Goal: Task Accomplishment & Management: Manage account settings

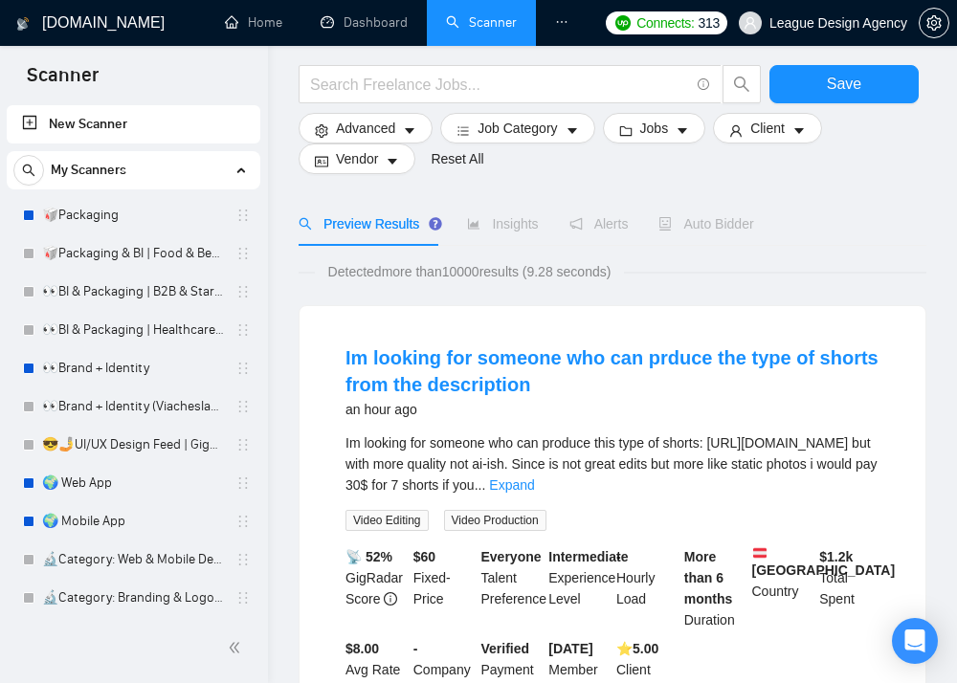
scroll to position [96, 0]
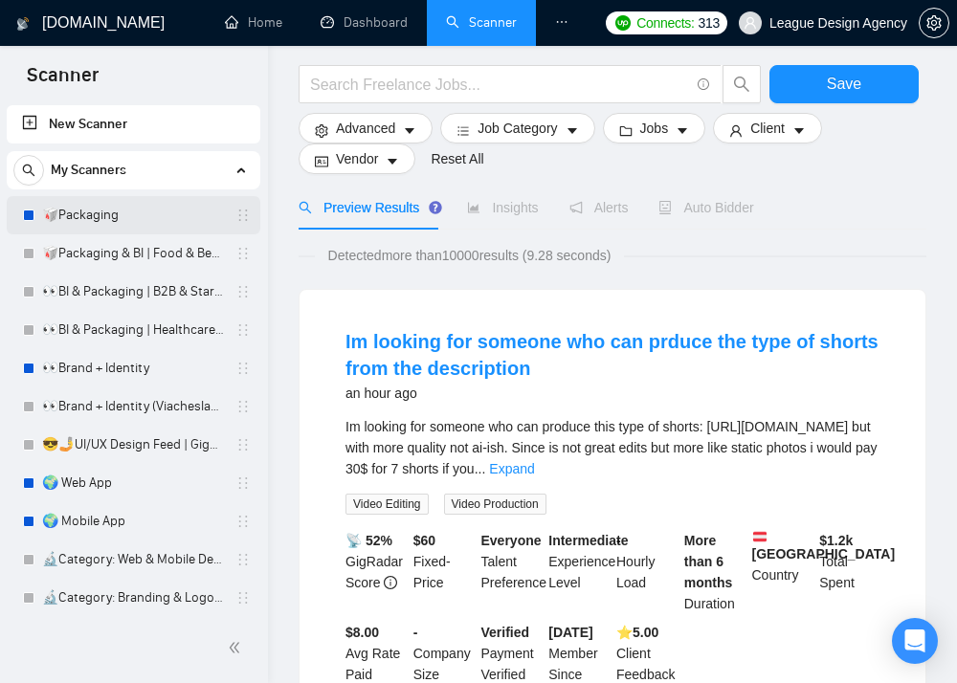
click at [163, 212] on link "🥡Packaging" at bounding box center [133, 215] width 182 height 38
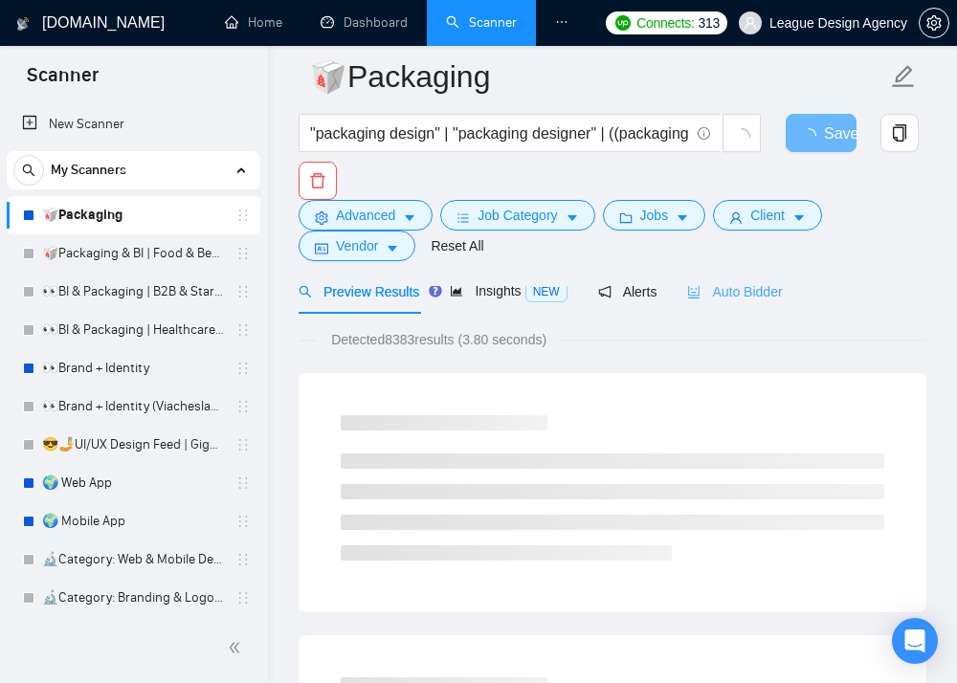
click at [769, 304] on div "Auto Bidder" at bounding box center [734, 291] width 95 height 45
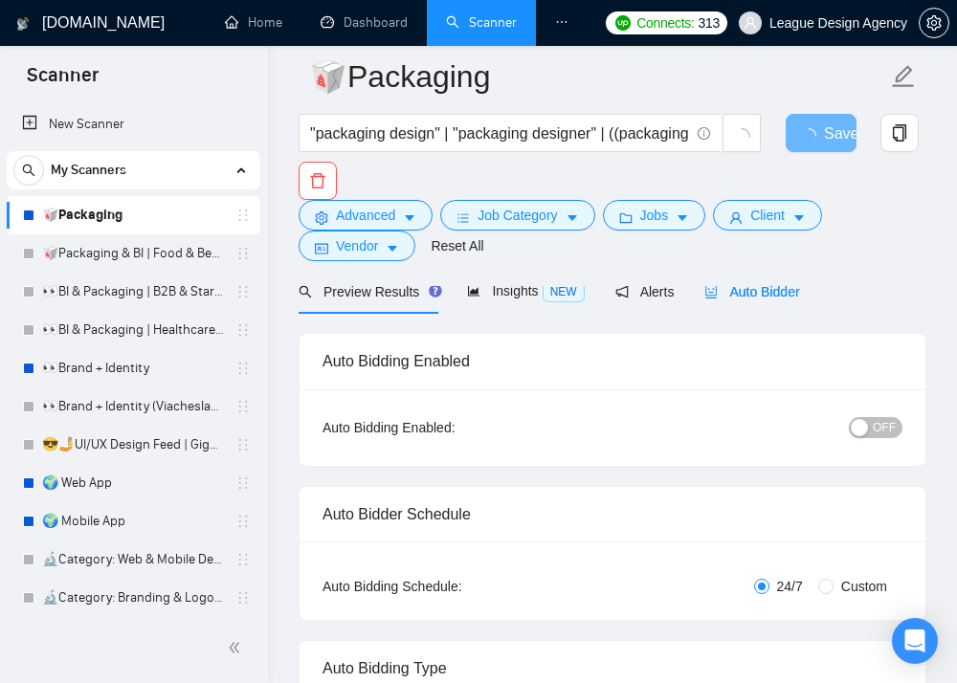
checkbox input "true"
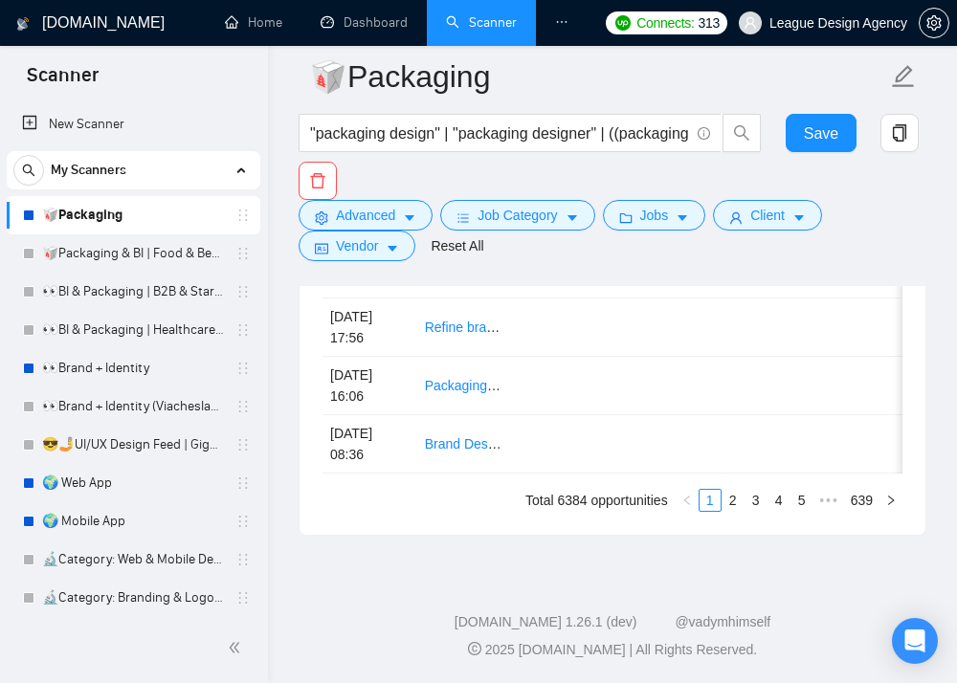
scroll to position [6255, 0]
click at [805, 502] on link "5" at bounding box center [802, 500] width 21 height 21
click at [826, 500] on span "•••" at bounding box center [829, 500] width 31 height 23
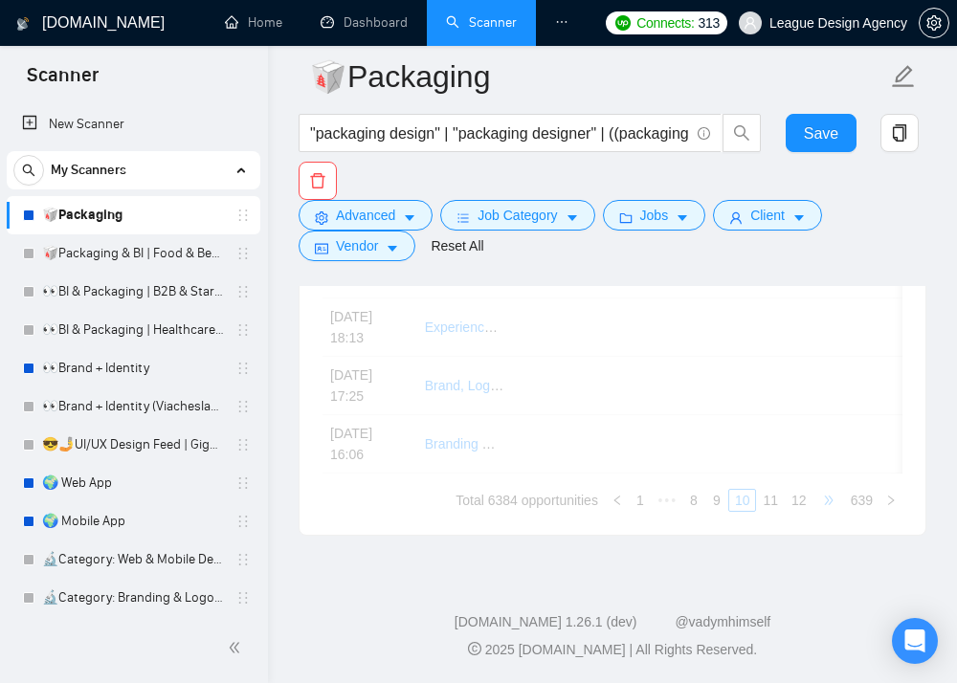
click at [826, 500] on div "Created Title Cover Letter Connects Spent Charged Status 30 Sep, 2025 07:20 Bra…" at bounding box center [613, 172] width 580 height 681
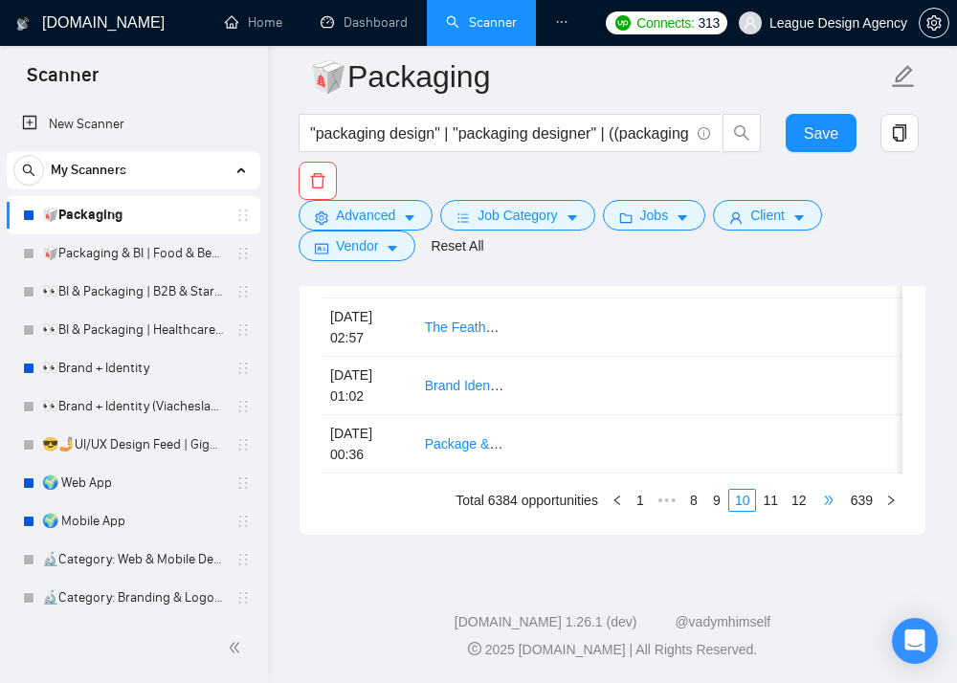
click at [826, 500] on span "•••" at bounding box center [829, 500] width 31 height 23
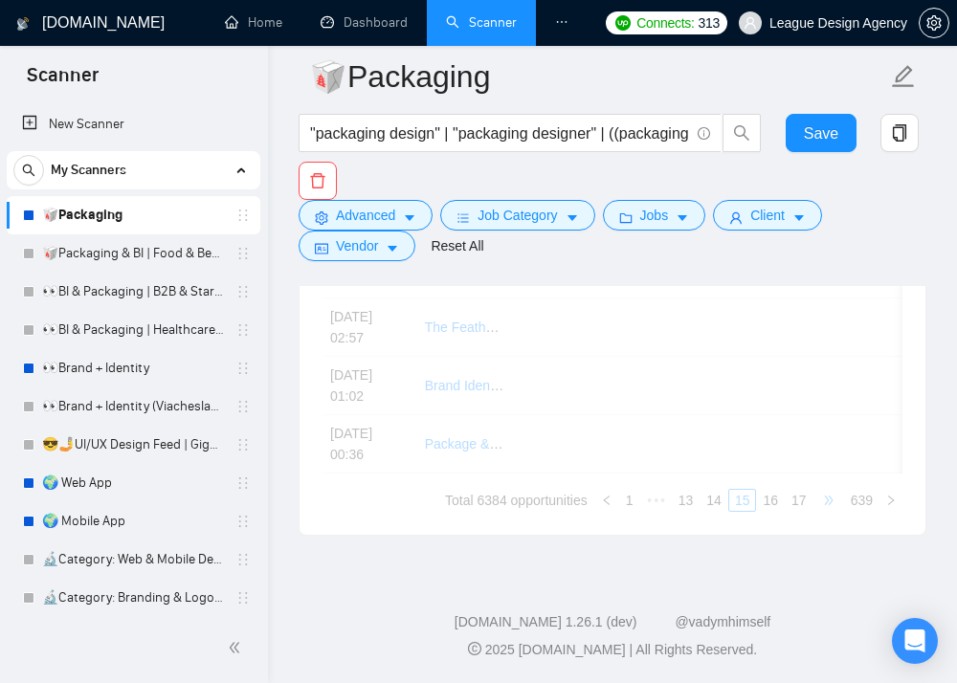
click at [826, 500] on div "Created Title Cover Letter Connects Spent Charged Status 25 Sep, 2025 15:02 Bui…" at bounding box center [613, 172] width 580 height 681
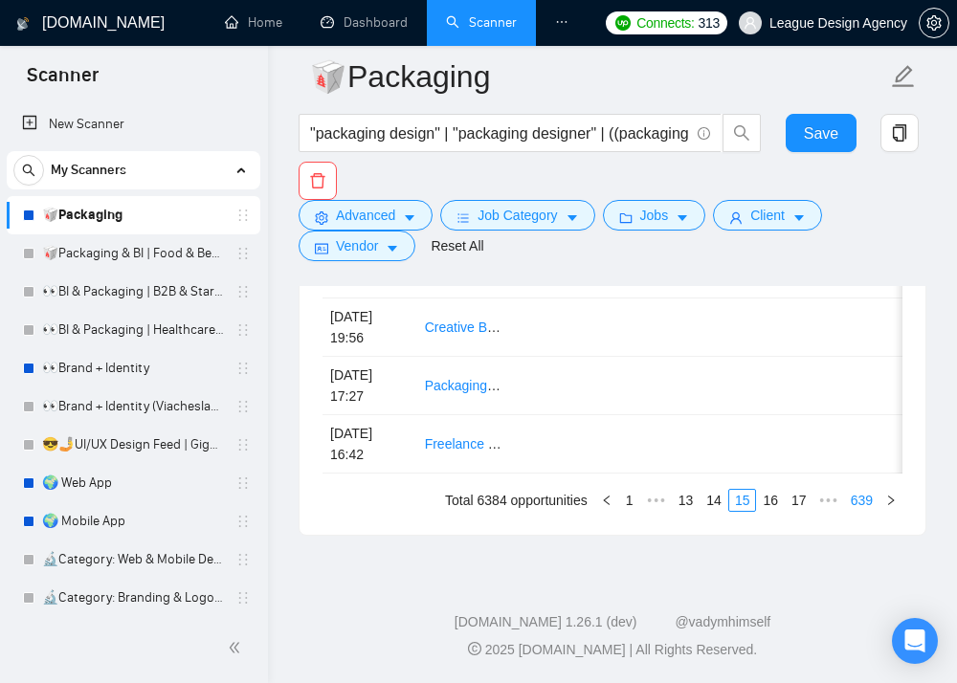
click at [879, 512] on li "639" at bounding box center [861, 500] width 35 height 23
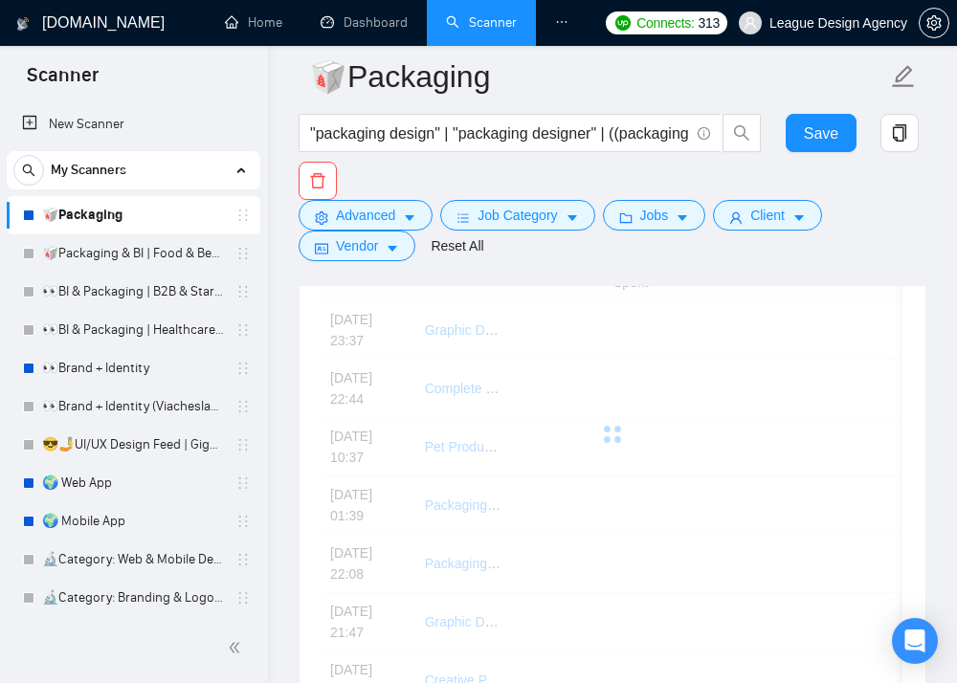
scroll to position [5796, 0]
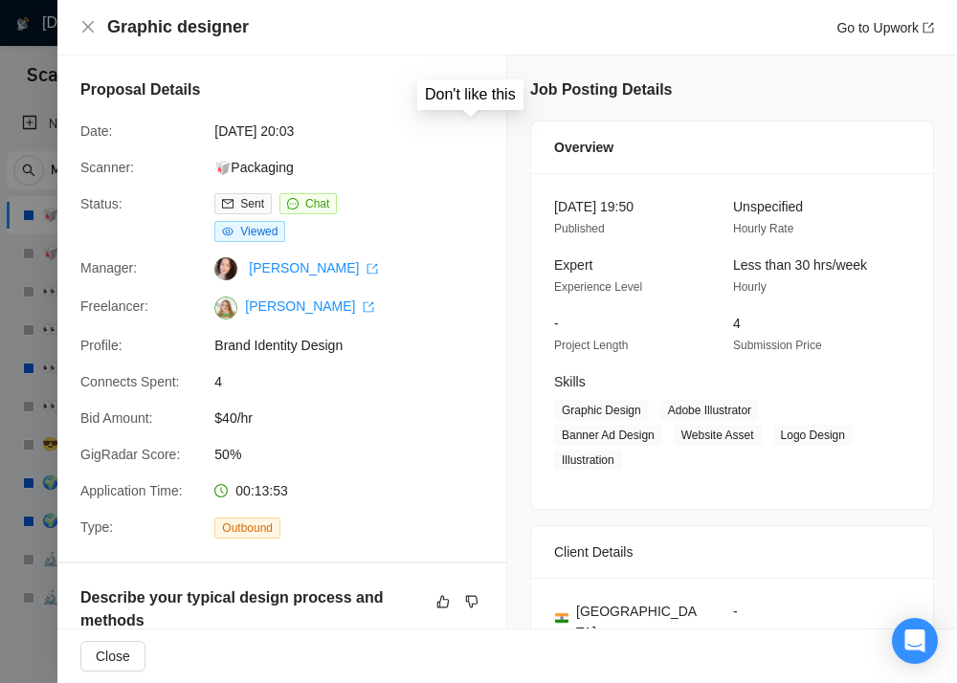
click at [473, 100] on icon "dislike" at bounding box center [471, 99] width 13 height 15
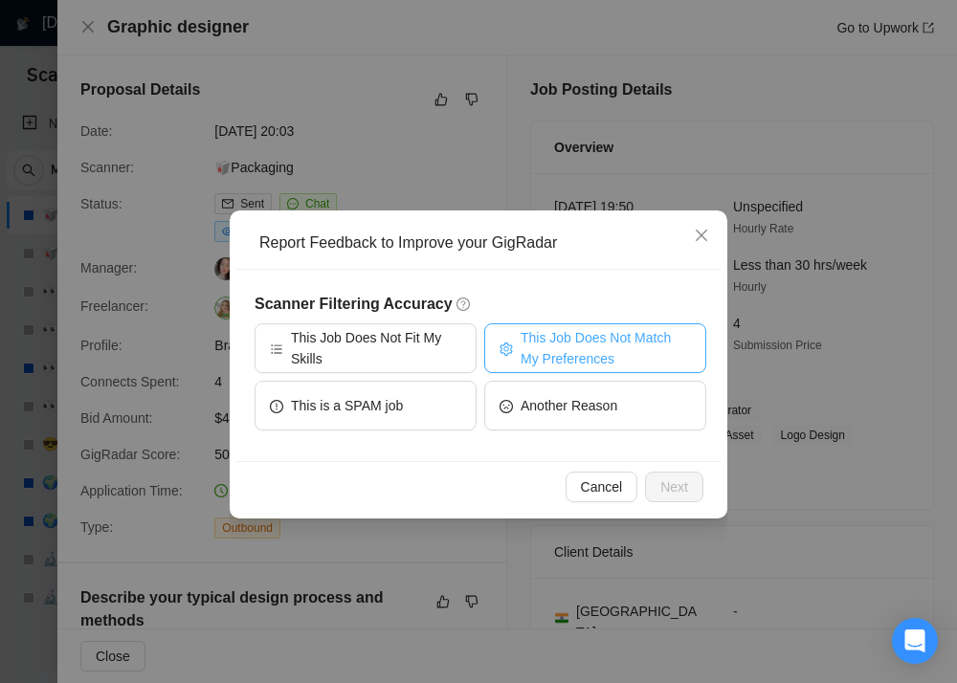
click at [601, 362] on span "This Job Does Not Match My Preferences" at bounding box center [606, 348] width 170 height 42
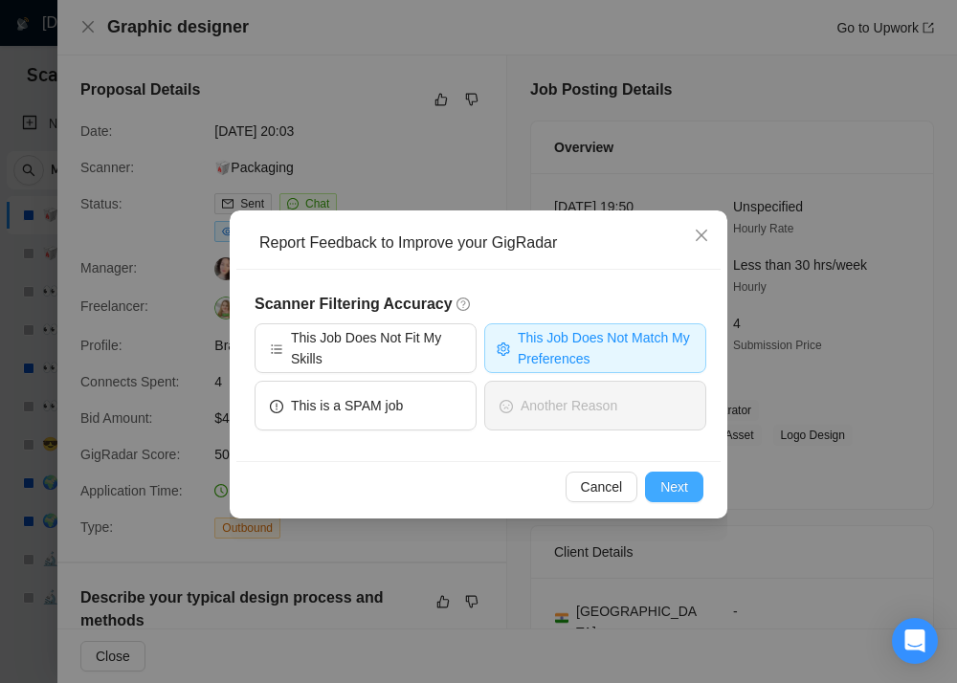
click at [664, 480] on span "Next" at bounding box center [674, 487] width 28 height 21
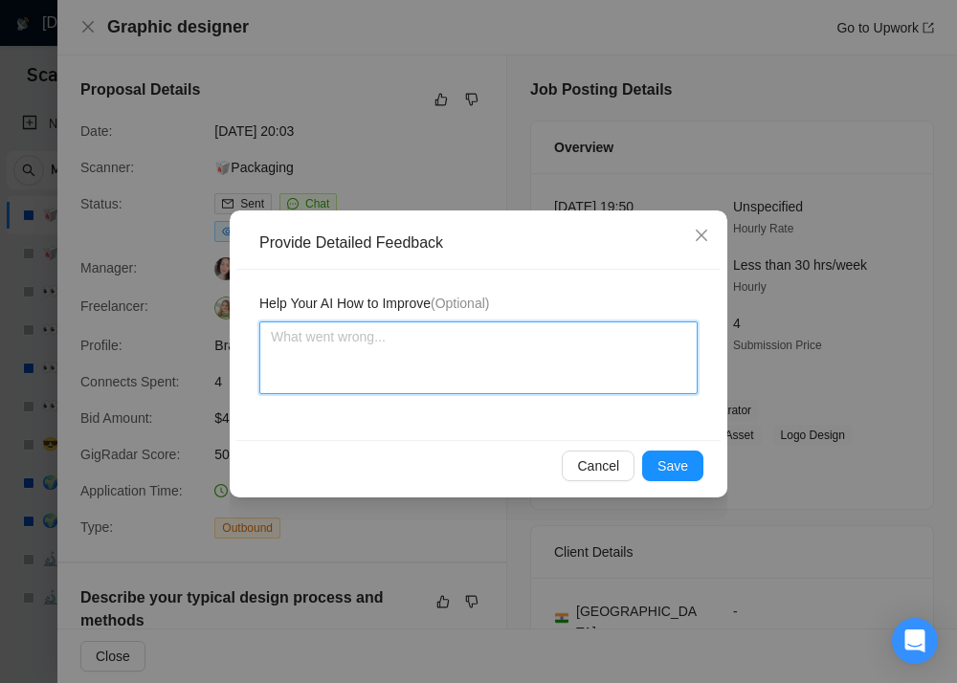
click at [582, 367] on textarea at bounding box center [478, 358] width 438 height 73
type textarea "i"
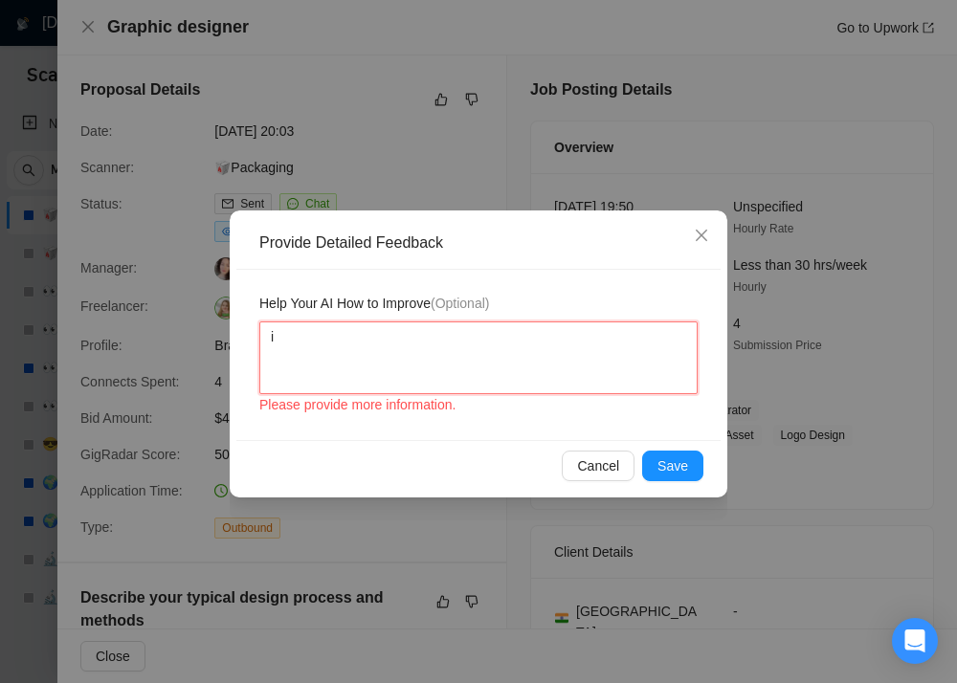
type textarea "in"
type textarea "ind"
type textarea "indi"
type textarea "india"
paste textarea "Irrelevant – “free sample contest”"
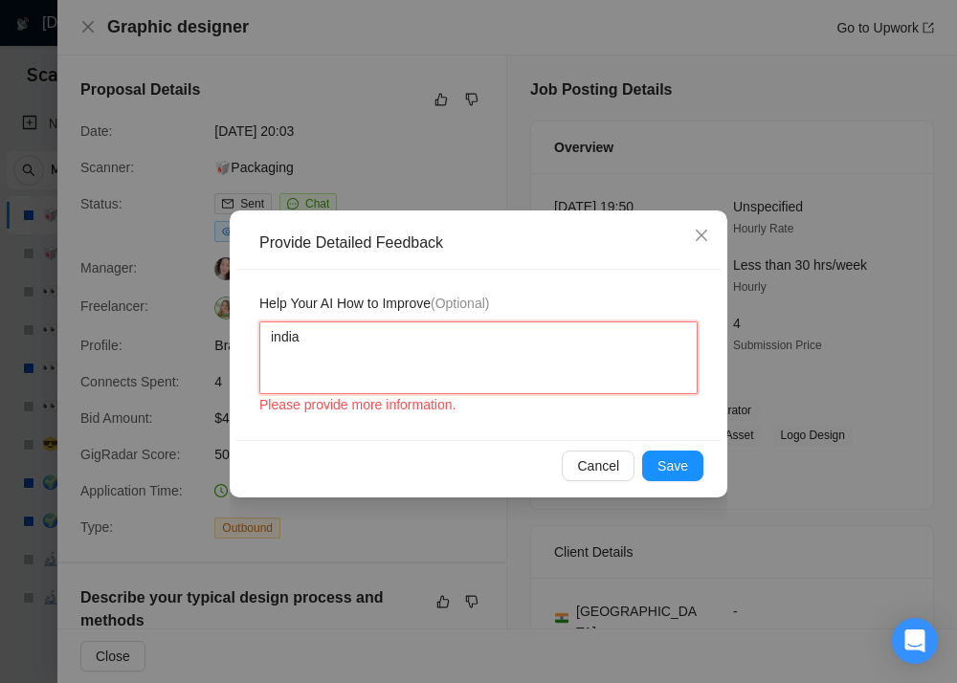
type textarea "Irrelevant – “free sample contest”"
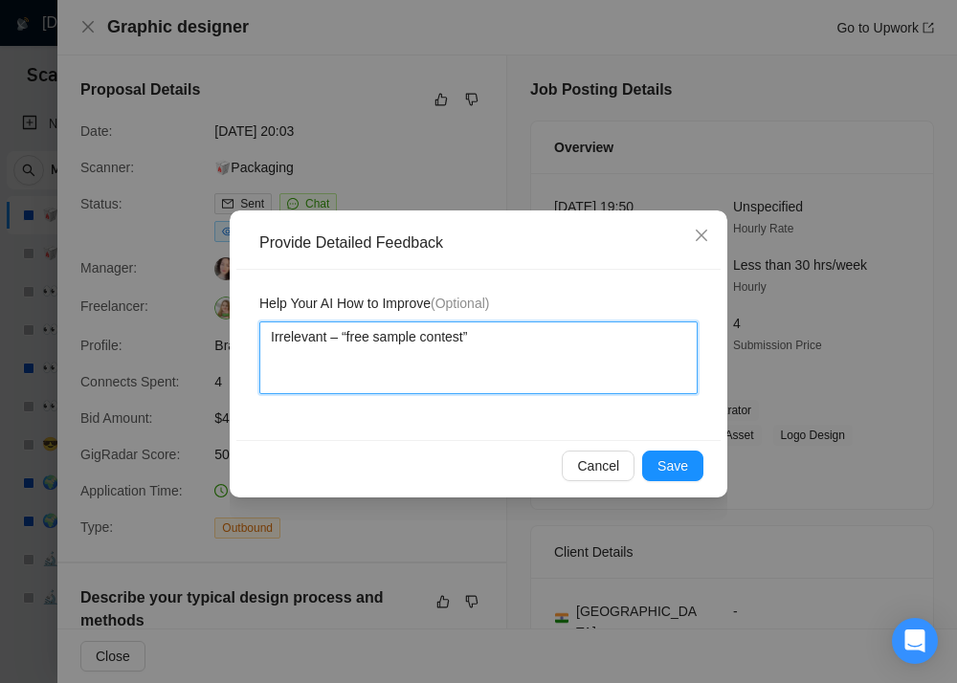
click at [352, 336] on textarea "Irrelevant – “free sample contest”" at bounding box center [478, 358] width 438 height 73
drag, startPoint x: 352, startPoint y: 336, endPoint x: 456, endPoint y: 332, distance: 103.4
click at [456, 332] on textarea "Irrelevant – “free sample contest”" at bounding box center [478, 358] width 438 height 73
type textarea "Irrelevant – “i”"
type textarea "Irrelevant – “in”"
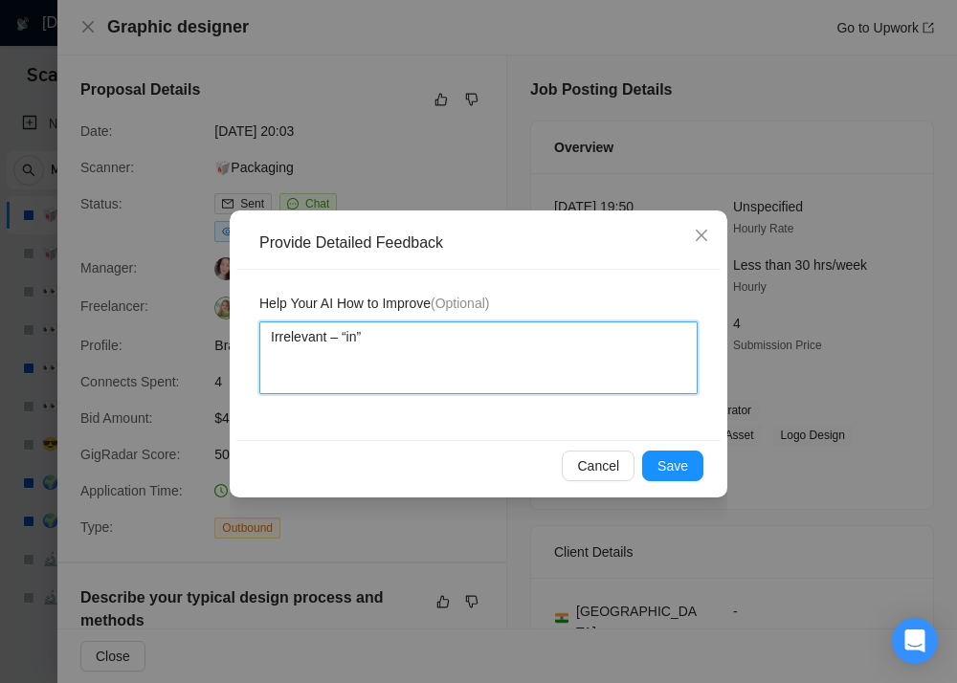
type textarea "Irrelevant – “ind”"
type textarea "Irrelevant – “indi”"
type textarea "Irrelevant – “india”"
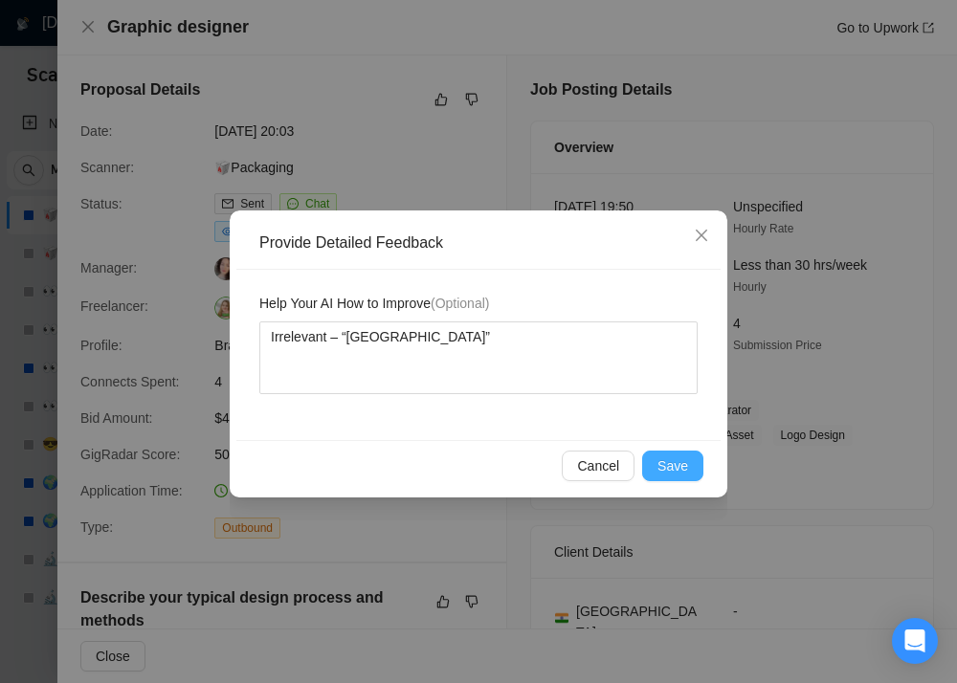
click at [674, 470] on span "Save" at bounding box center [673, 466] width 31 height 21
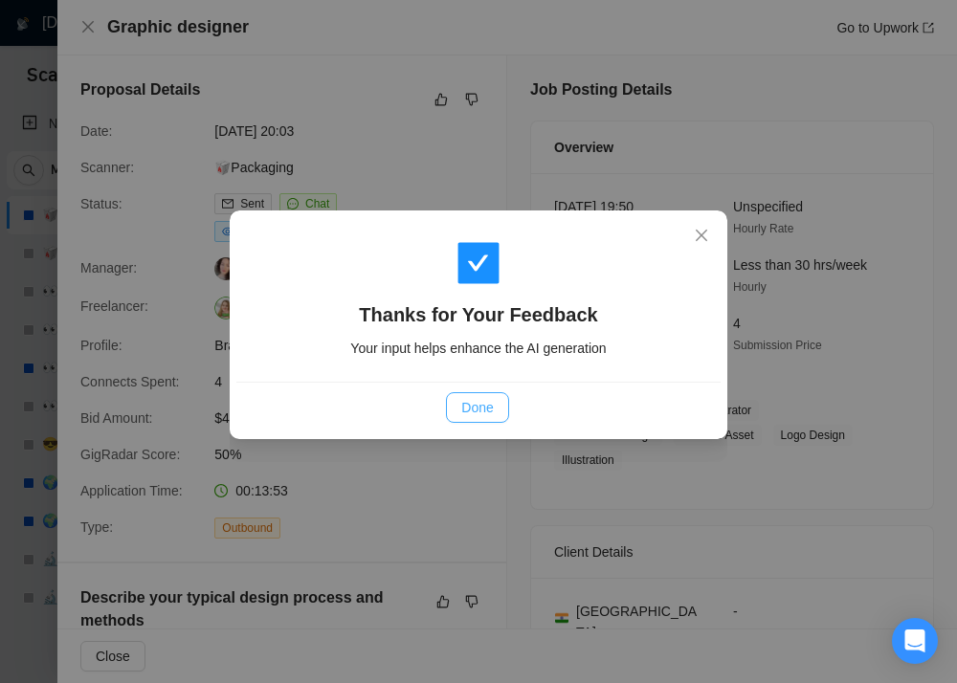
click at [494, 413] on button "Done" at bounding box center [477, 407] width 62 height 31
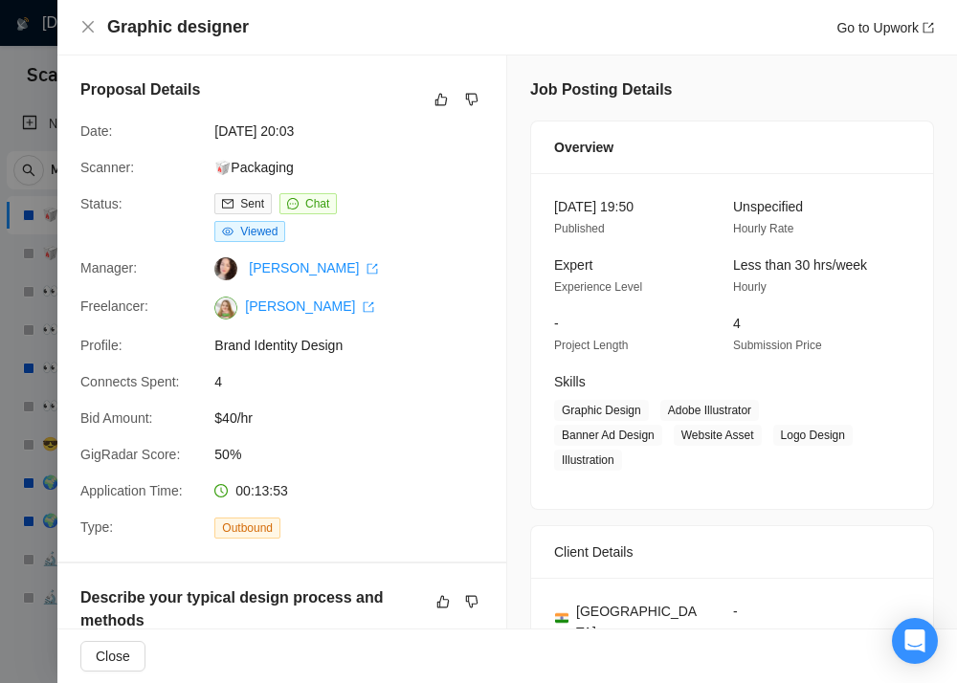
click at [95, 36] on div "Graphic designer Go to Upwork" at bounding box center [507, 27] width 854 height 24
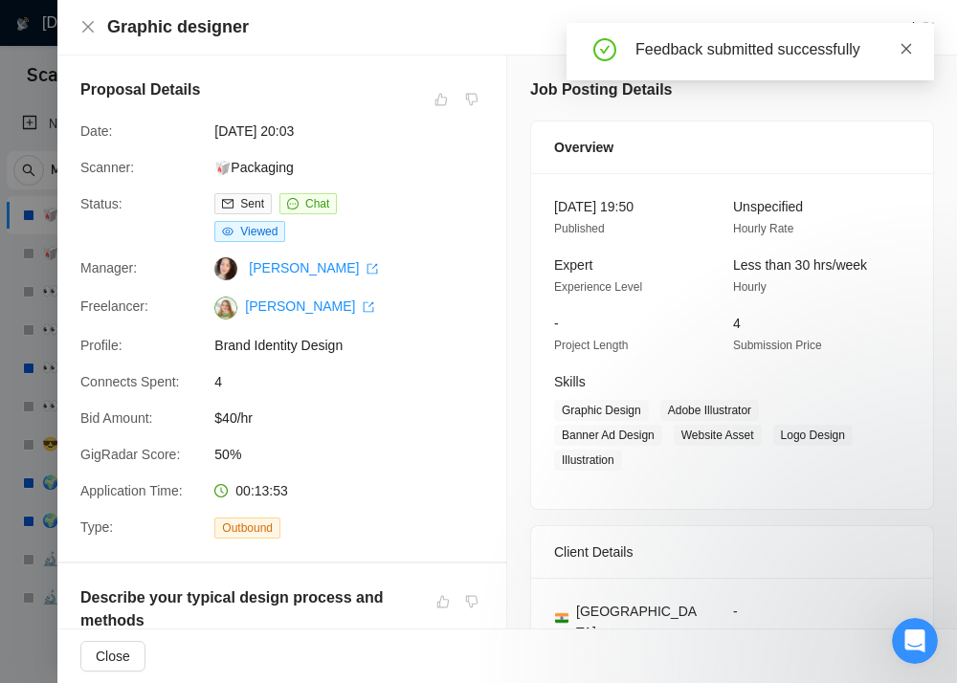
click at [908, 50] on icon "close" at bounding box center [907, 48] width 11 height 11
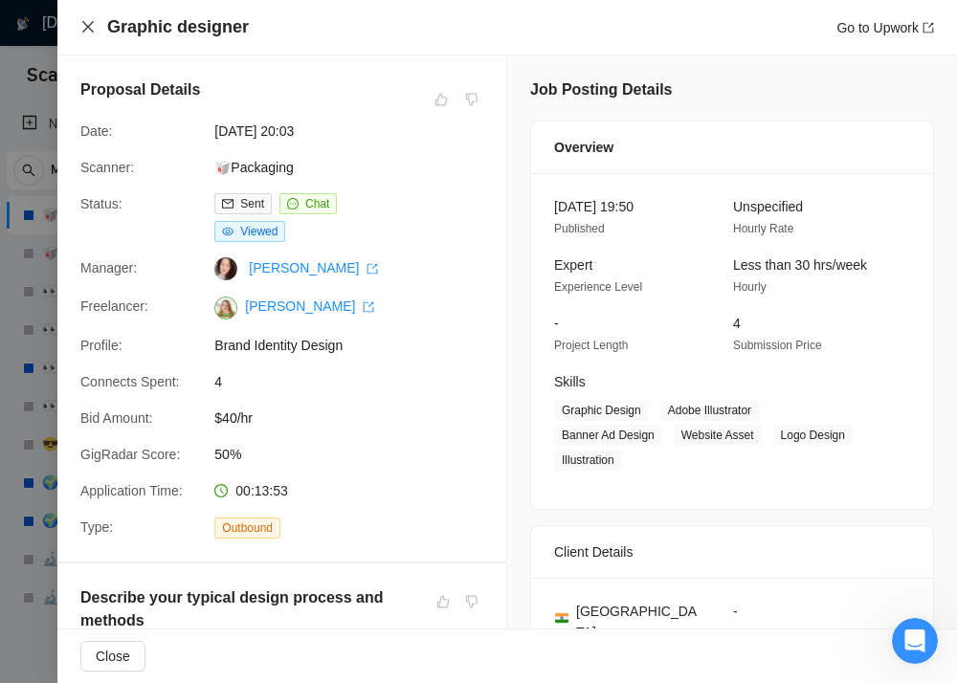
click at [87, 31] on icon "close" at bounding box center [87, 26] width 15 height 15
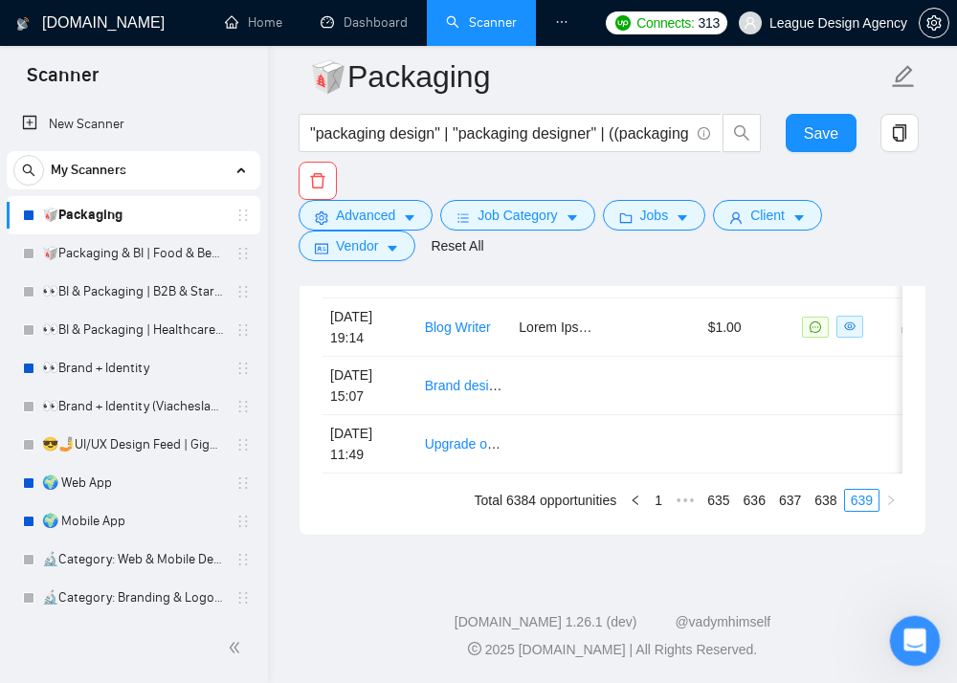
click at [900, 638] on icon "Open Intercom Messenger" at bounding box center [913, 639] width 32 height 32
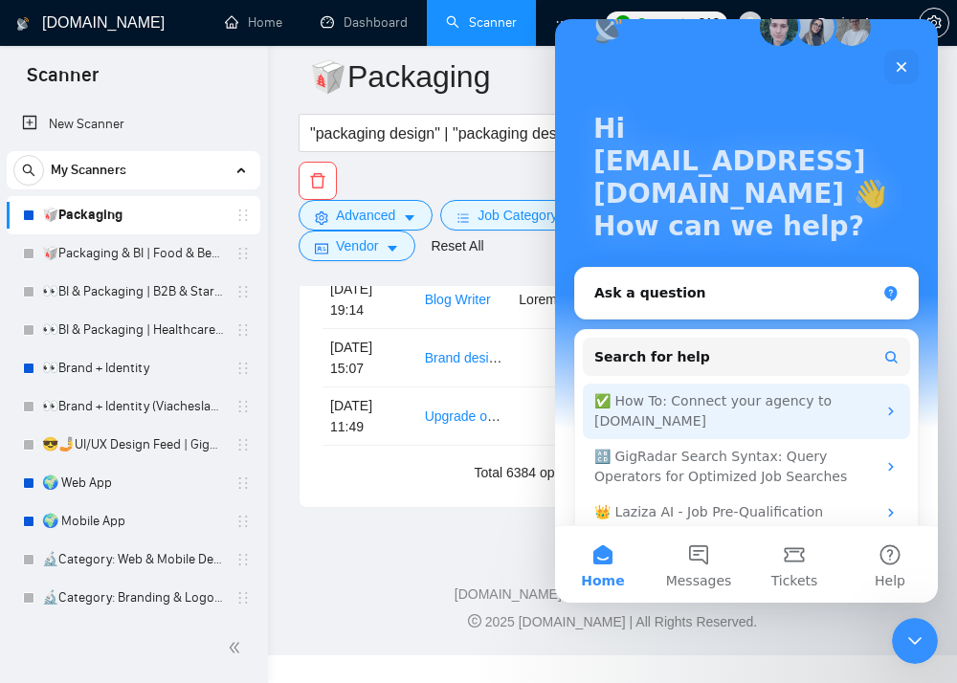
scroll to position [56, 0]
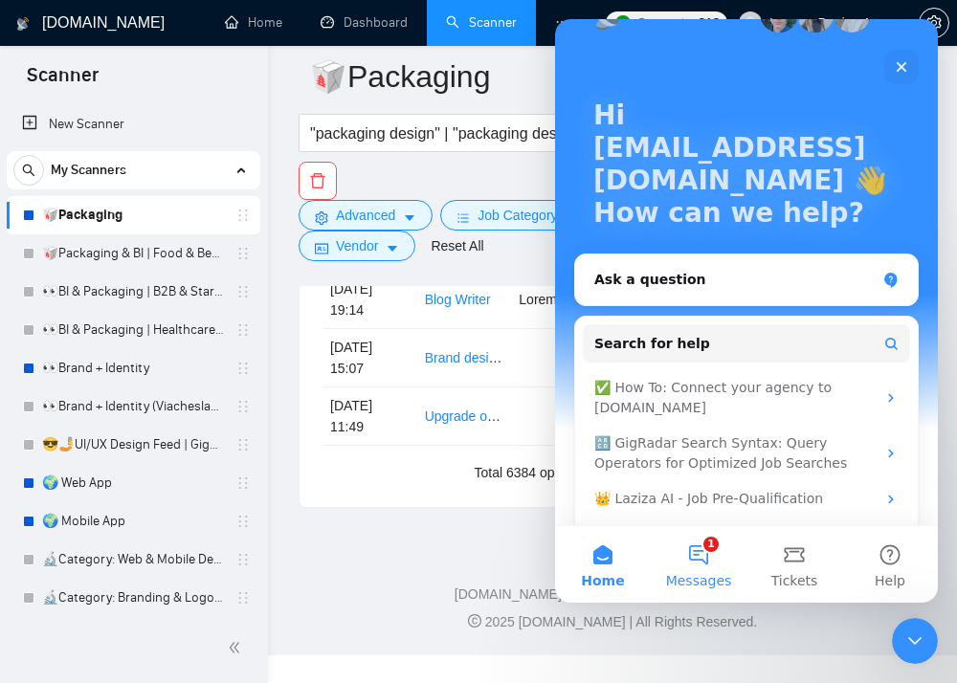
click at [683, 546] on button "1 Messages" at bounding box center [699, 564] width 96 height 77
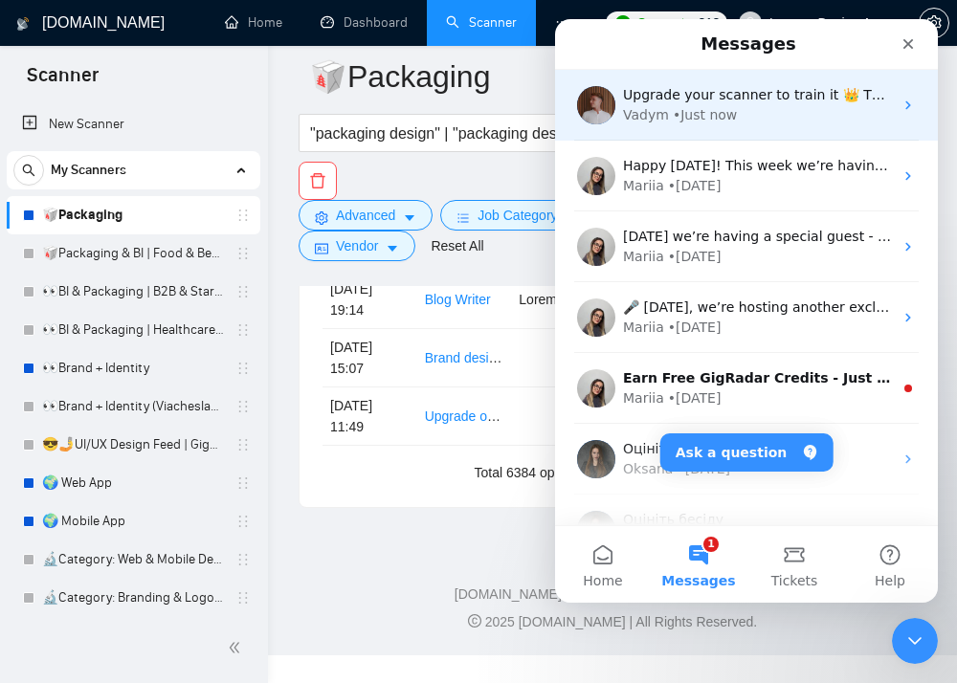
scroll to position [0, 0]
click at [764, 118] on div "Vadym • Just now" at bounding box center [758, 115] width 270 height 20
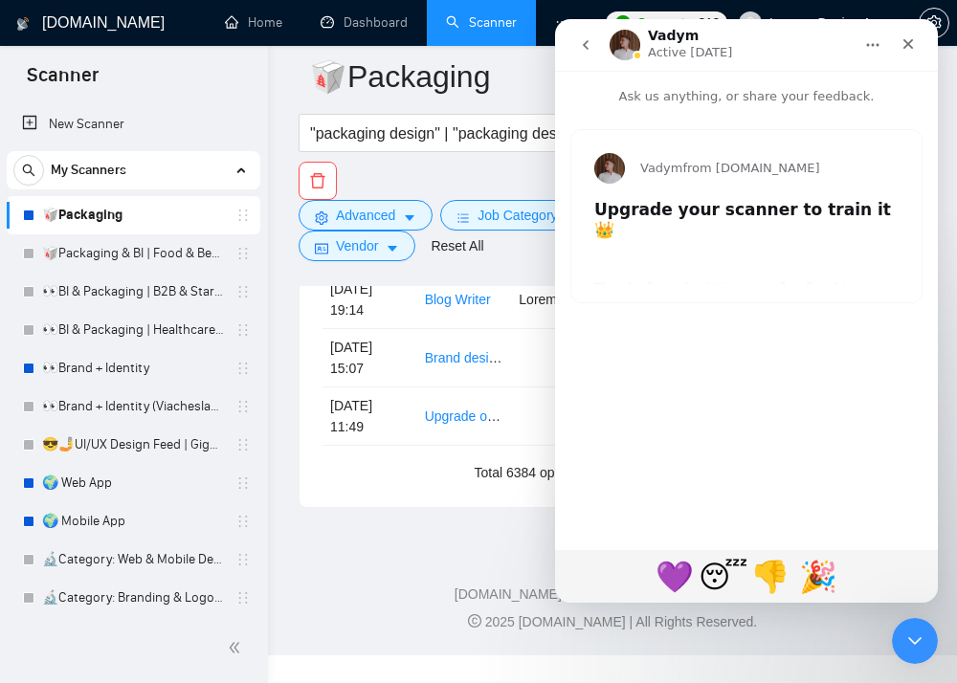
click at [750, 253] on div "Vadym from [DOMAIN_NAME] Upgrade your scanner to train it 👑 Thanks for submitti…" at bounding box center [746, 216] width 350 height 172
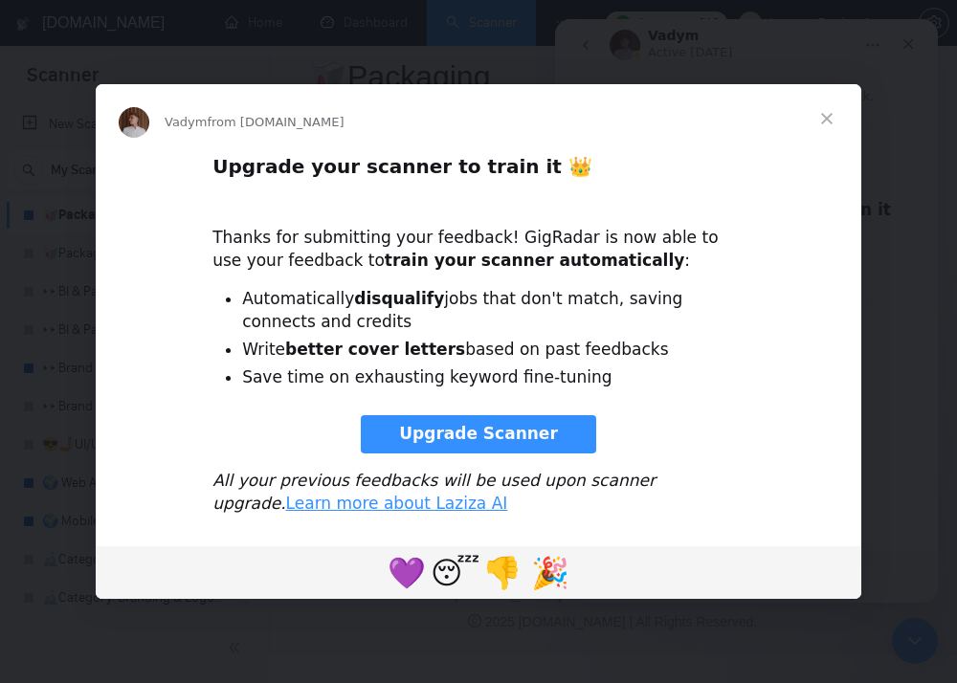
click at [489, 442] on span "Upgrade Scanner" at bounding box center [478, 433] width 159 height 19
click at [830, 119] on span "Close" at bounding box center [827, 118] width 69 height 69
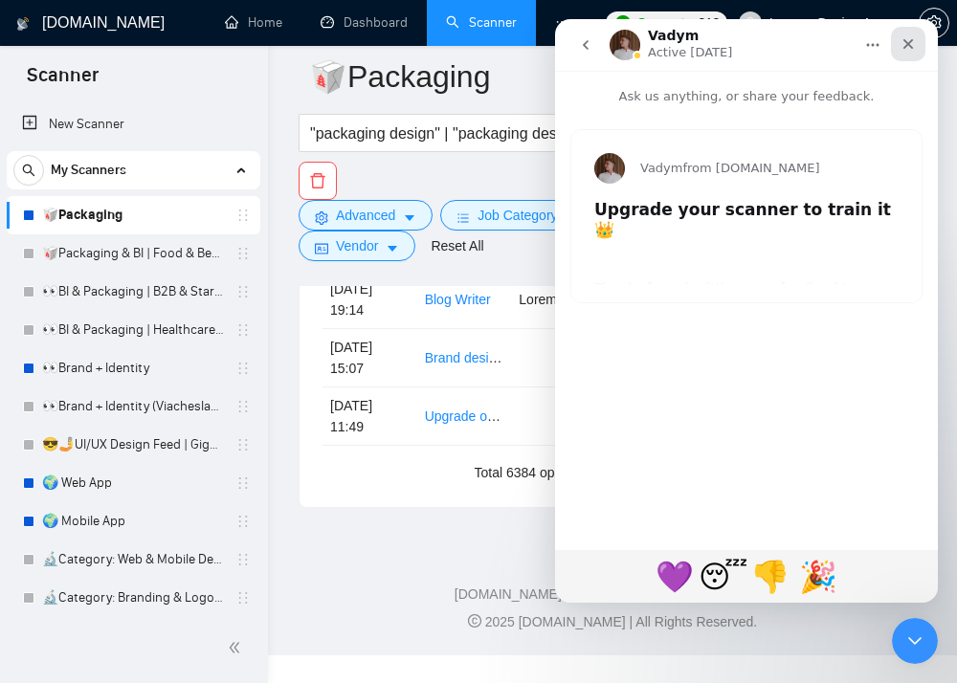
click at [908, 33] on div "Close" at bounding box center [908, 44] width 34 height 34
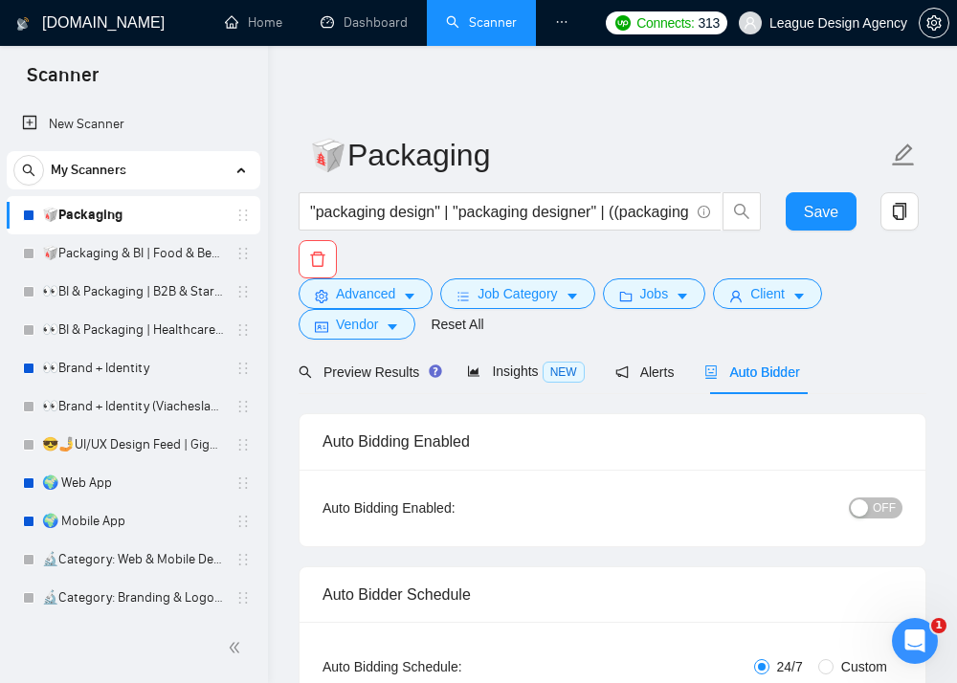
click at [547, 24] on li at bounding box center [562, 23] width 52 height 46
click at [560, 24] on icon "ellipsis" at bounding box center [561, 21] width 13 height 13
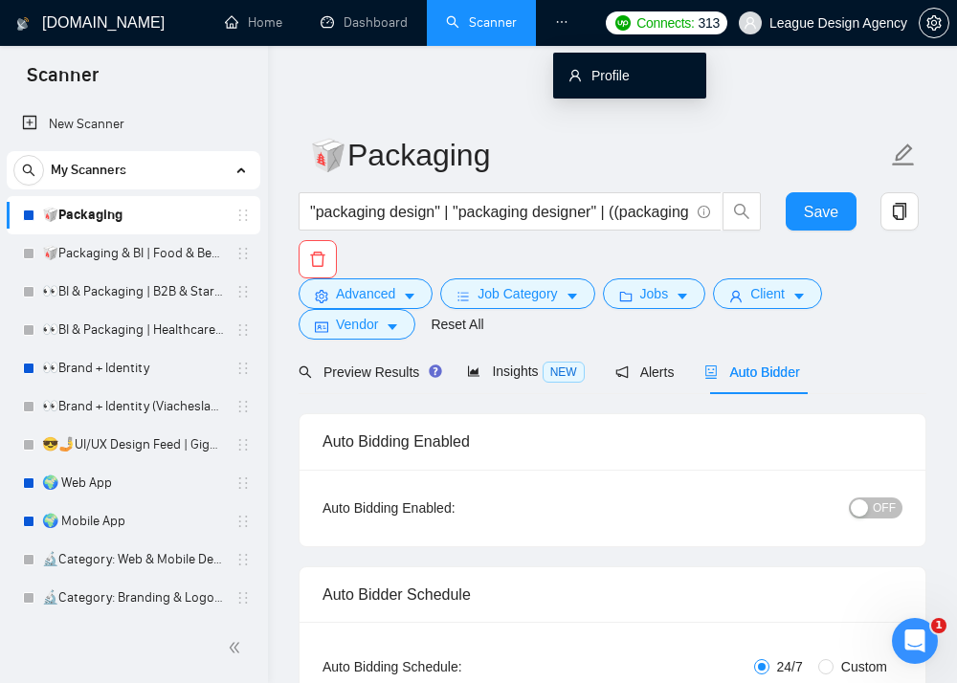
click at [594, 81] on link "Profile" at bounding box center [599, 75] width 61 height 15
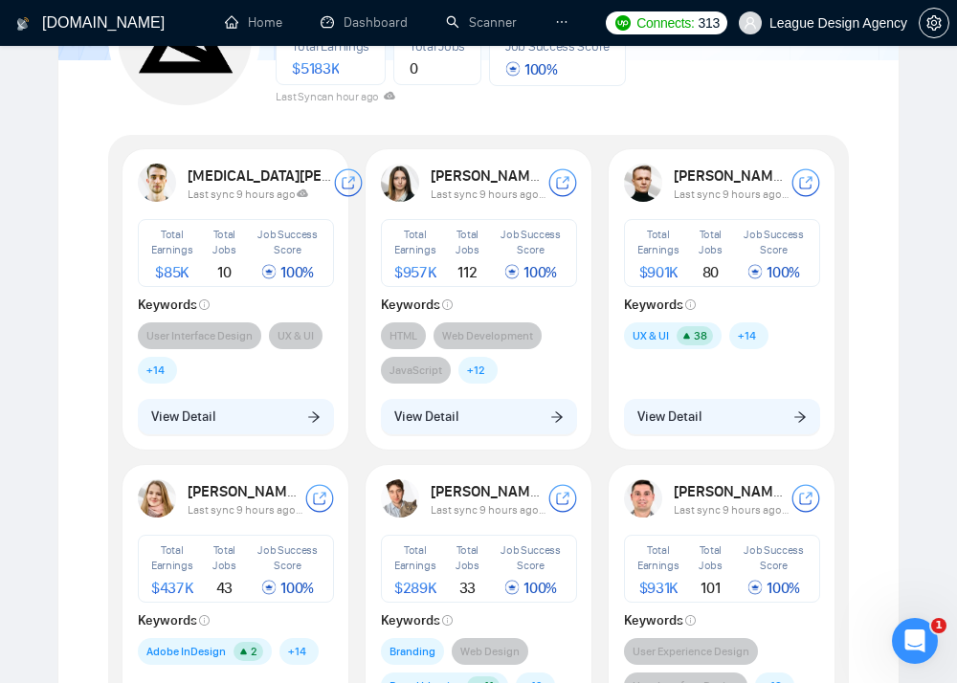
scroll to position [213, 0]
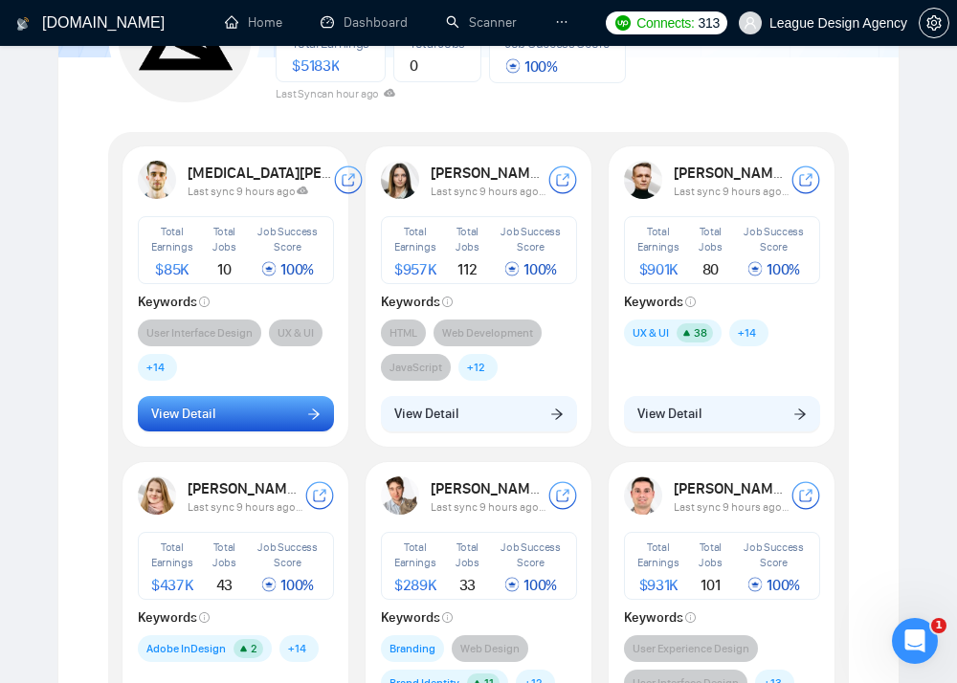
click at [294, 420] on button "View Detail" at bounding box center [236, 414] width 196 height 36
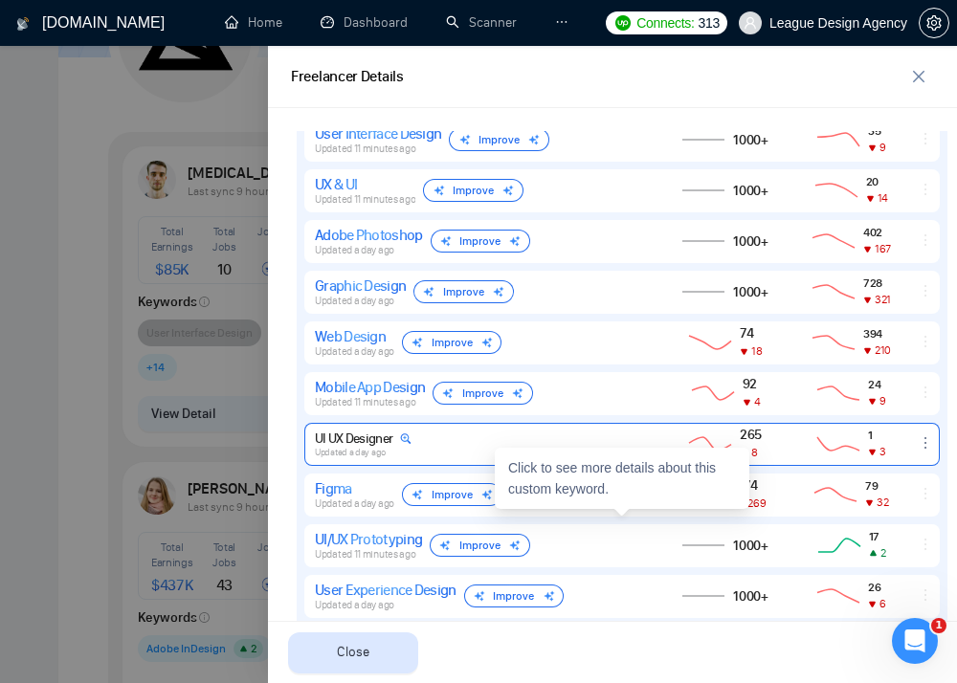
scroll to position [809, 0]
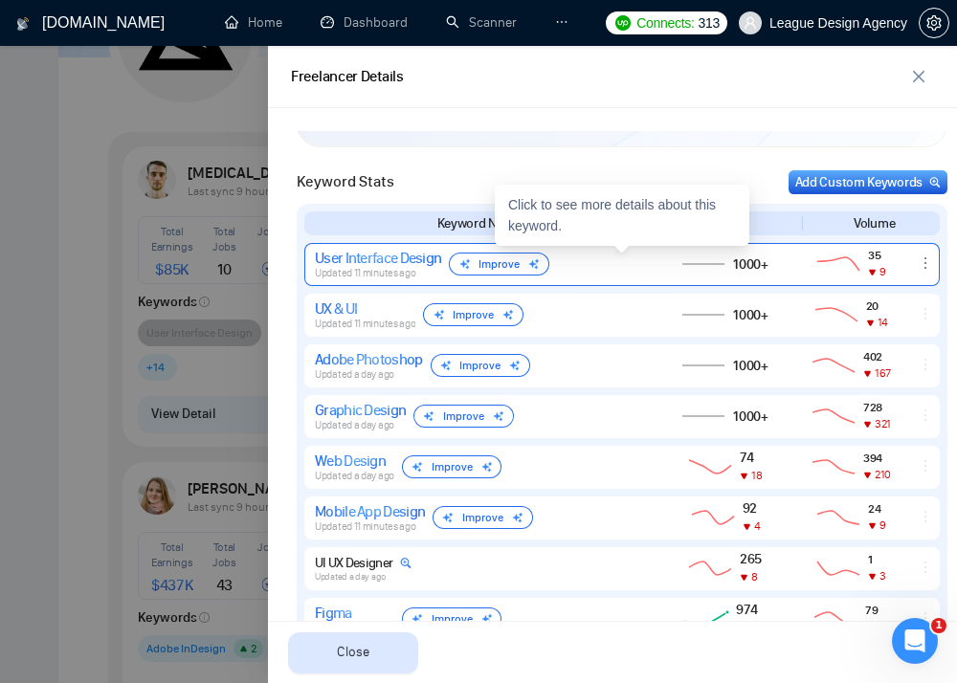
click at [458, 274] on div "Improve" at bounding box center [499, 264] width 100 height 23
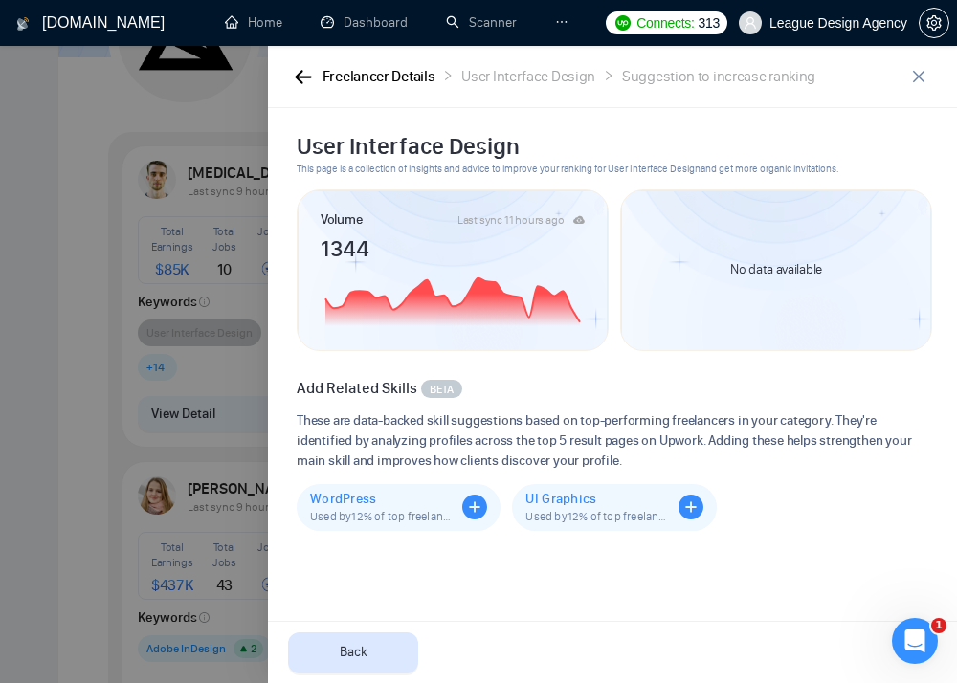
scroll to position [547, 0]
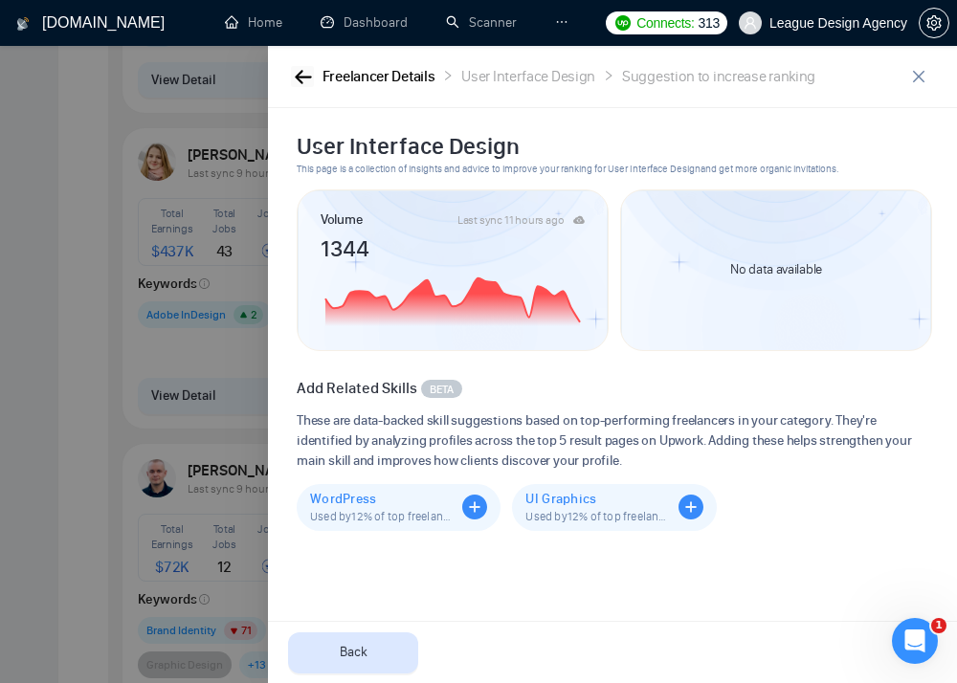
click at [295, 84] on button "button" at bounding box center [302, 76] width 23 height 21
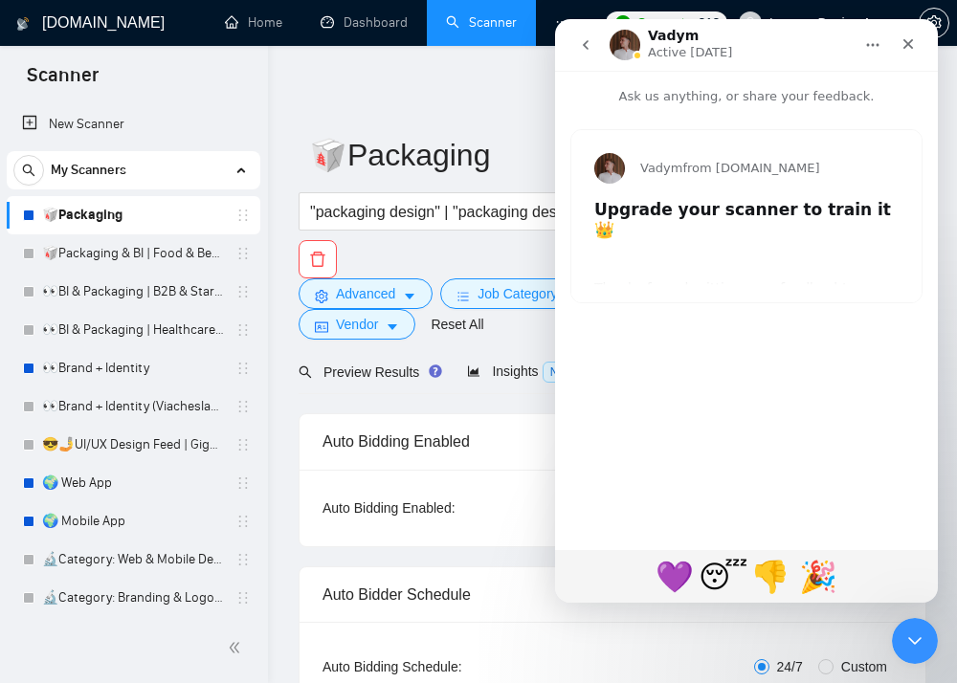
click at [772, 203] on b "Upgrade your scanner to train it 👑" at bounding box center [742, 219] width 297 height 39
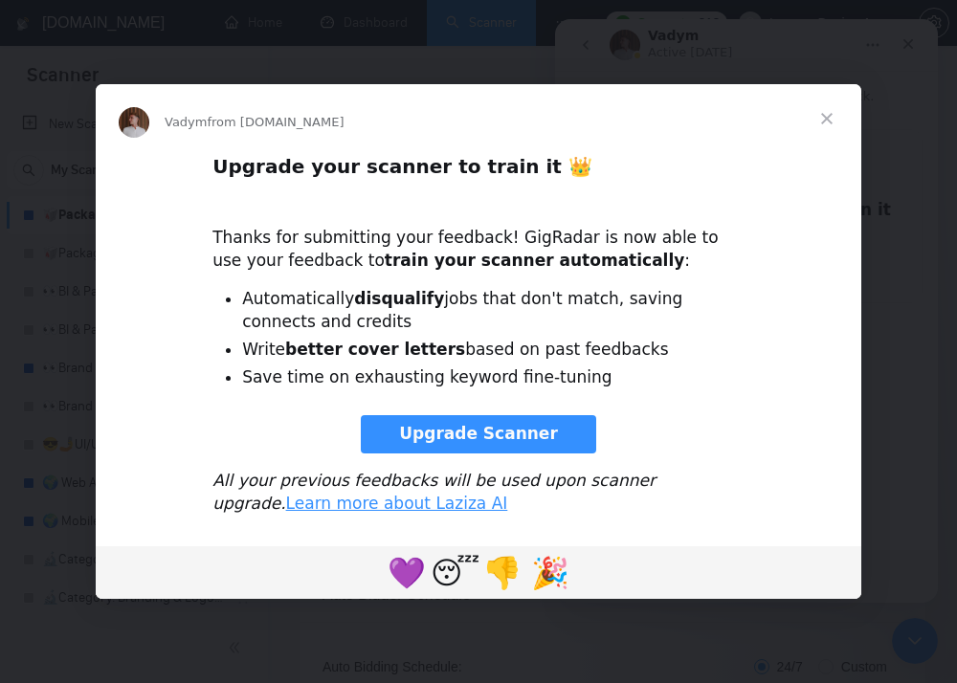
click at [838, 118] on span "Close" at bounding box center [827, 118] width 69 height 69
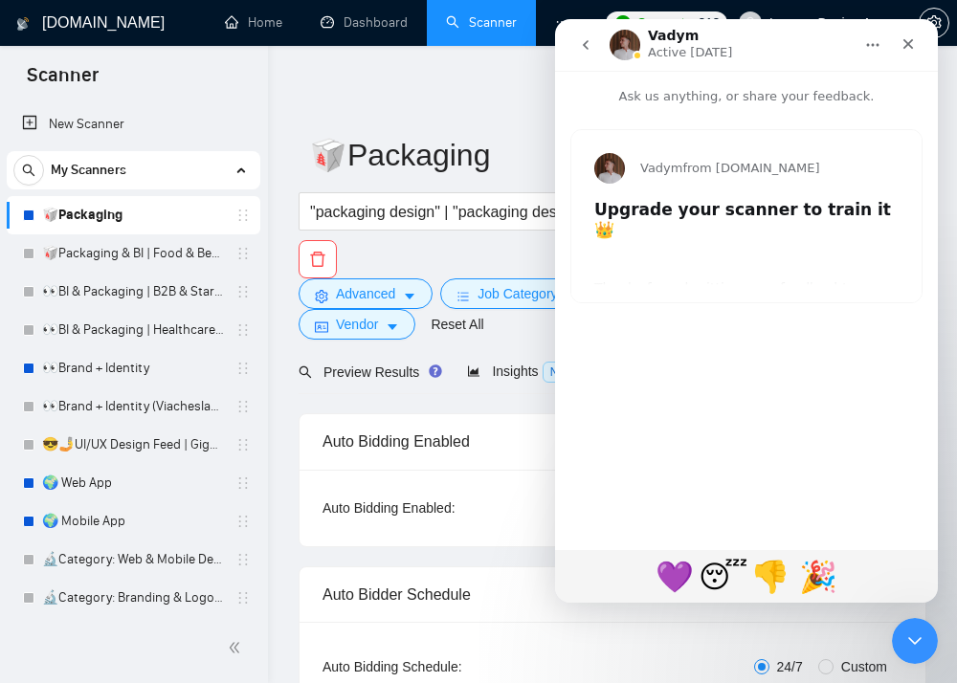
click at [834, 193] on div "Vadym from [DOMAIN_NAME]" at bounding box center [746, 164] width 350 height 69
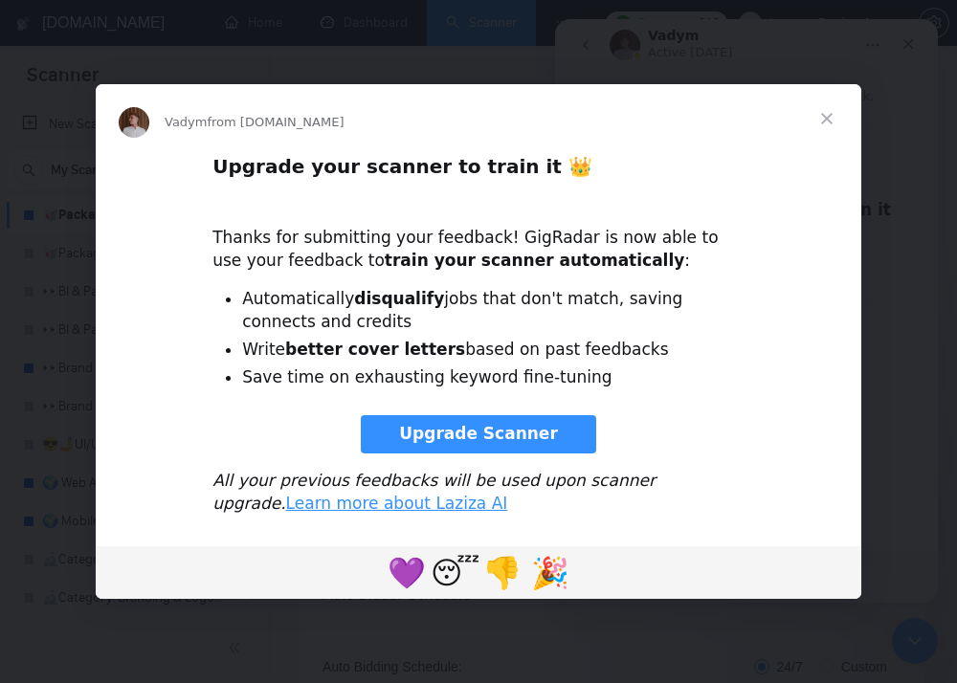
click at [828, 123] on span "Close" at bounding box center [827, 118] width 69 height 69
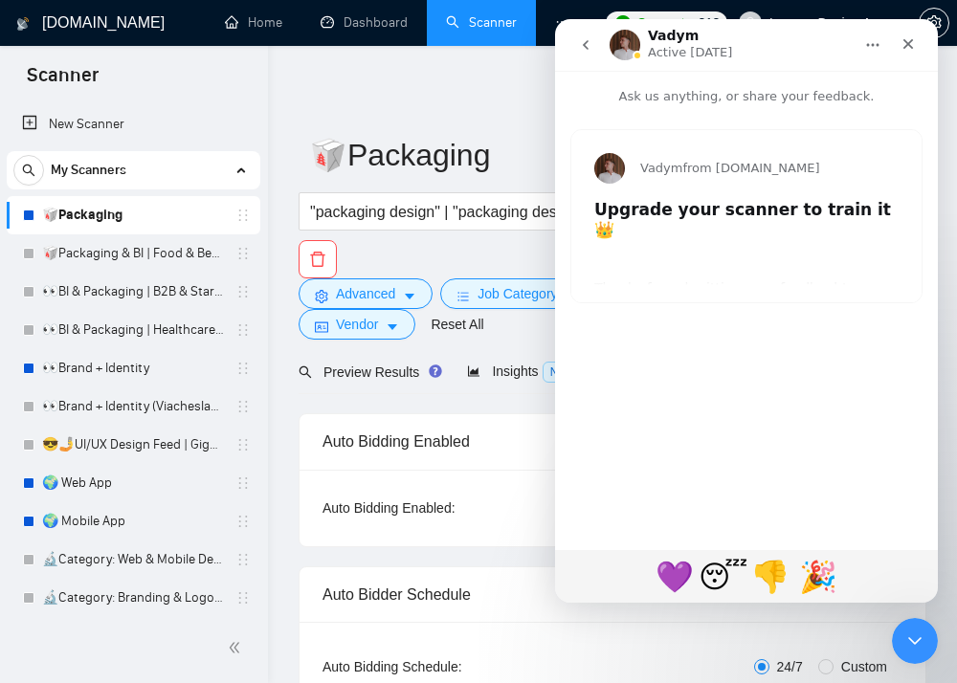
click at [590, 43] on icon "go back" at bounding box center [585, 44] width 15 height 15
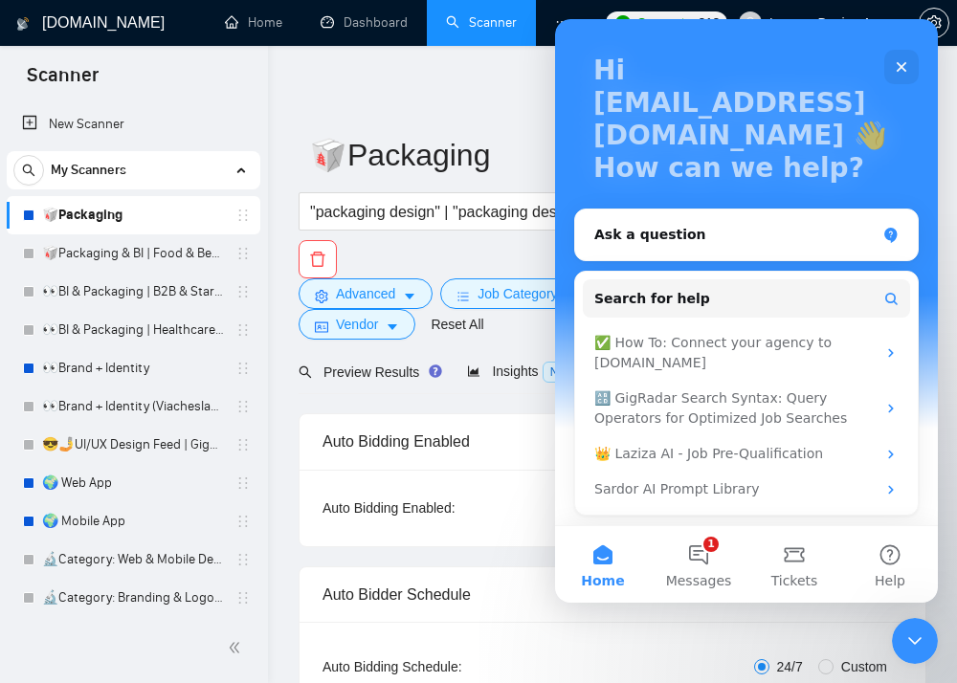
scroll to position [100, 0]
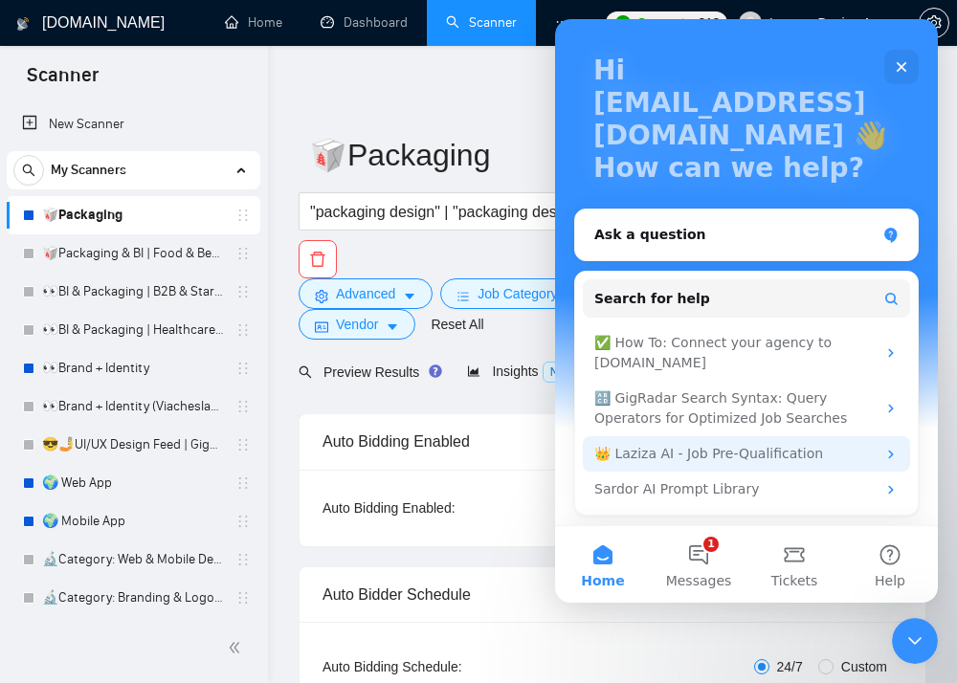
click at [761, 463] on div "👑 Laziza AI - Job Pre-Qualification" at bounding box center [734, 454] width 281 height 20
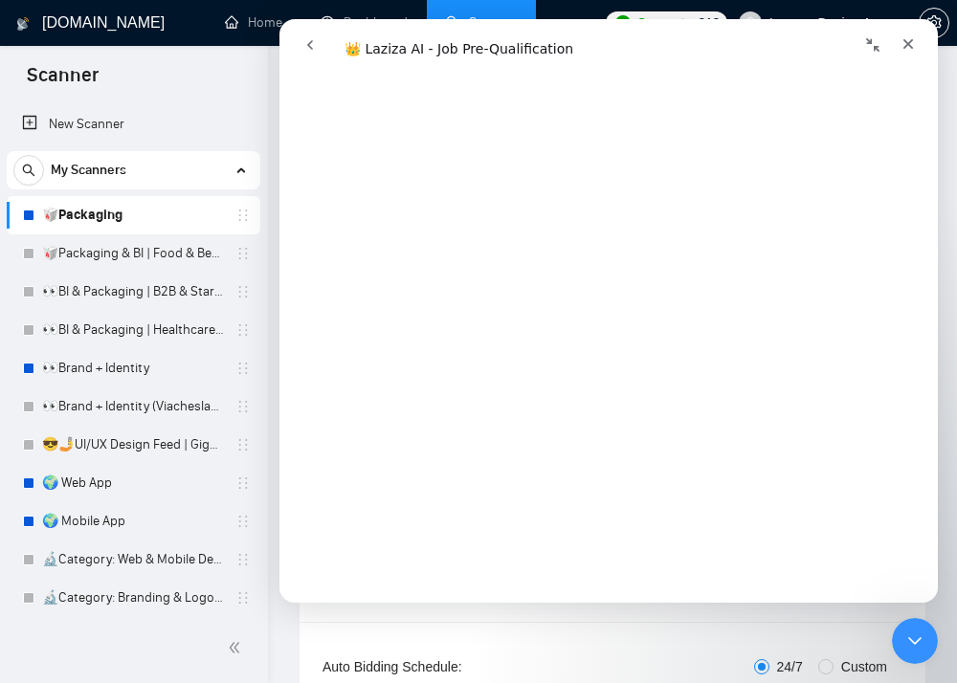
scroll to position [2155, 0]
click at [911, 41] on icon "Close" at bounding box center [909, 44] width 11 height 11
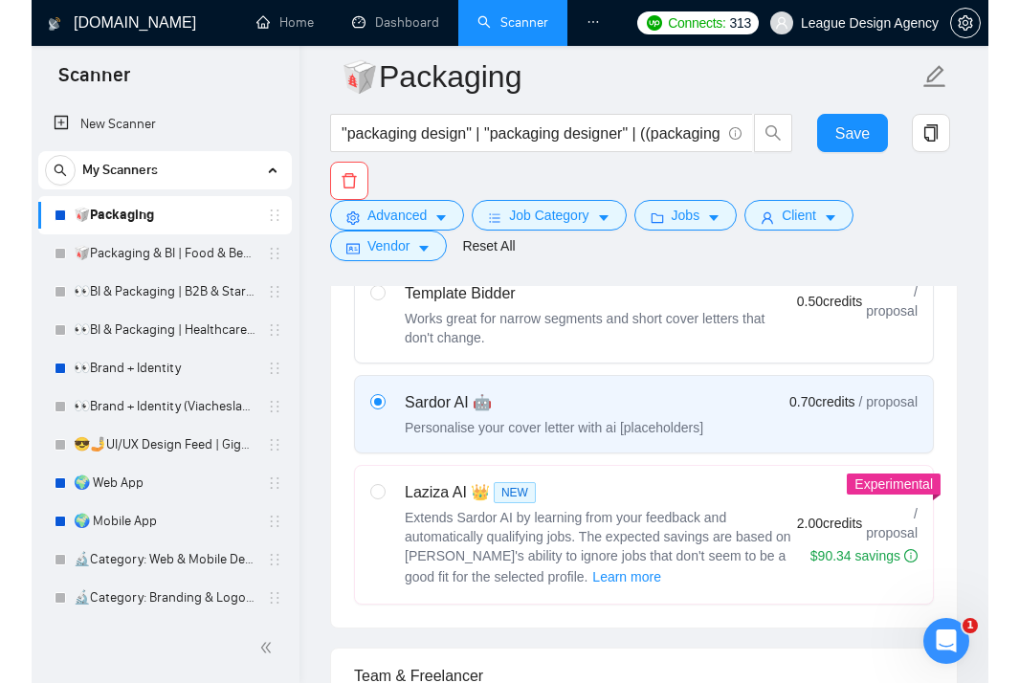
scroll to position [700, 0]
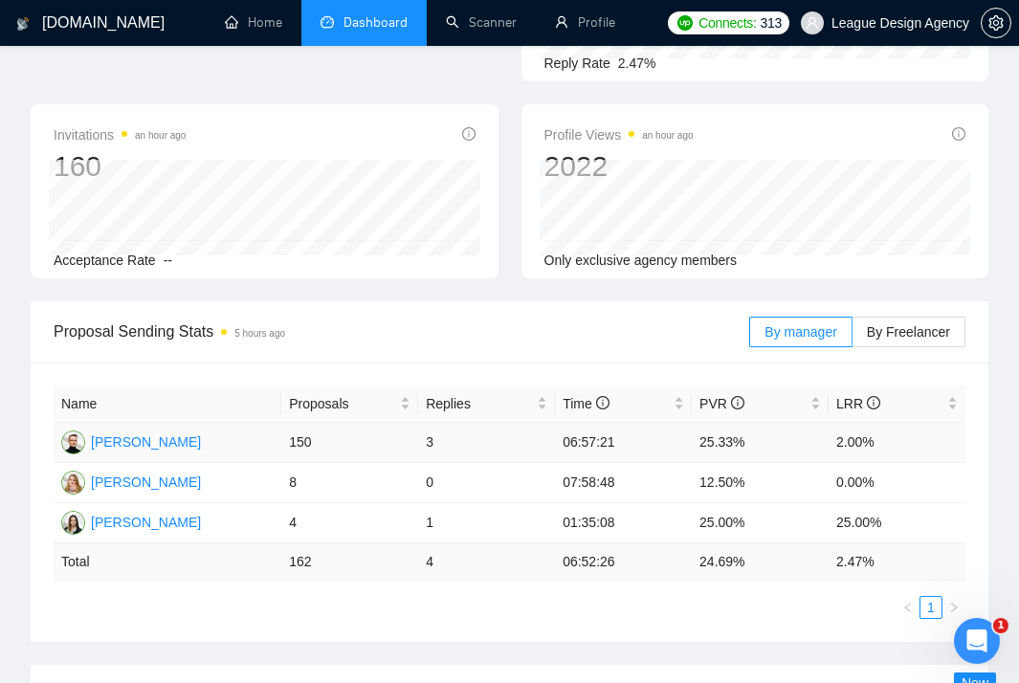
scroll to position [174, 0]
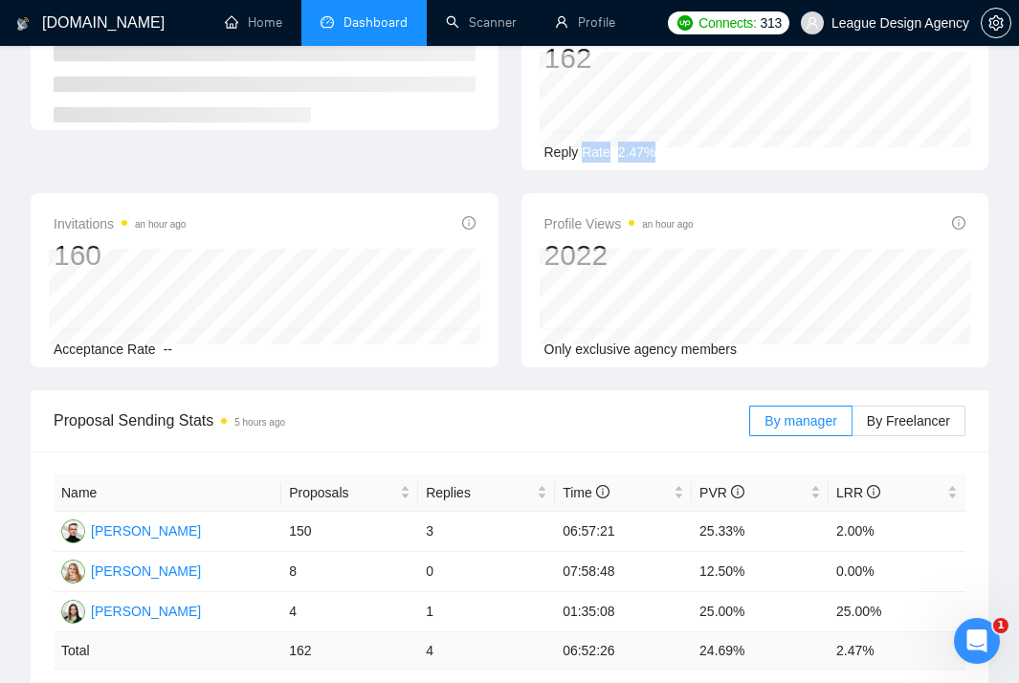
drag, startPoint x: 665, startPoint y: 146, endPoint x: 585, endPoint y: 143, distance: 80.5
click at [585, 145] on div "Reply Rate 2.47%" at bounding box center [756, 152] width 422 height 21
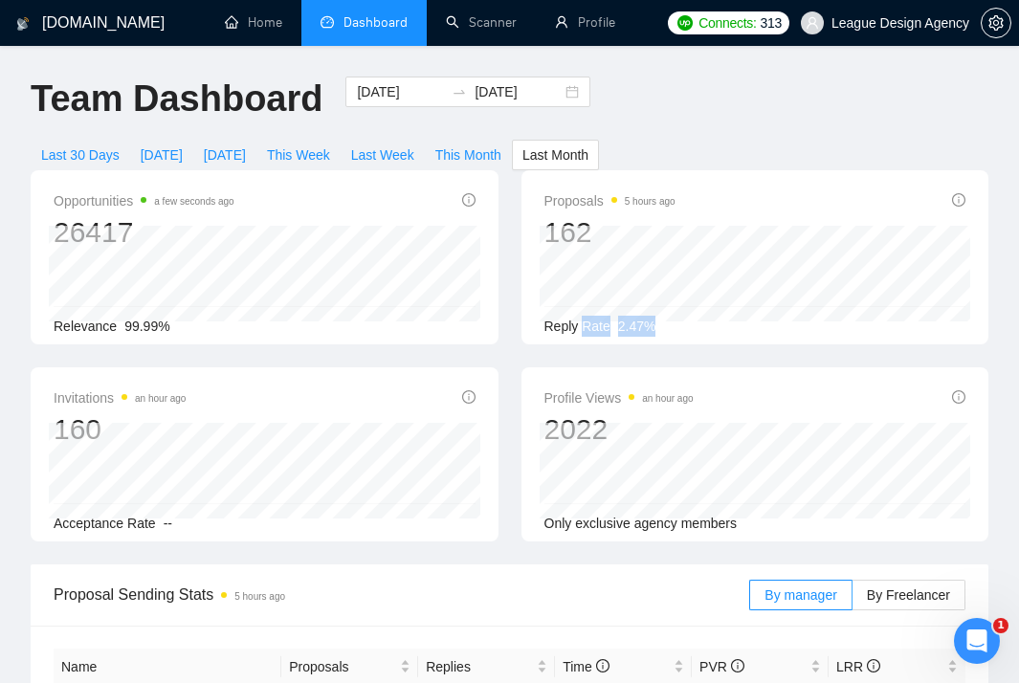
scroll to position [0, 0]
click at [384, 87] on input "2025-09-01" at bounding box center [400, 91] width 87 height 21
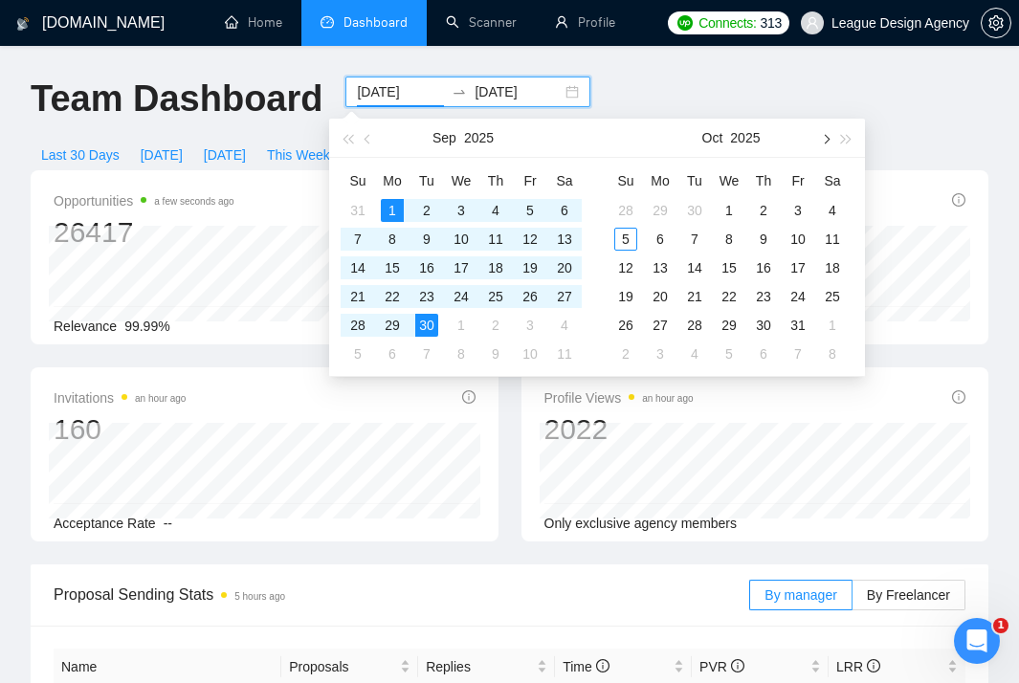
click at [828, 139] on span "button" at bounding box center [825, 139] width 10 height 10
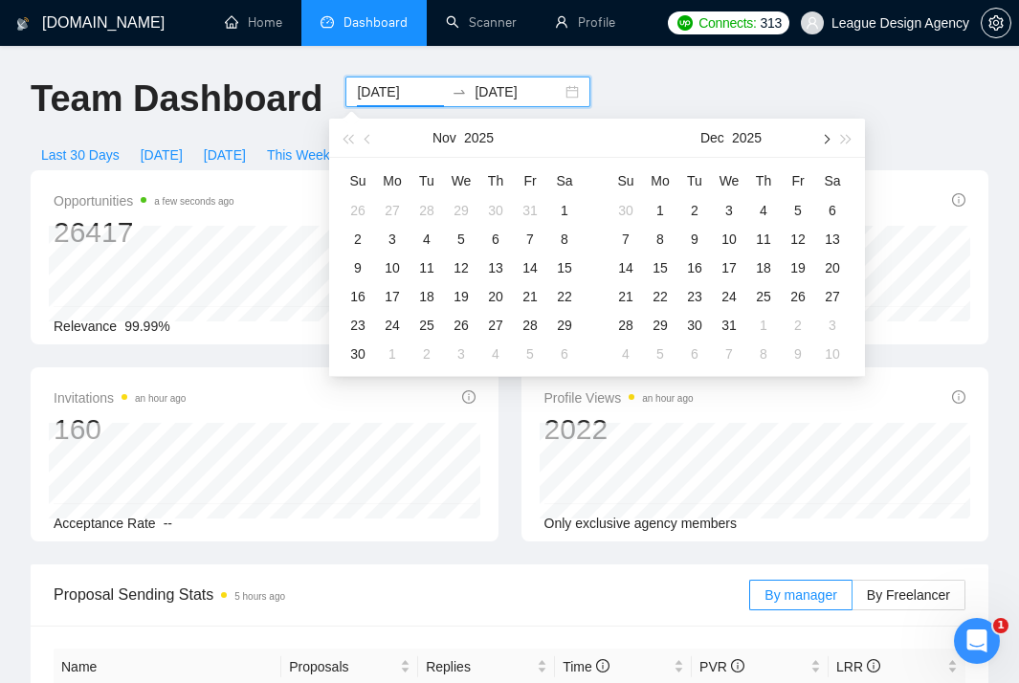
click at [828, 139] on span "button" at bounding box center [825, 139] width 10 height 10
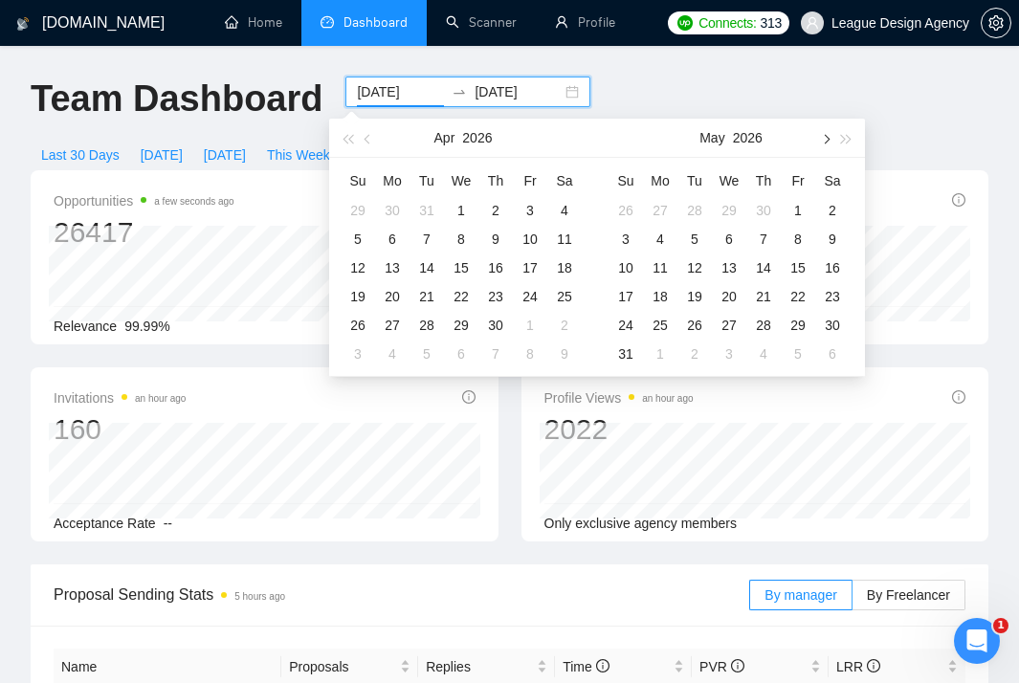
click at [828, 139] on span "button" at bounding box center [825, 139] width 10 height 10
click at [364, 145] on button "button" at bounding box center [368, 138] width 21 height 38
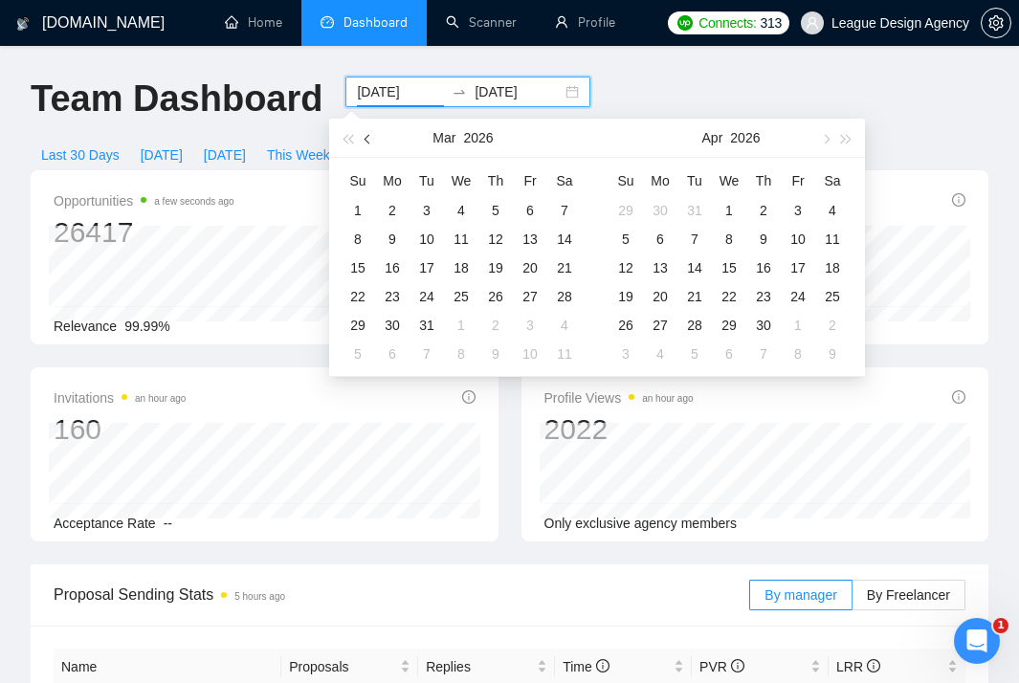
click at [364, 145] on button "button" at bounding box center [368, 138] width 21 height 38
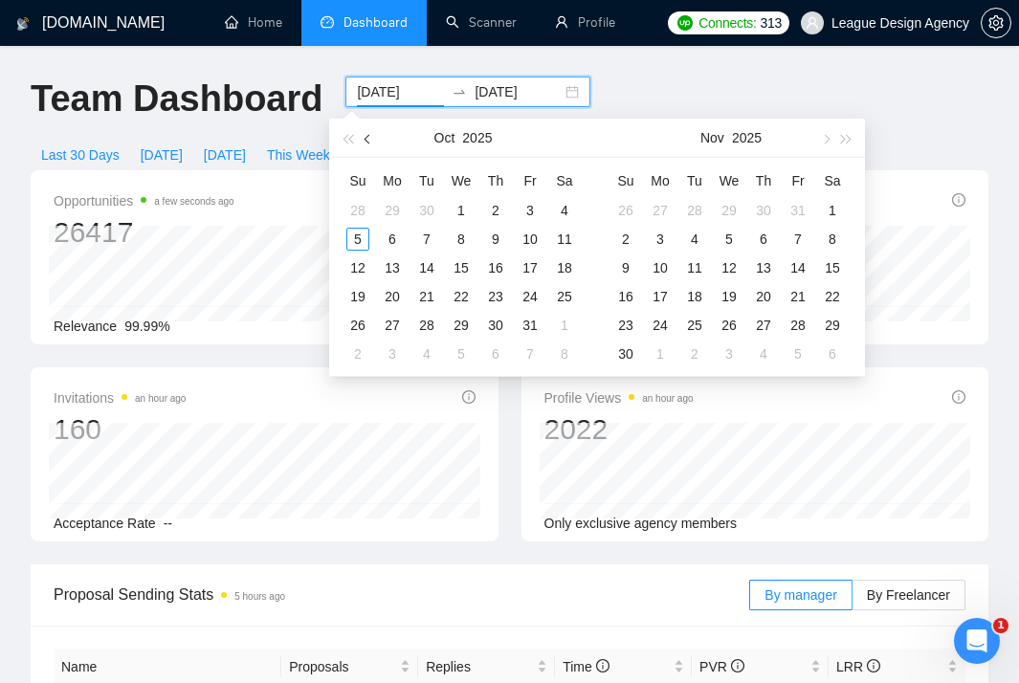
click at [364, 145] on button "button" at bounding box center [368, 138] width 21 height 38
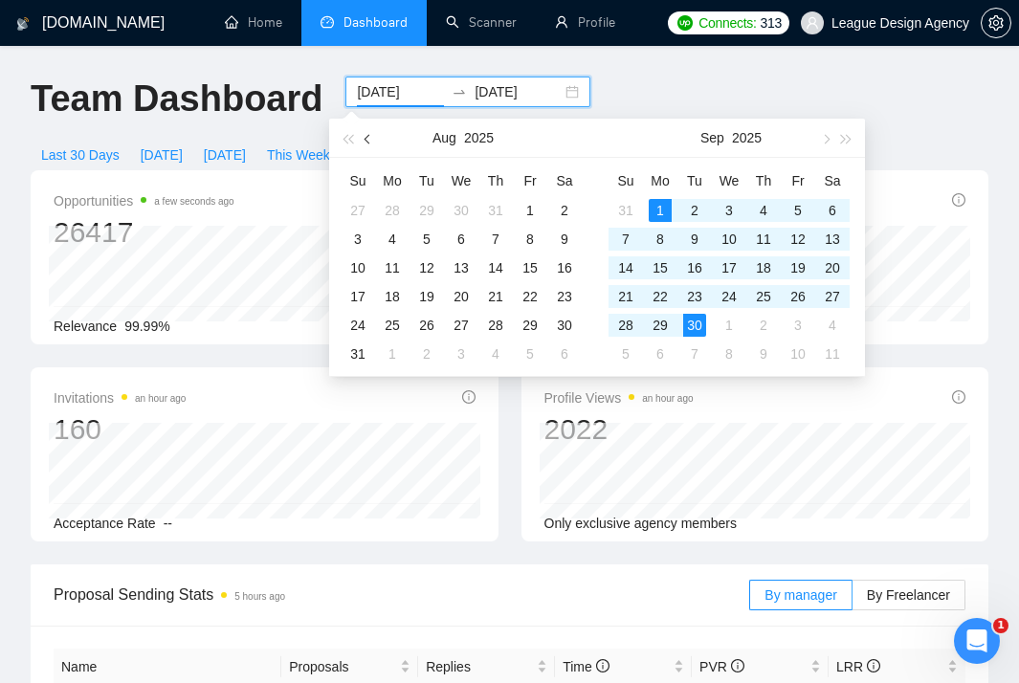
click at [364, 145] on button "button" at bounding box center [368, 138] width 21 height 38
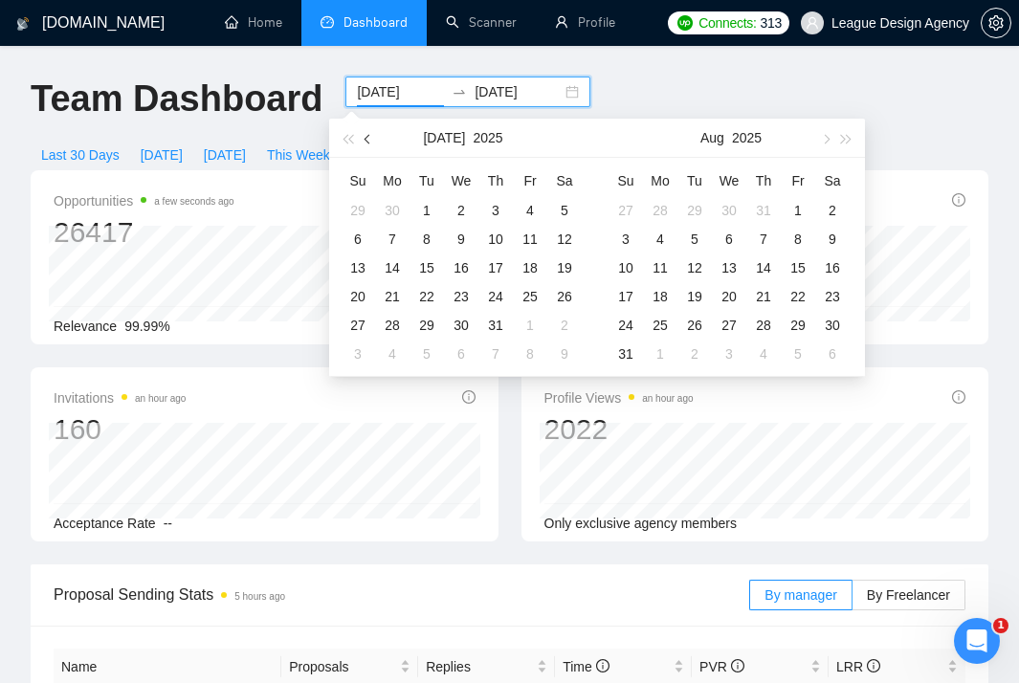
click at [364, 145] on button "button" at bounding box center [368, 138] width 21 height 38
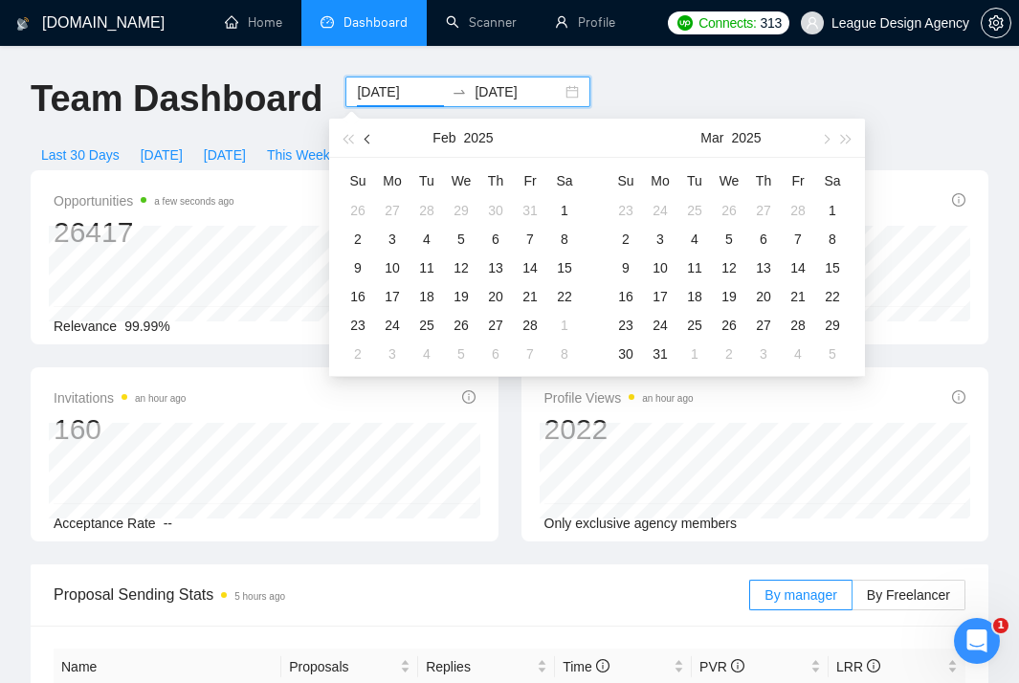
click at [364, 145] on button "button" at bounding box center [368, 138] width 21 height 38
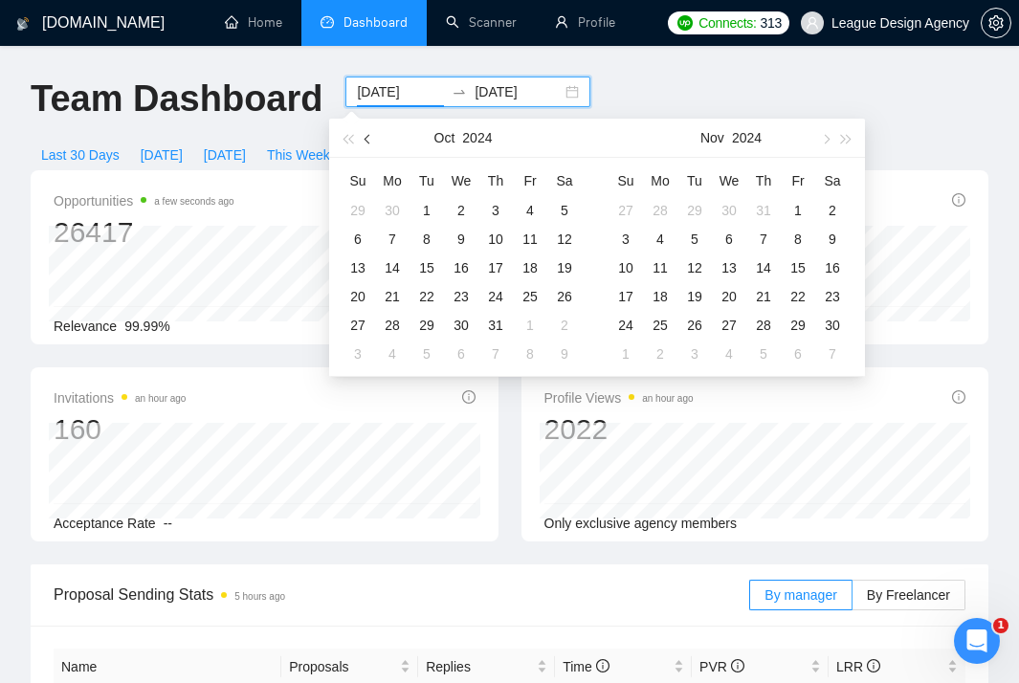
click at [364, 145] on button "button" at bounding box center [368, 138] width 21 height 38
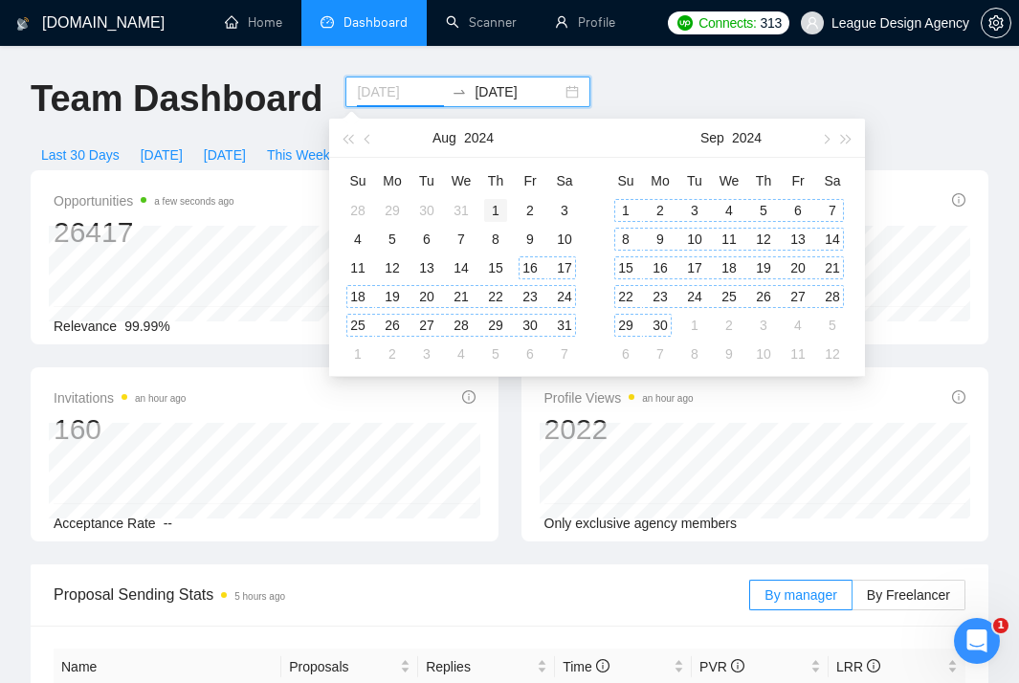
type input "2024-08-01"
click at [502, 216] on div "1" at bounding box center [495, 210] width 23 height 23
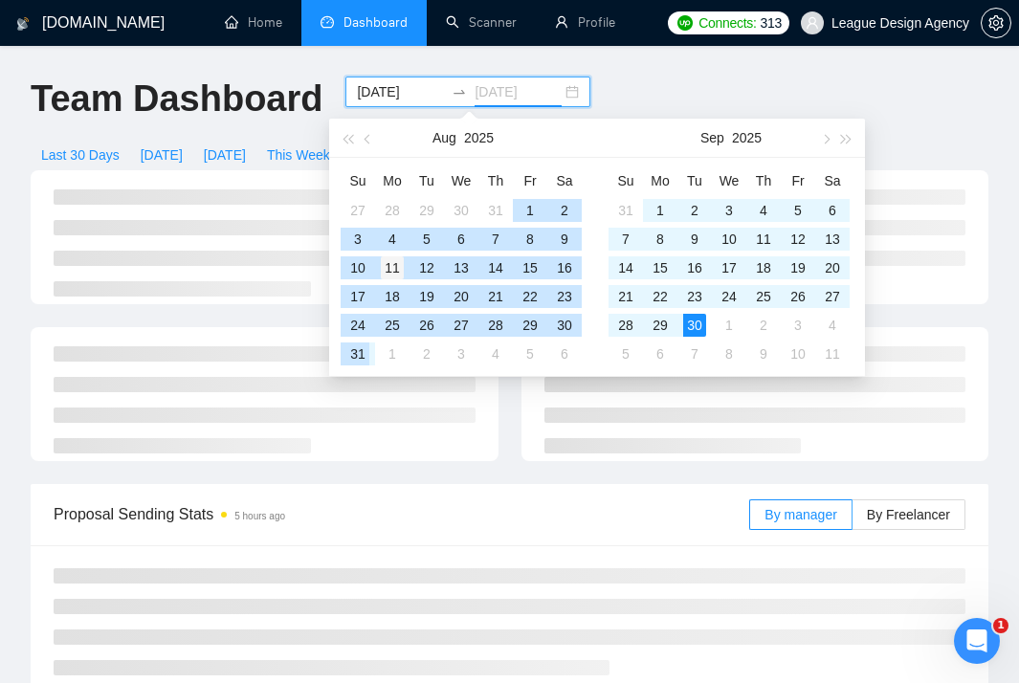
click at [360, 356] on div "31" at bounding box center [357, 354] width 23 height 23
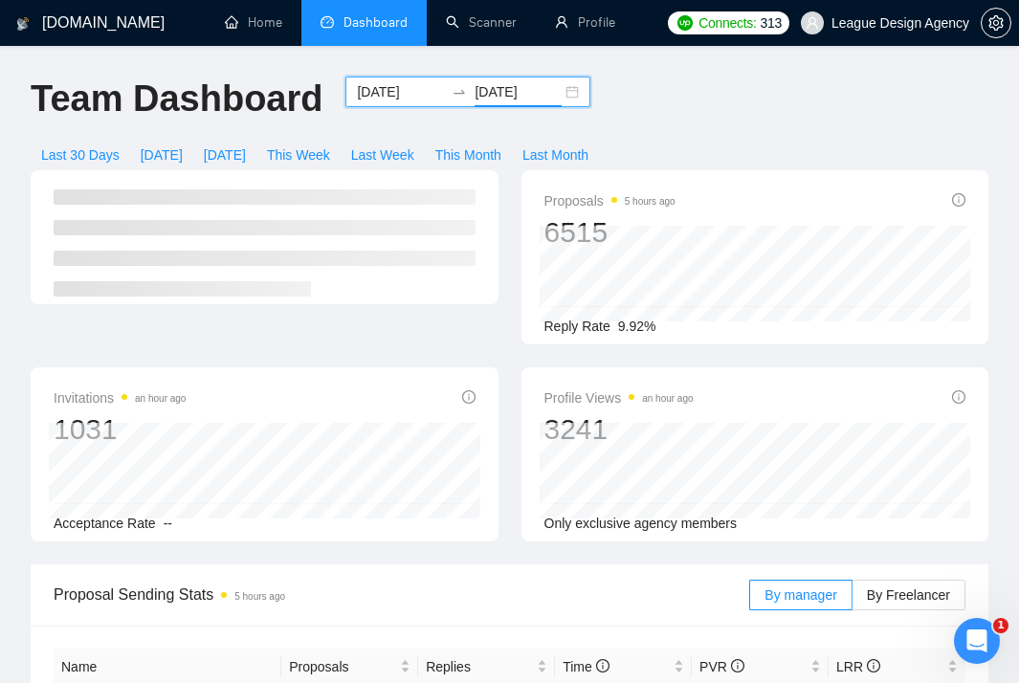
click at [494, 90] on input "2025-08-31" at bounding box center [518, 91] width 87 height 21
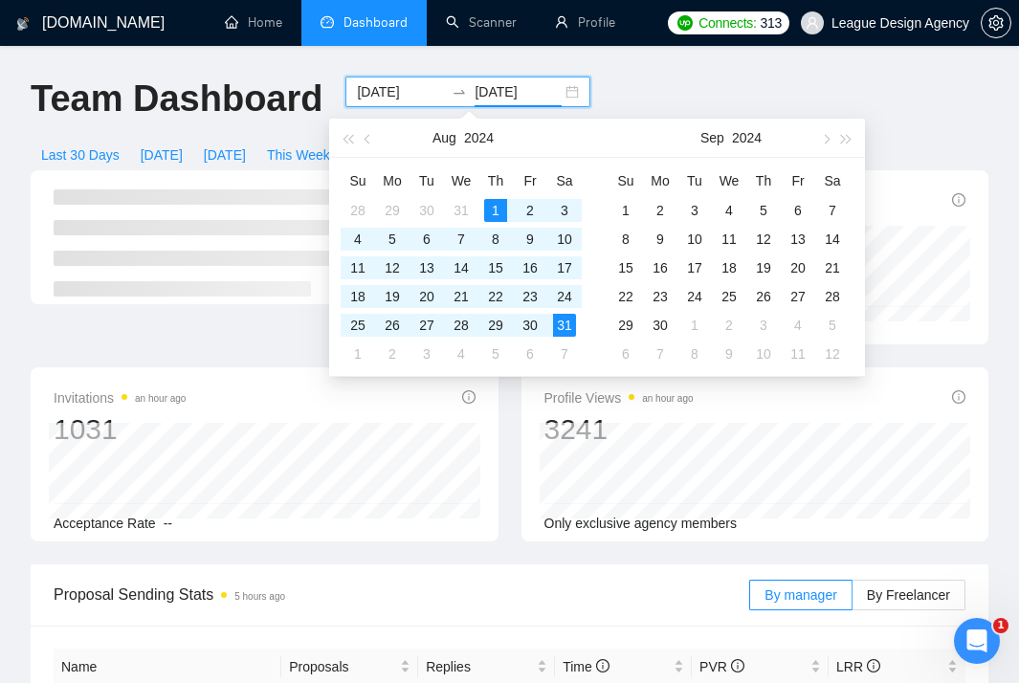
type input "2024-08-31"
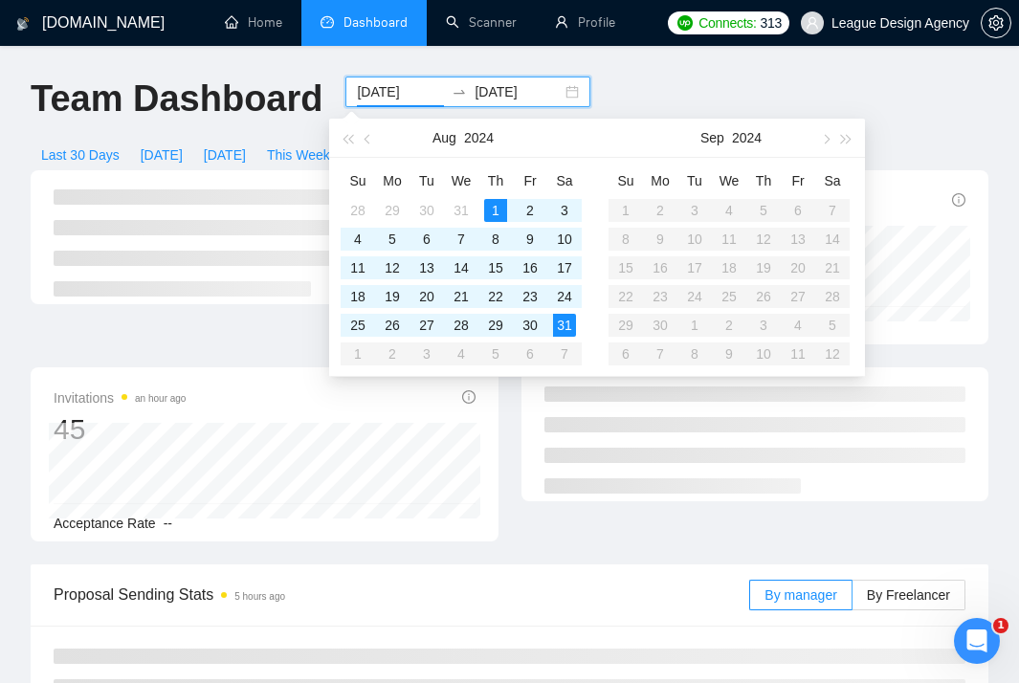
click at [639, 102] on div "Team Dashboard 2024-08-01 2024-08-31 Last 30 Days Today Yesterday This Week Las…" at bounding box center [509, 124] width 981 height 94
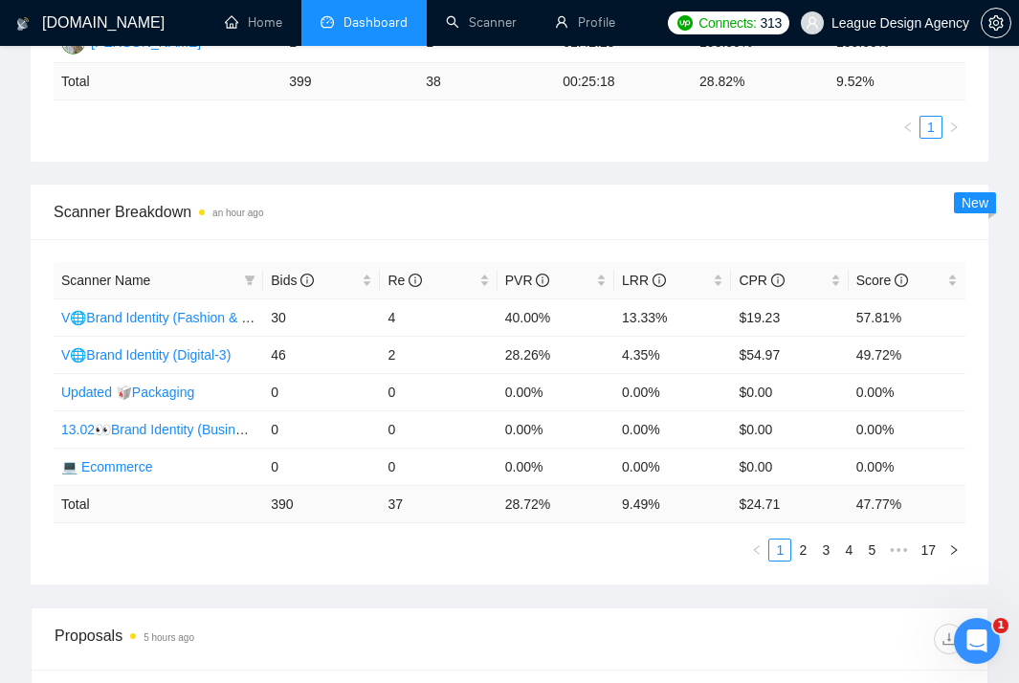
scroll to position [844, 0]
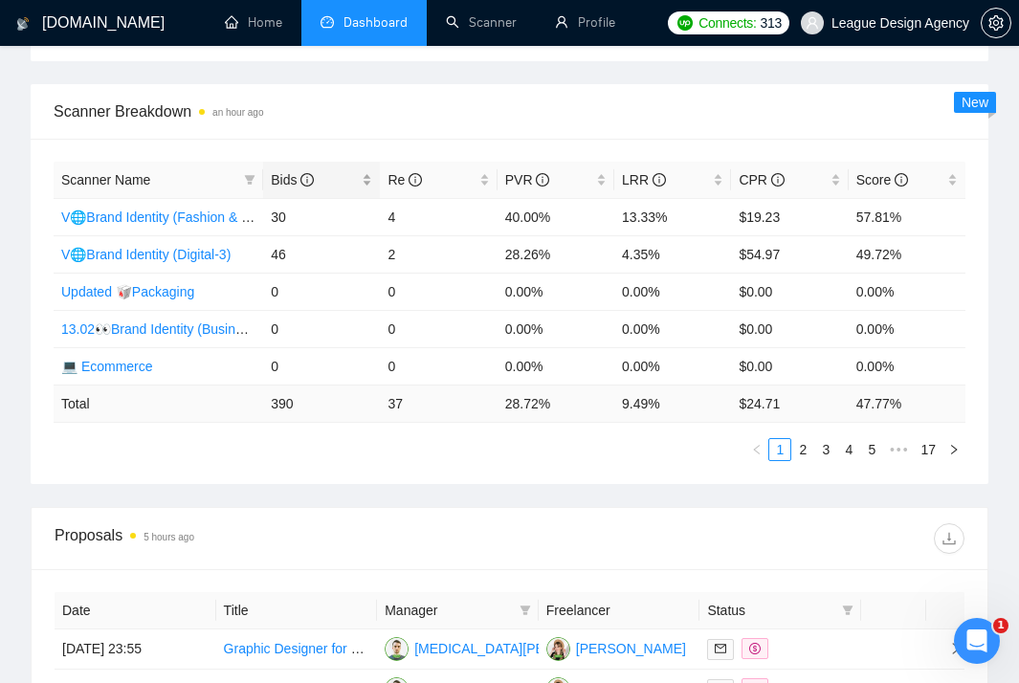
click at [368, 177] on div "Bids" at bounding box center [321, 179] width 101 height 21
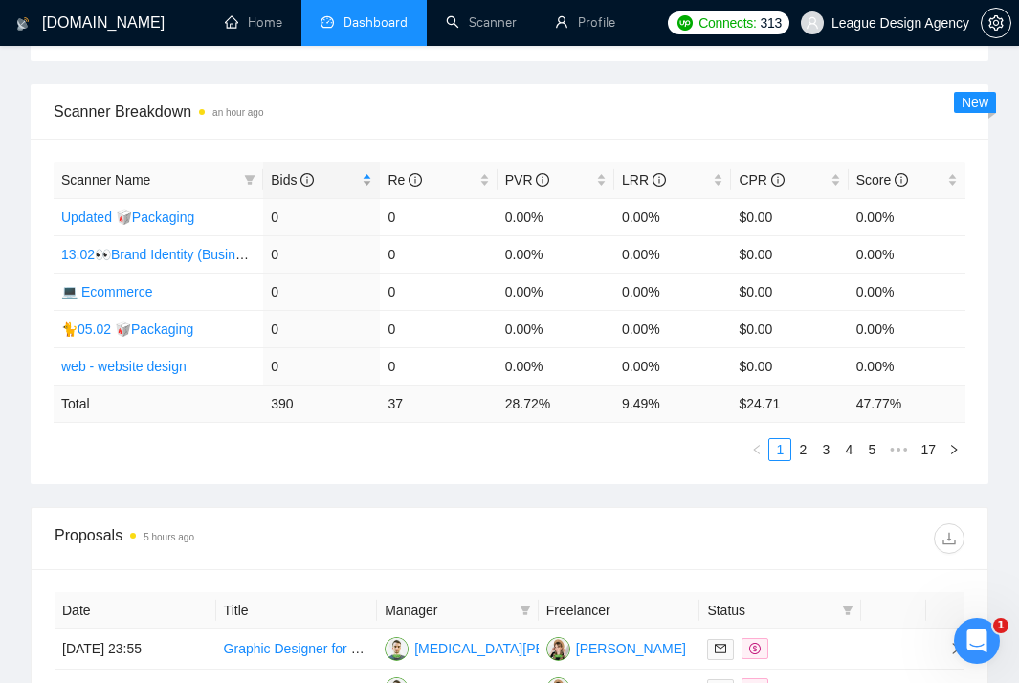
click at [368, 177] on div "Bids" at bounding box center [321, 179] width 101 height 21
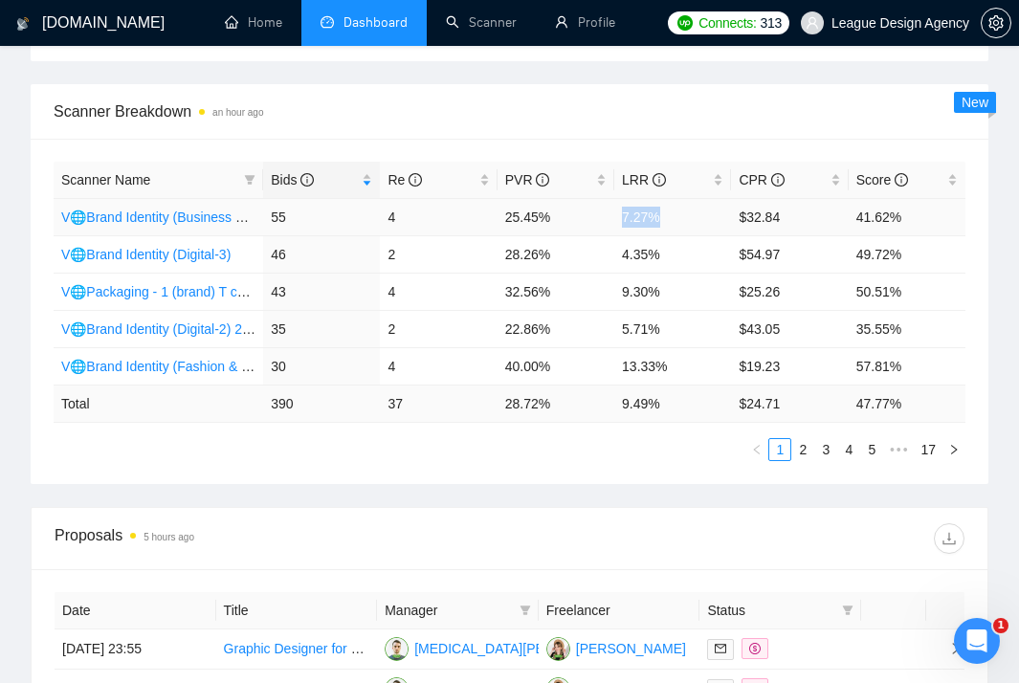
drag, startPoint x: 667, startPoint y: 223, endPoint x: 622, endPoint y: 219, distance: 45.1
click at [622, 221] on td "7.27%" at bounding box center [672, 216] width 117 height 37
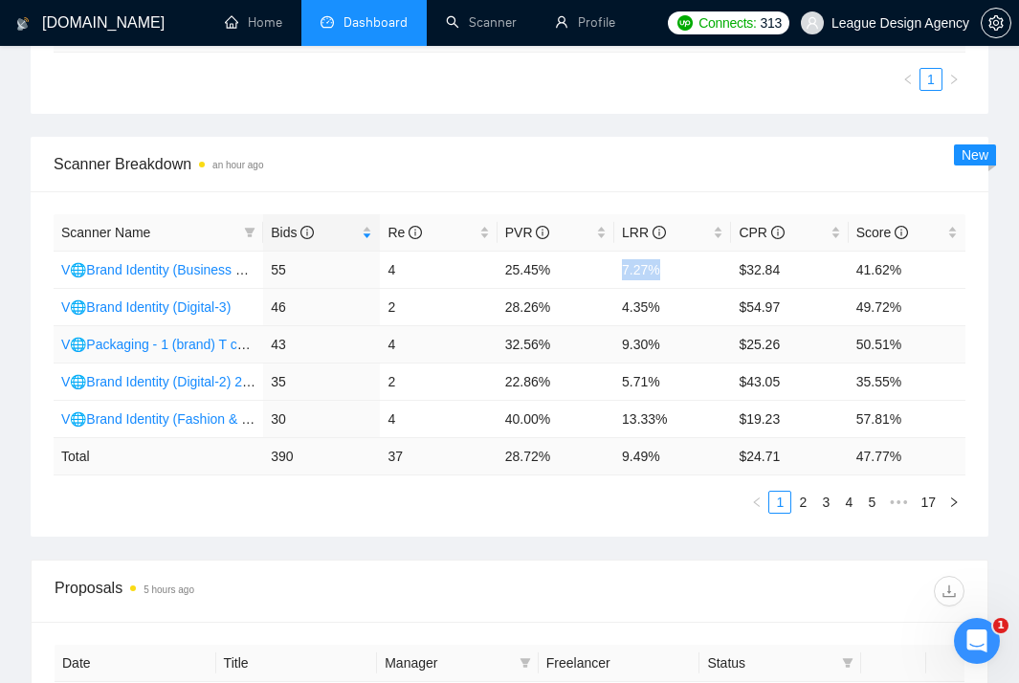
scroll to position [792, 0]
click at [594, 141] on div "Scanner Breakdown an hour ago" at bounding box center [510, 164] width 912 height 55
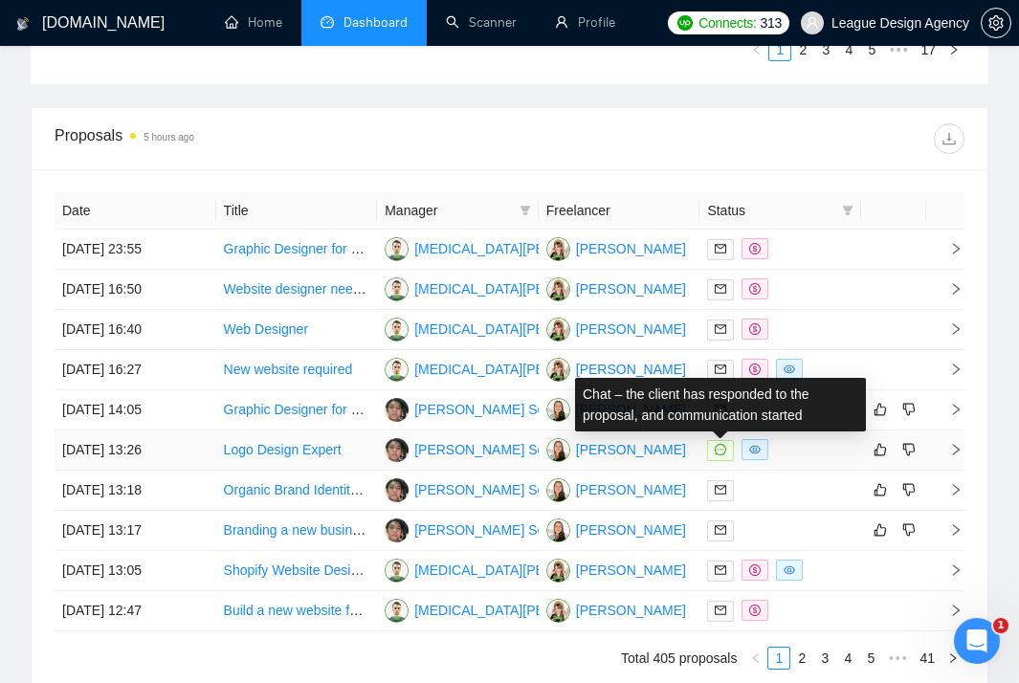
scroll to position [1245, 0]
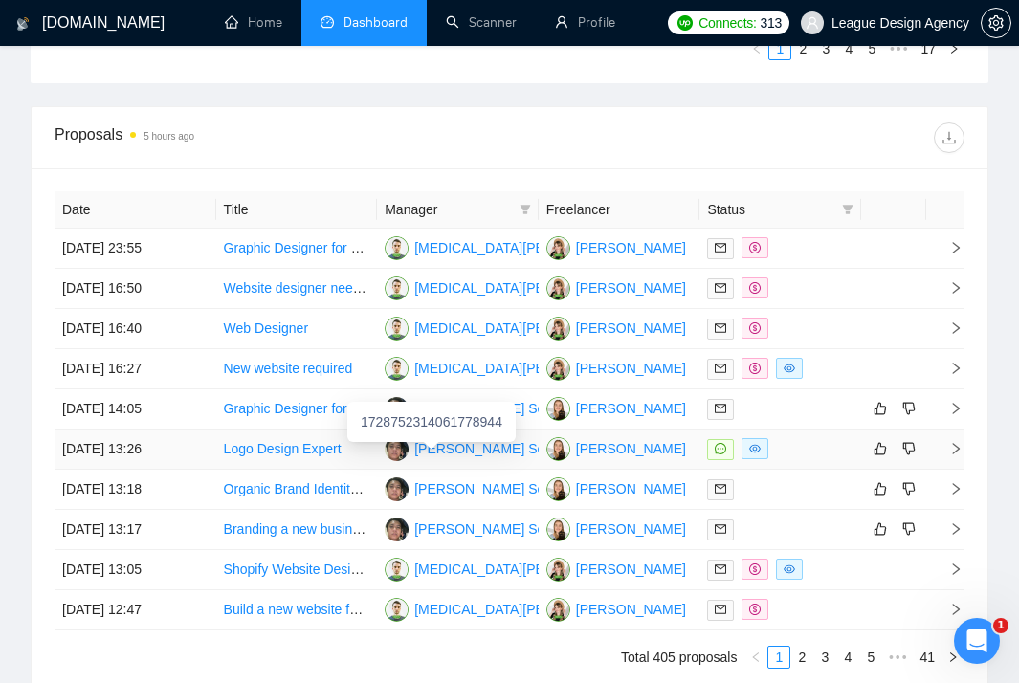
click at [389, 453] on img at bounding box center [397, 449] width 24 height 24
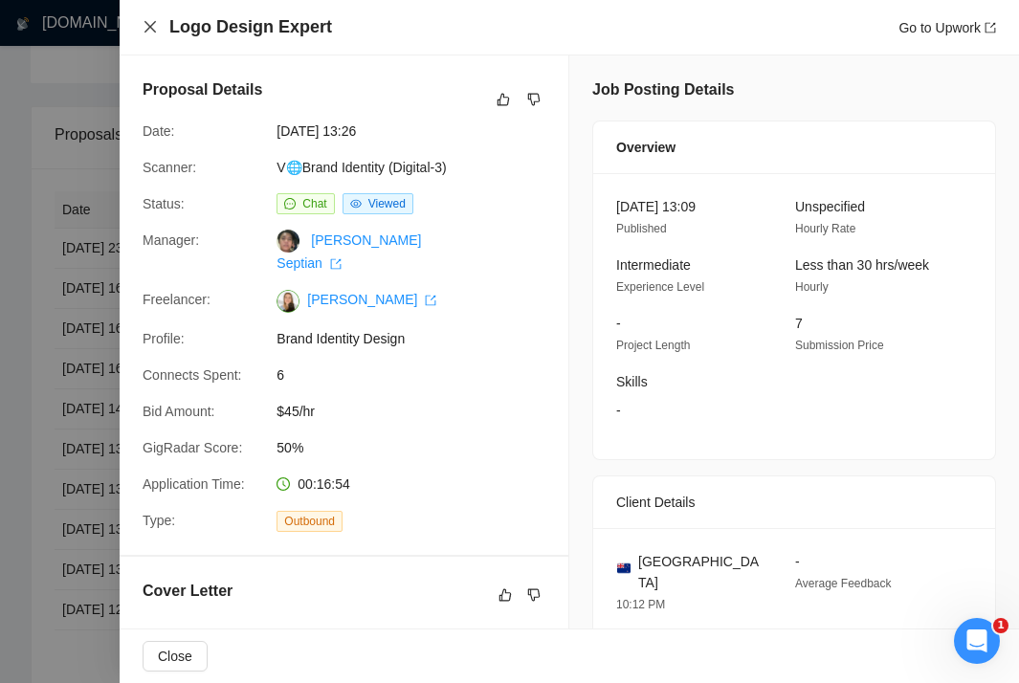
click at [151, 20] on icon "close" at bounding box center [150, 26] width 15 height 15
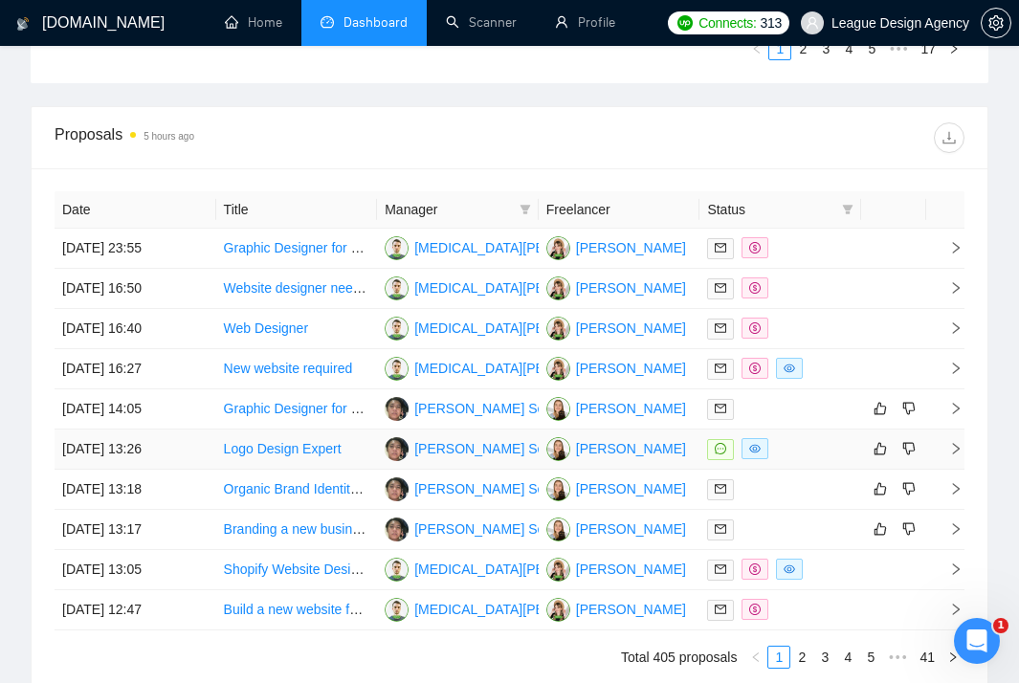
click at [353, 445] on td "Logo Design Expert" at bounding box center [297, 450] width 162 height 40
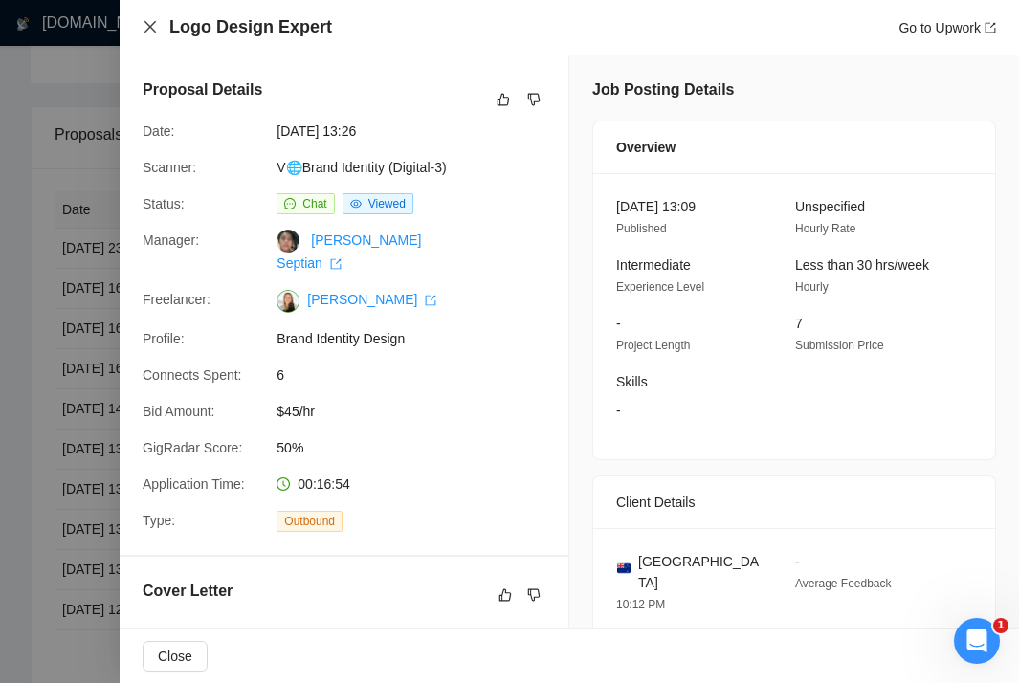
click at [152, 32] on icon "close" at bounding box center [150, 26] width 15 height 15
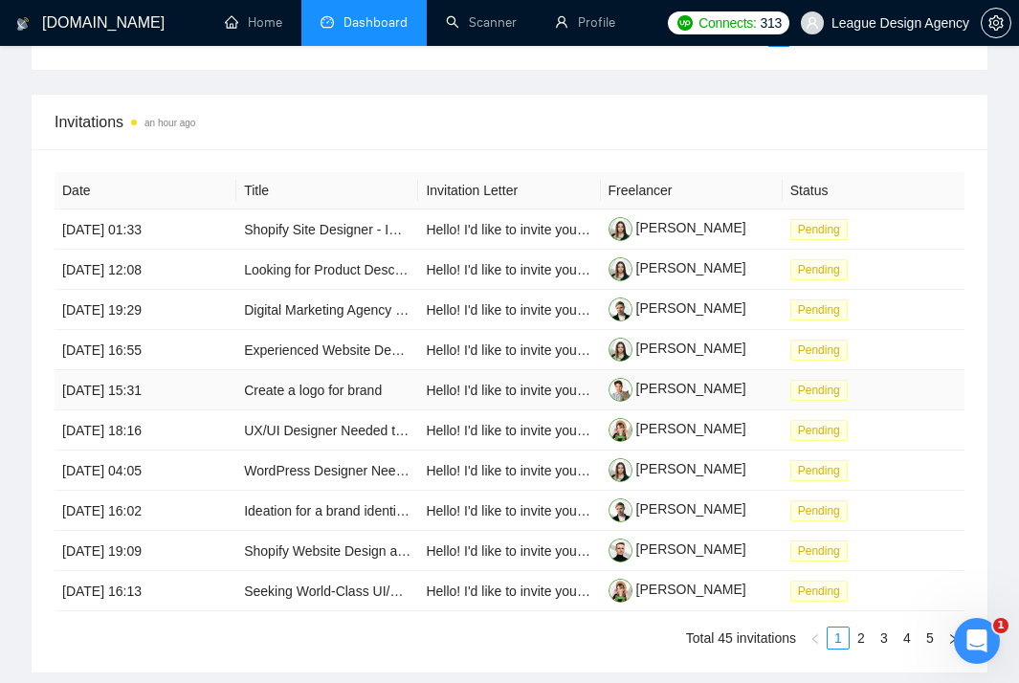
scroll to position [1443, 0]
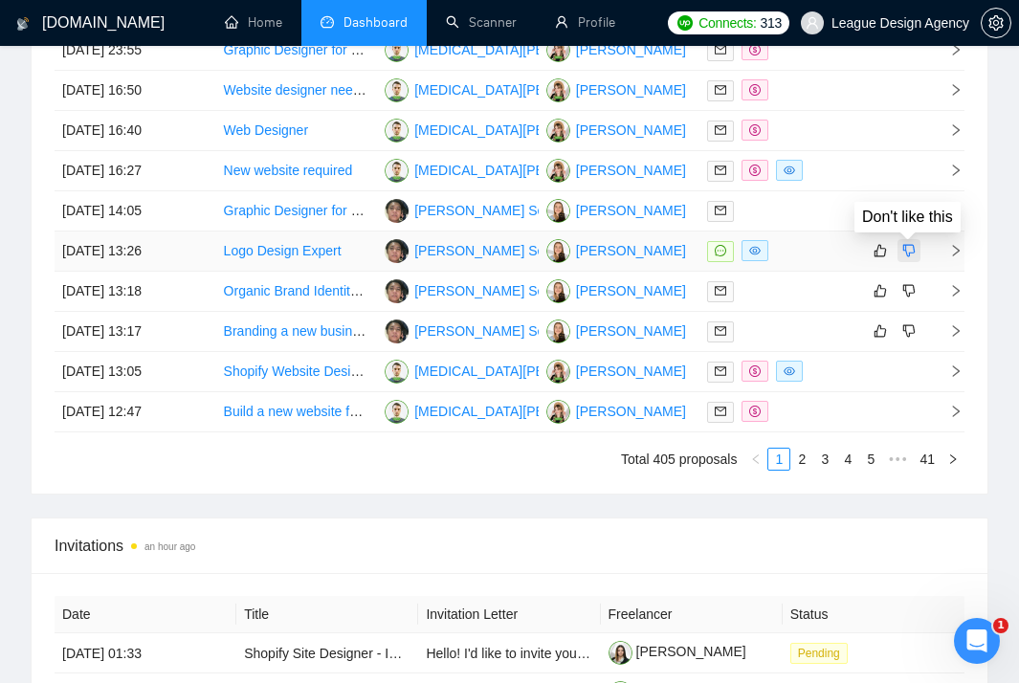
click at [907, 247] on icon "dislike" at bounding box center [909, 250] width 13 height 15
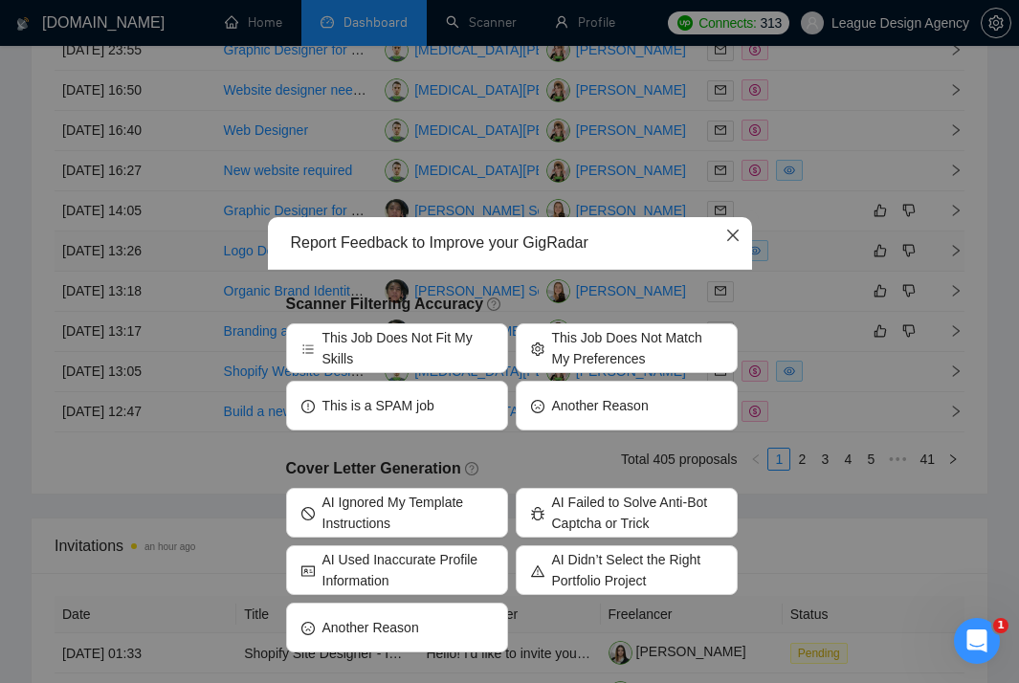
click at [729, 234] on icon "close" at bounding box center [731, 235] width 11 height 11
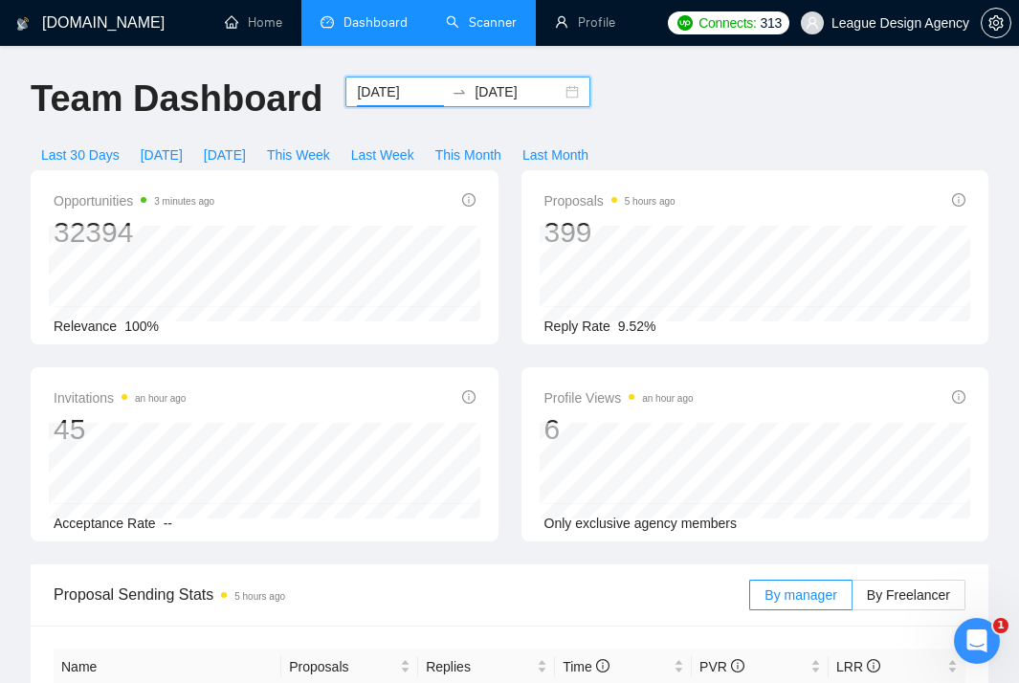
scroll to position [0, 0]
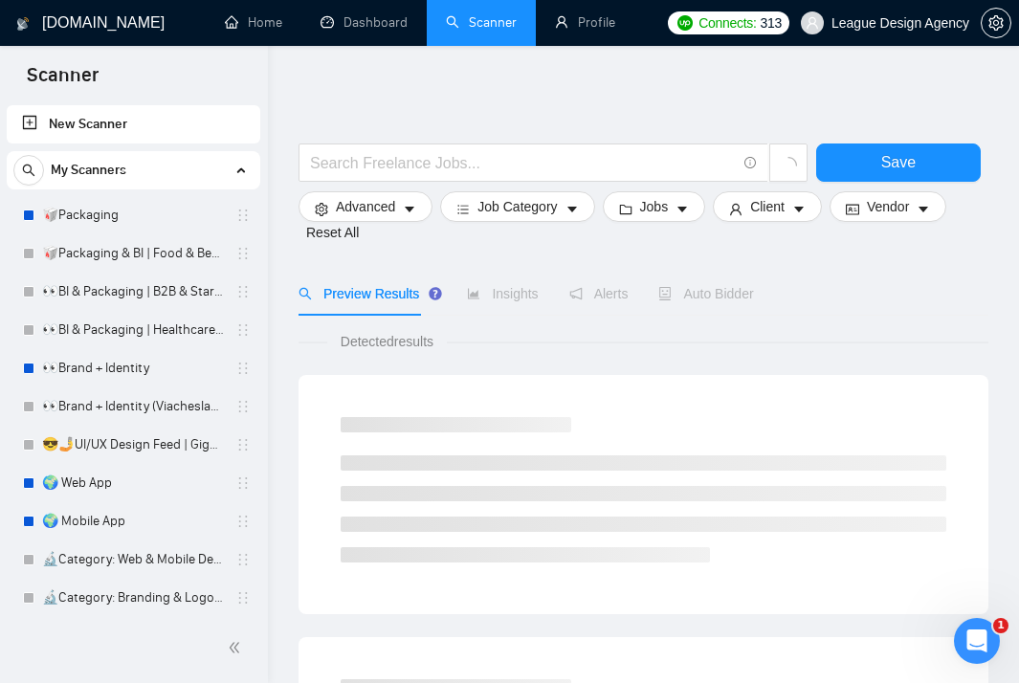
drag, startPoint x: 122, startPoint y: 220, endPoint x: 509, endPoint y: 243, distance: 388.3
click at [122, 220] on link "🥡Packaging" at bounding box center [133, 215] width 182 height 38
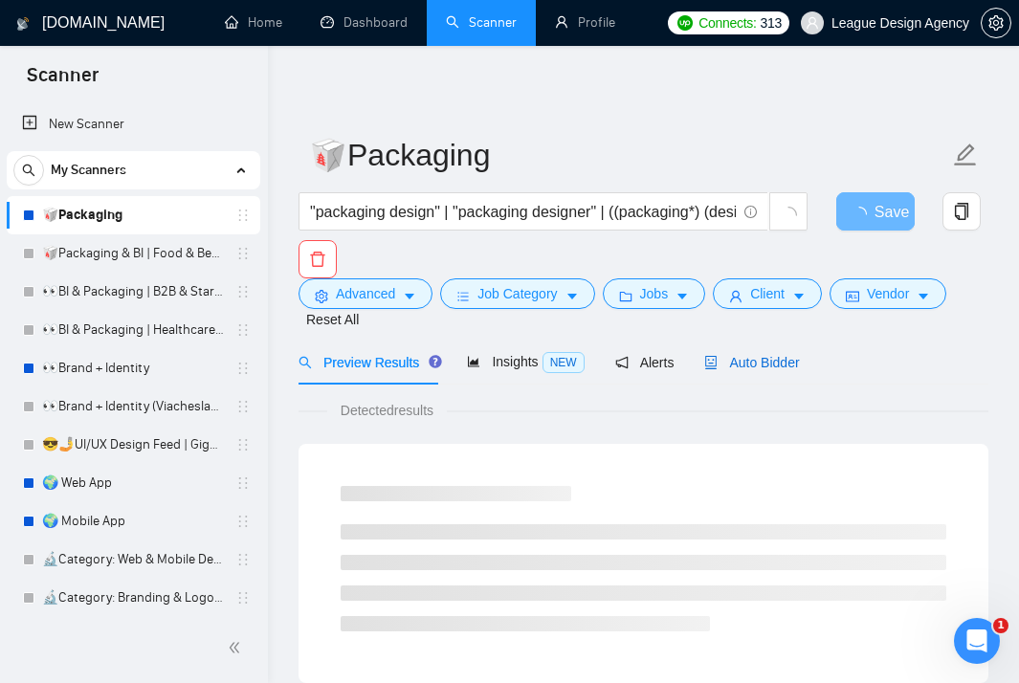
click at [737, 361] on span "Auto Bidder" at bounding box center [751, 362] width 95 height 15
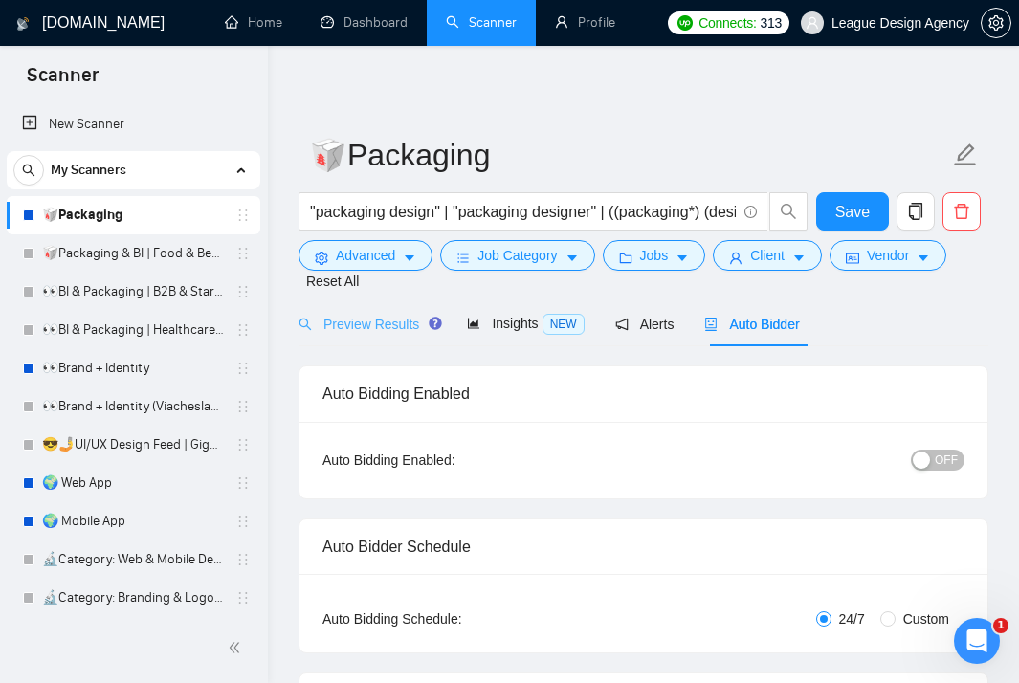
click at [384, 311] on div "Preview Results" at bounding box center [368, 323] width 138 height 45
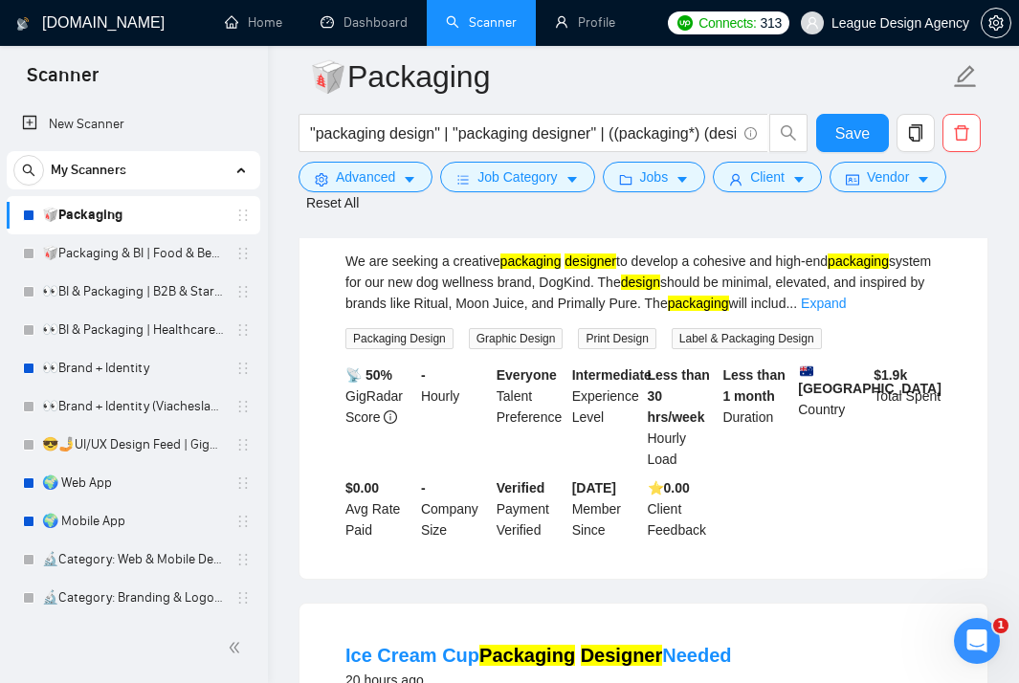
scroll to position [162, 0]
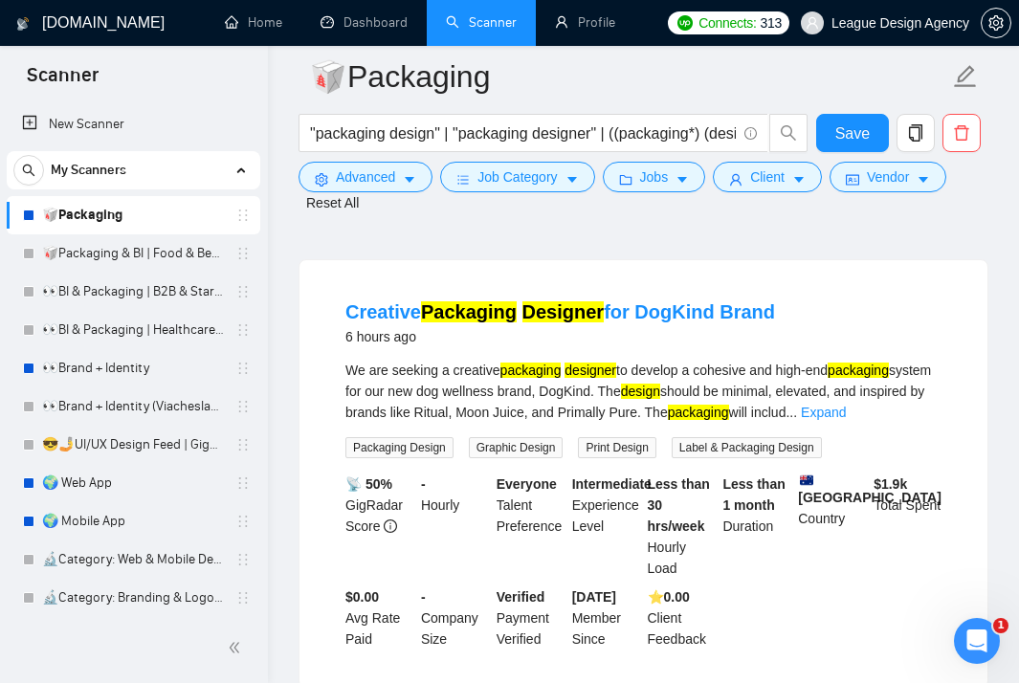
click at [929, 339] on div "Creative Packaging Designer for DogKind Brand 6 hours ago" at bounding box center [644, 324] width 596 height 50
click at [846, 419] on link "Expand" at bounding box center [823, 412] width 45 height 15
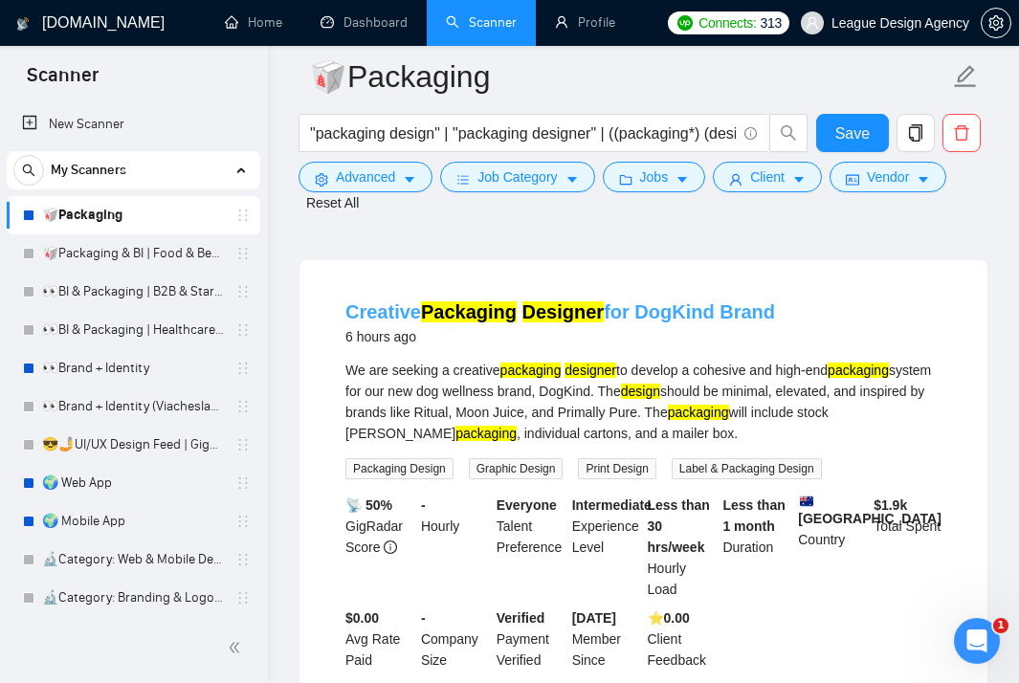
click at [683, 313] on link "Creative Packaging Designer for DogKind Brand" at bounding box center [561, 311] width 430 height 21
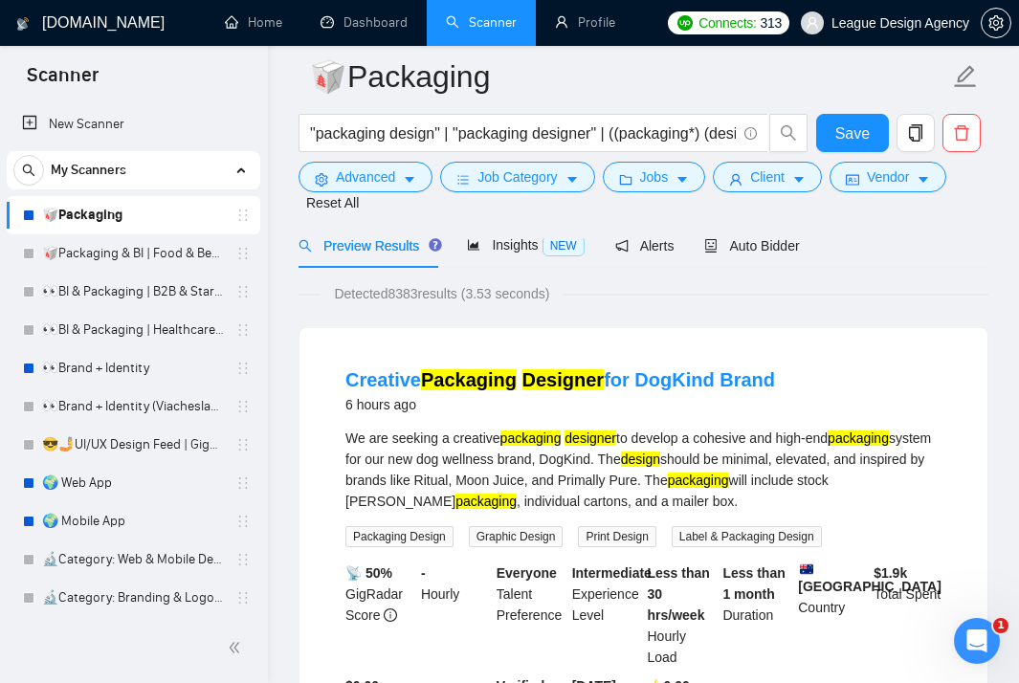
scroll to position [96, 0]
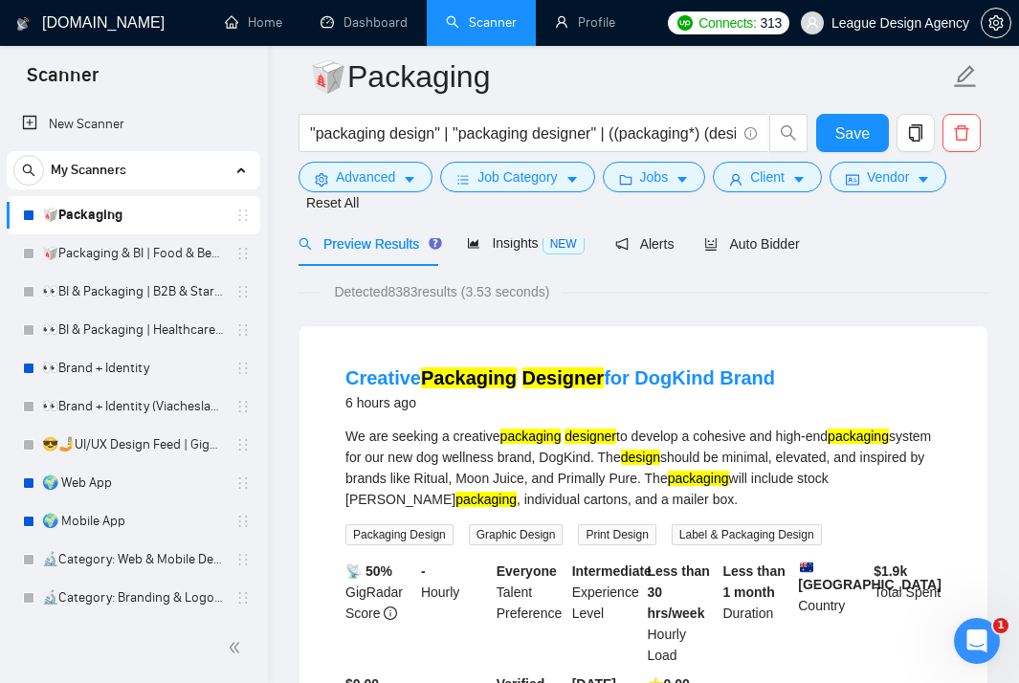
click at [827, 421] on li "Creative Packaging Designer for DogKind Brand 6 hours ago We are seeking a crea…" at bounding box center [644, 550] width 642 height 403
click at [655, 248] on span "Alerts" at bounding box center [644, 243] width 59 height 15
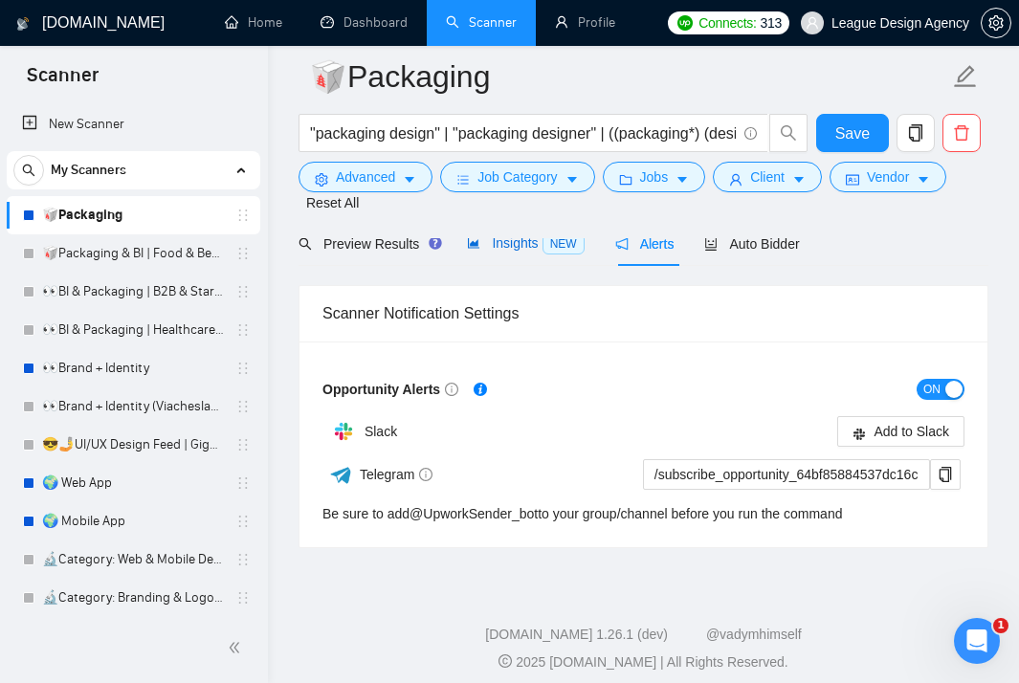
click at [486, 244] on span "Insights NEW" at bounding box center [525, 242] width 117 height 15
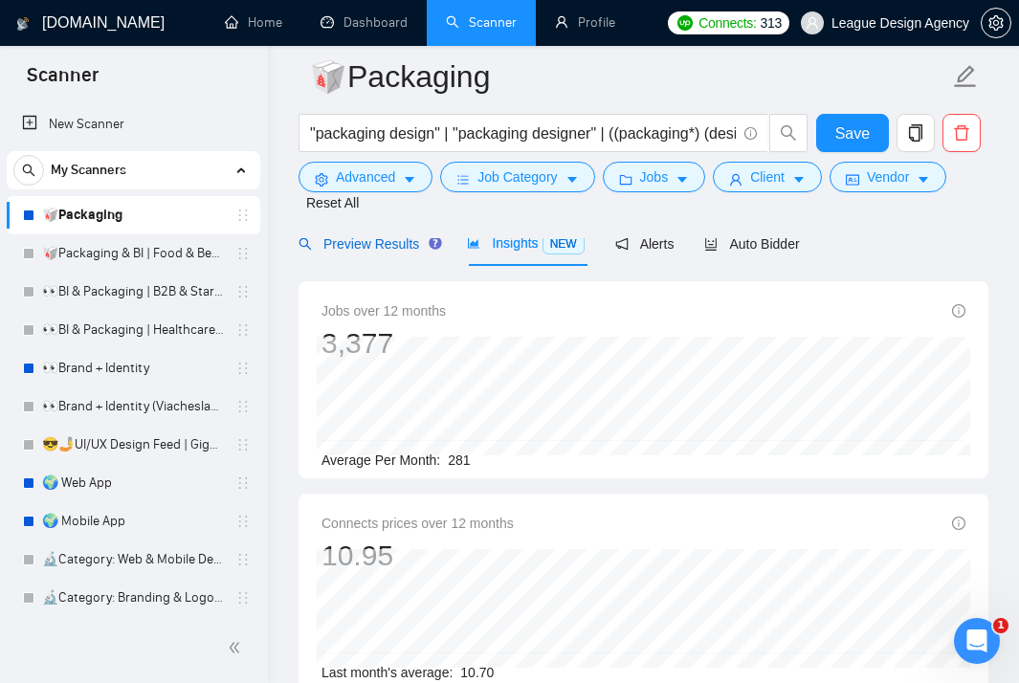
click at [373, 245] on span "Preview Results" at bounding box center [368, 243] width 138 height 15
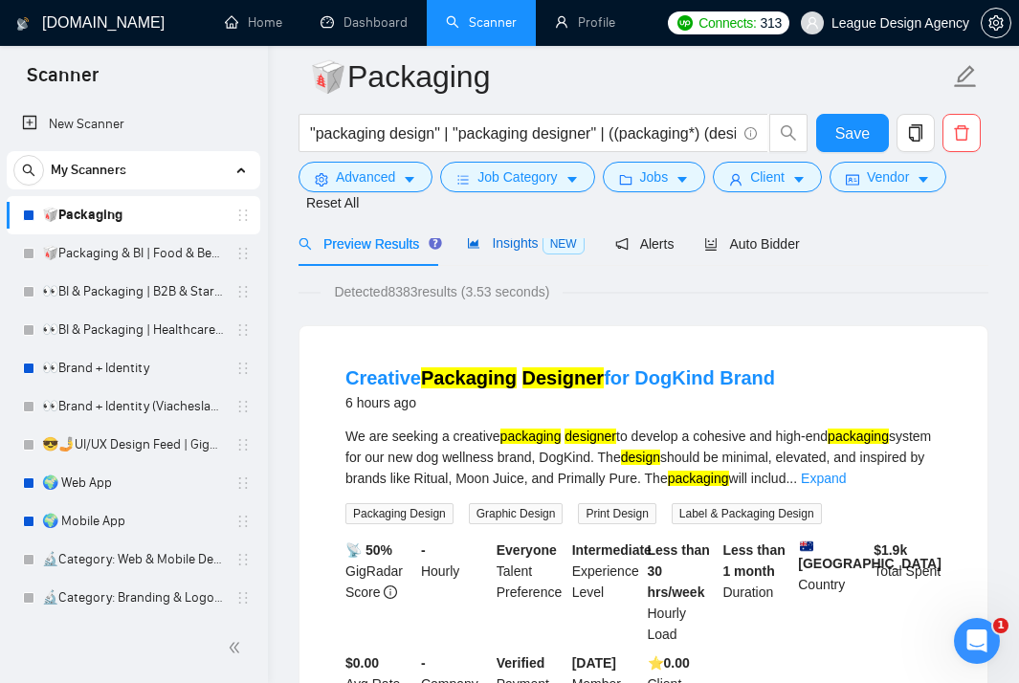
click at [510, 254] on div "Insights NEW" at bounding box center [525, 244] width 117 height 22
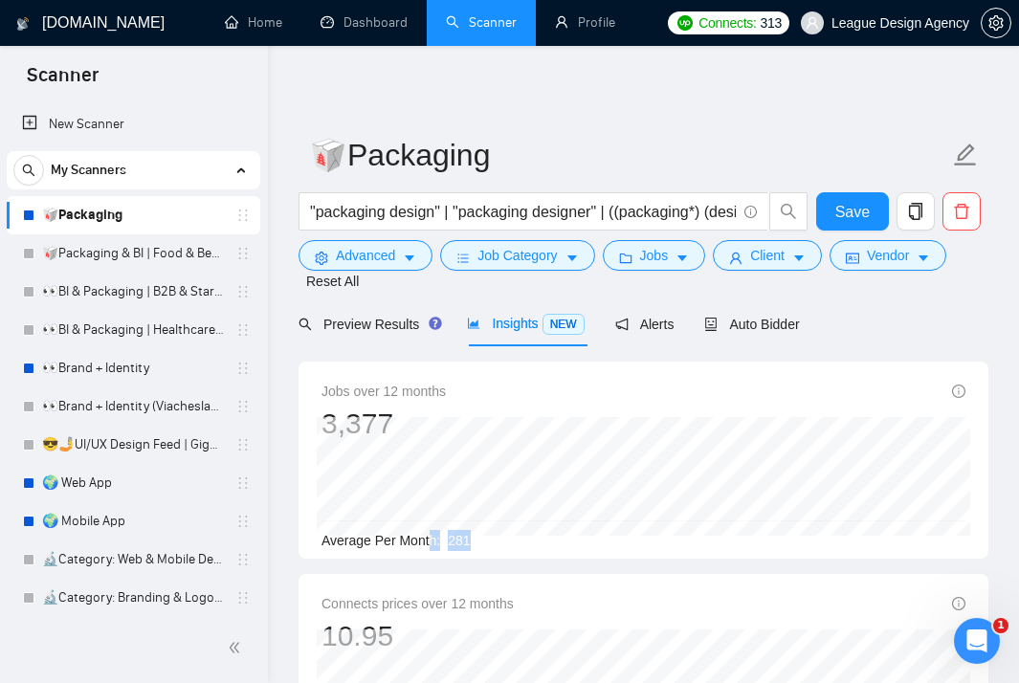
drag, startPoint x: 496, startPoint y: 548, endPoint x: 430, endPoint y: 538, distance: 66.9
click at [430, 538] on div "Average Per Month: 281" at bounding box center [644, 540] width 644 height 21
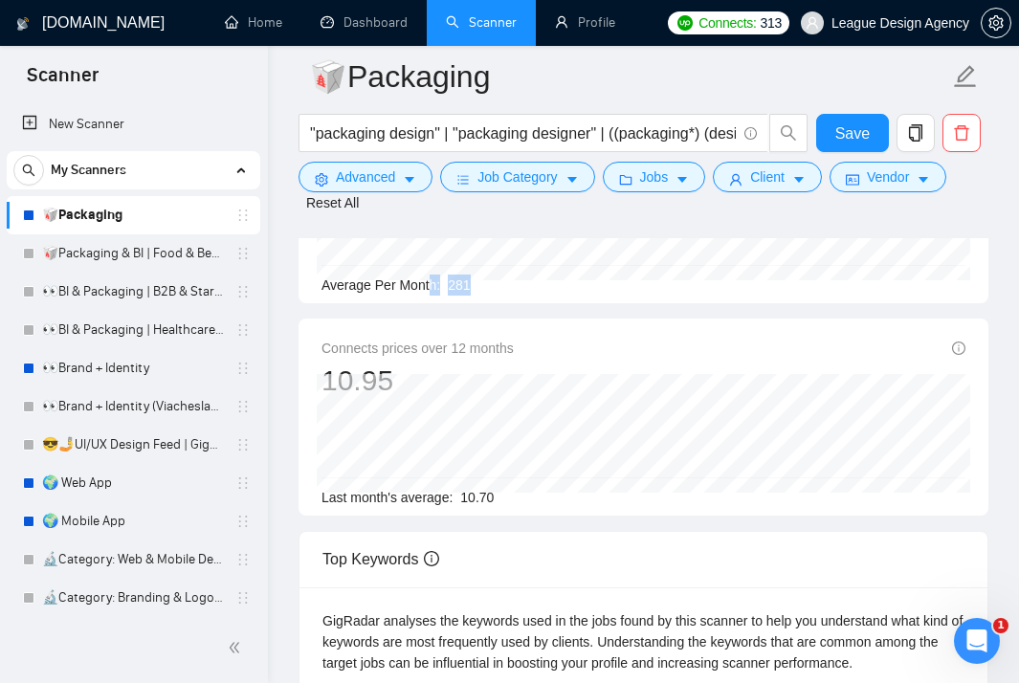
scroll to position [276, 0]
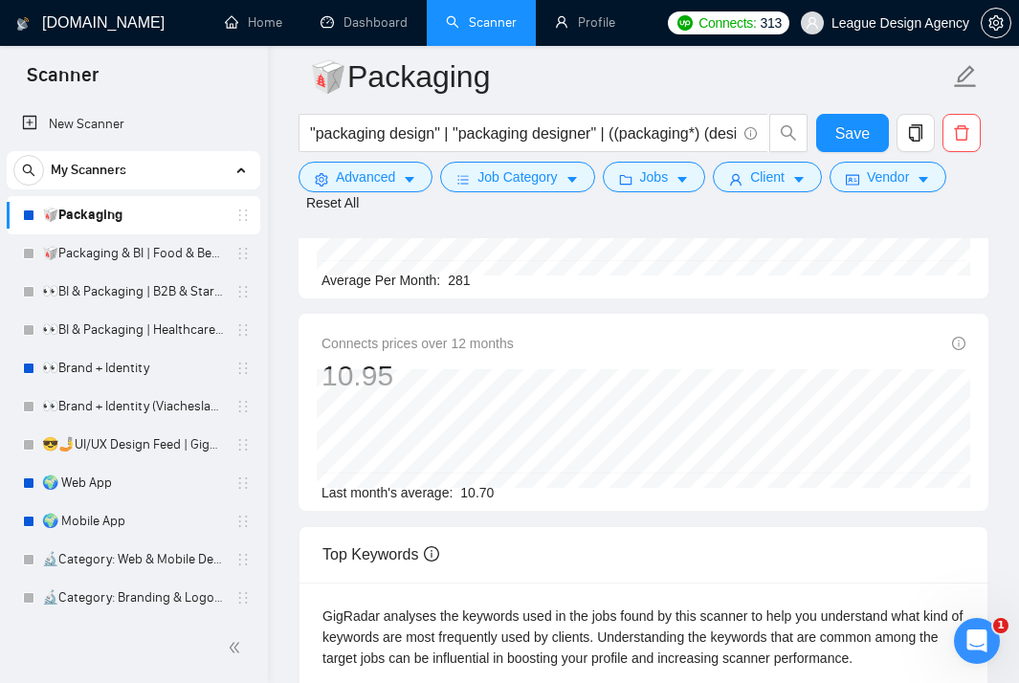
click at [480, 324] on div "Connects prices over 12 months 10.95 Dec 2024 10.74 Last month's average: 10.70" at bounding box center [644, 412] width 690 height 197
click at [468, 339] on span "Connects prices over 12 months" at bounding box center [418, 343] width 192 height 21
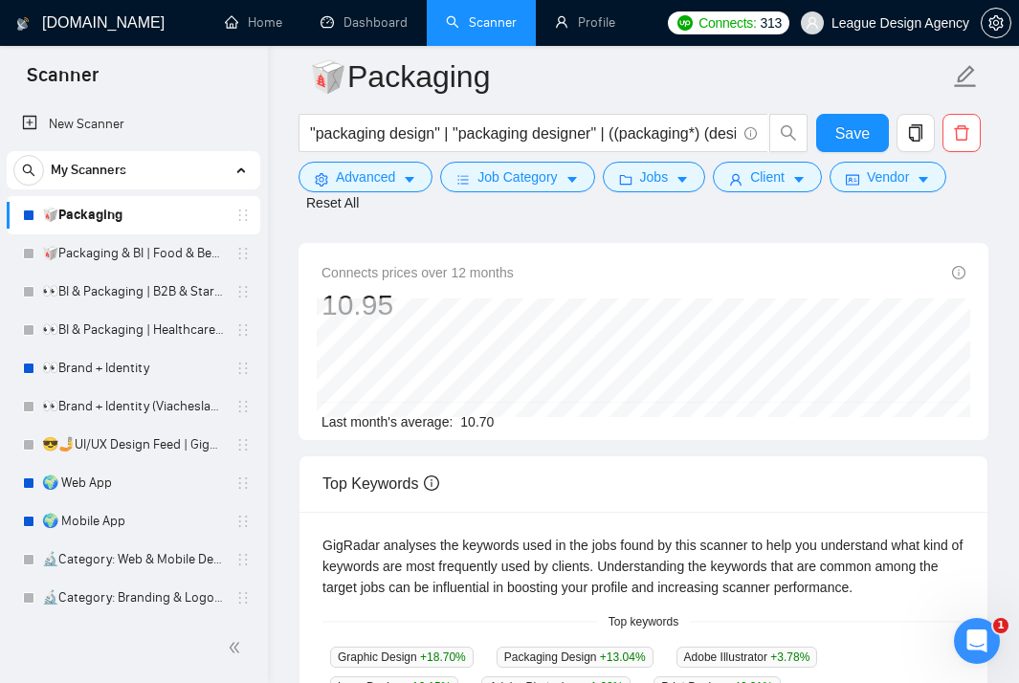
scroll to position [359, 0]
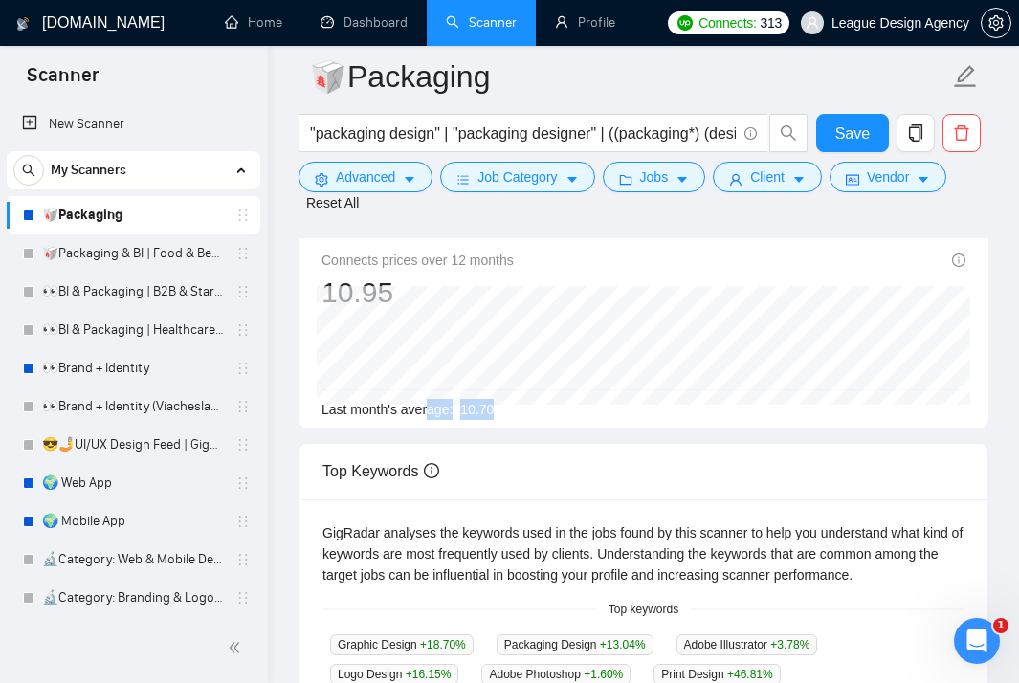
drag, startPoint x: 519, startPoint y: 418, endPoint x: 432, endPoint y: 407, distance: 87.9
click at [432, 408] on div "Last month's average: 10.70" at bounding box center [644, 409] width 644 height 21
click at [543, 415] on div "Last month's average: 10.70" at bounding box center [644, 409] width 644 height 21
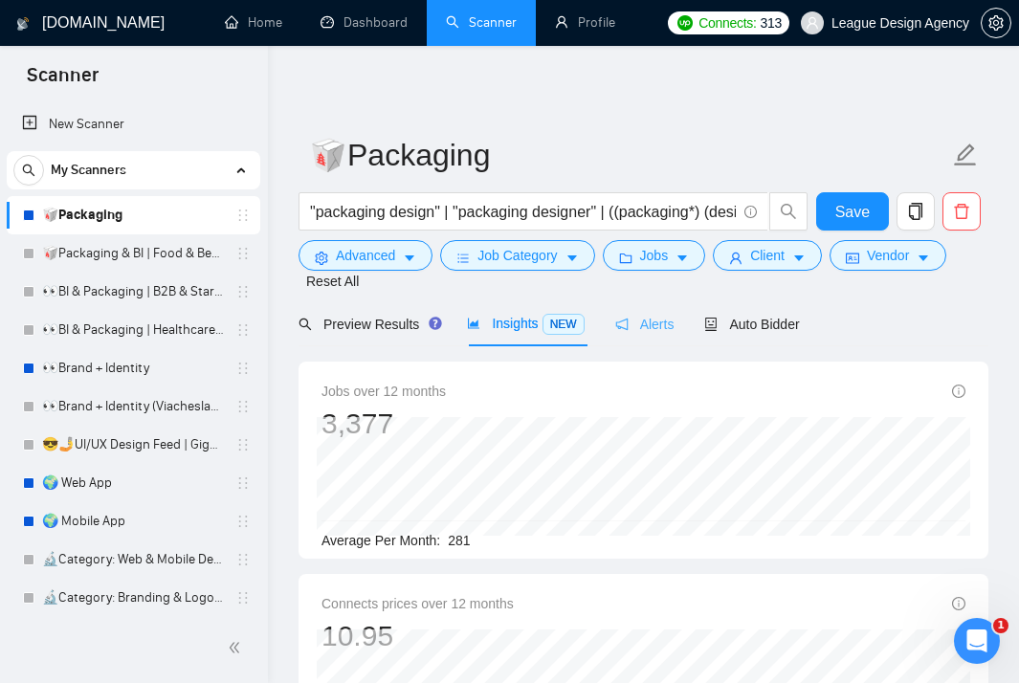
scroll to position [0, 0]
click at [636, 317] on span "Alerts" at bounding box center [644, 324] width 59 height 15
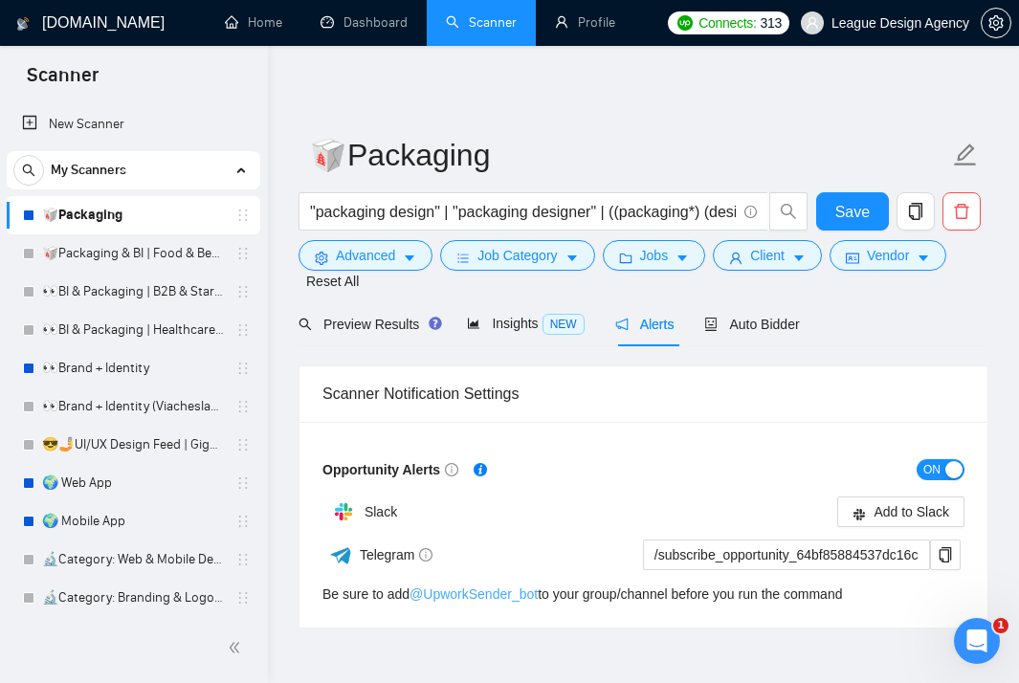
click at [432, 590] on link "@ UpworkSender_bot" at bounding box center [474, 594] width 128 height 15
click at [782, 332] on span "Auto Bidder" at bounding box center [751, 324] width 95 height 15
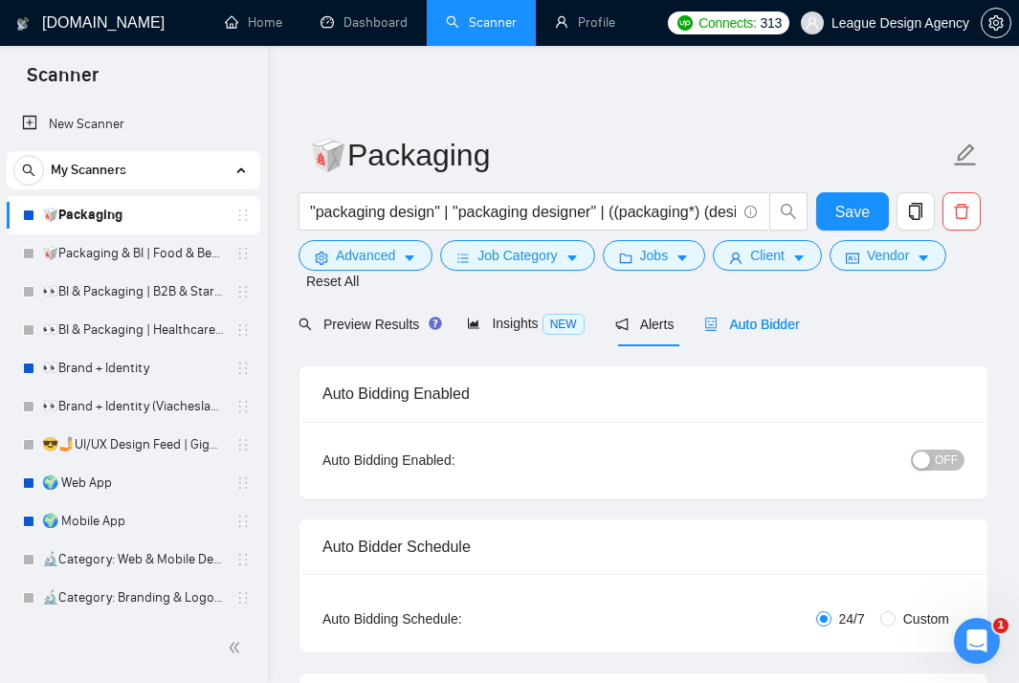
checkbox input "true"
click at [346, 334] on div "Preview Results" at bounding box center [368, 324] width 138 height 21
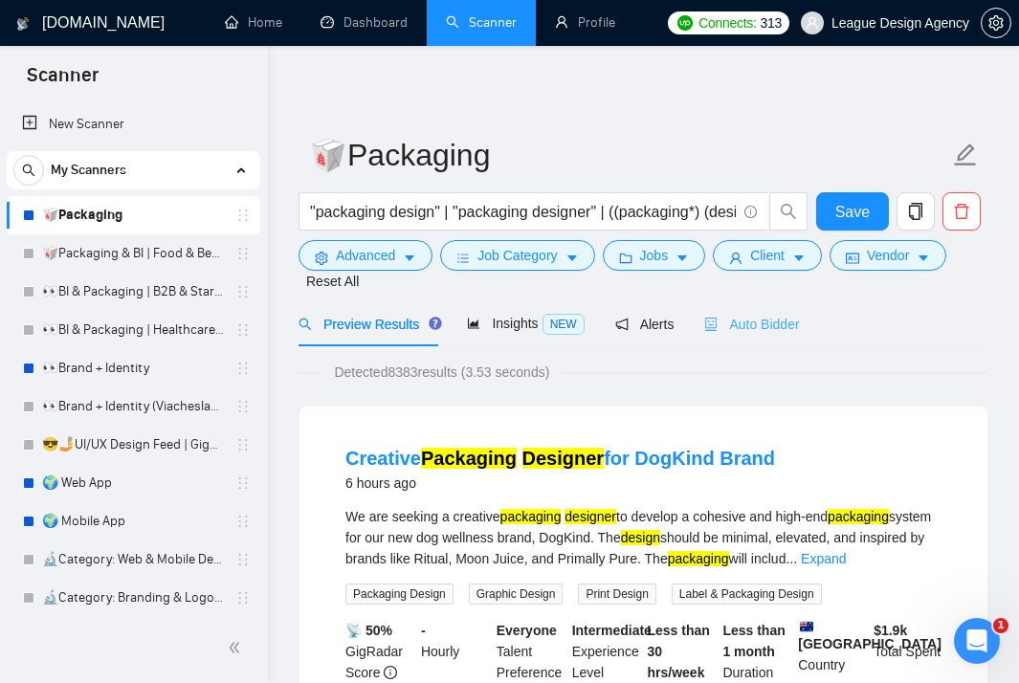
click at [738, 336] on div "Auto Bidder" at bounding box center [751, 323] width 95 height 45
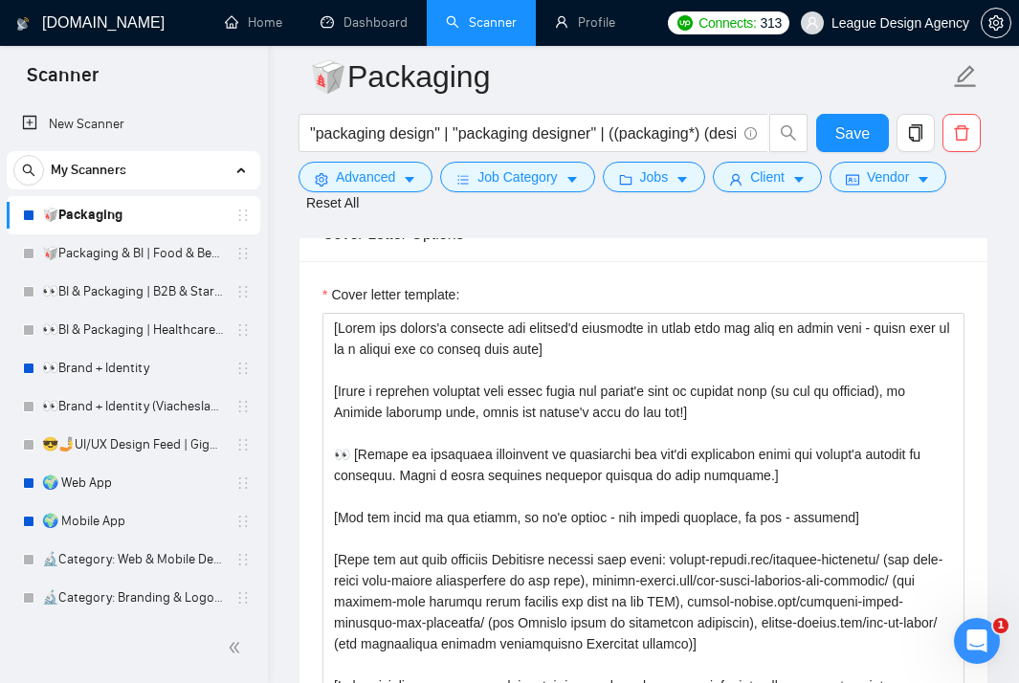
scroll to position [2670, 0]
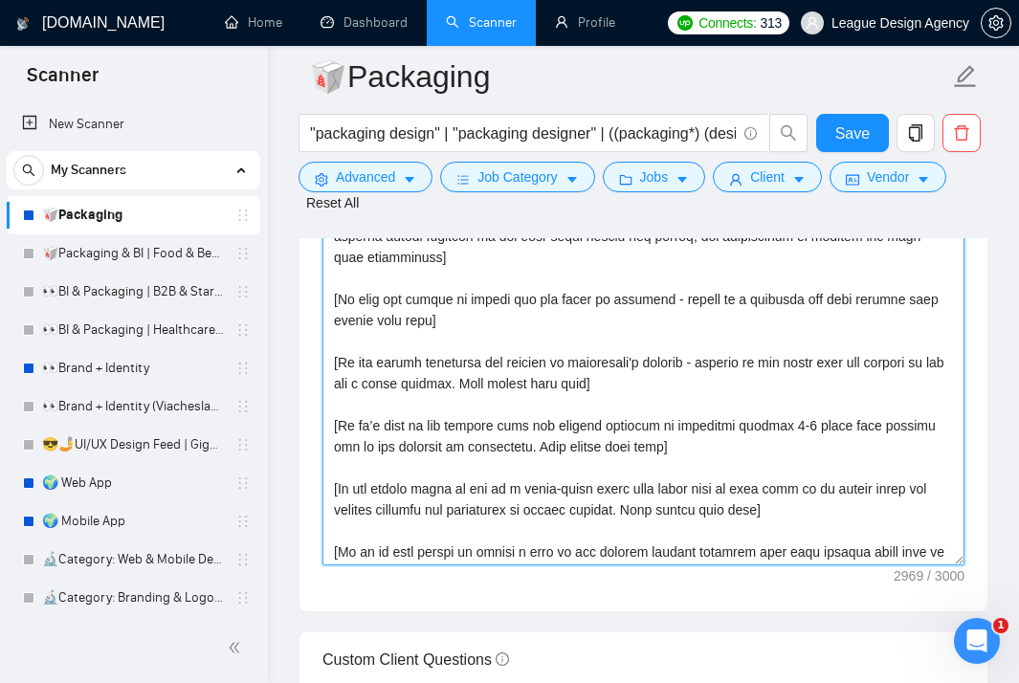
click at [768, 330] on textarea "Cover letter template:" at bounding box center [644, 350] width 642 height 431
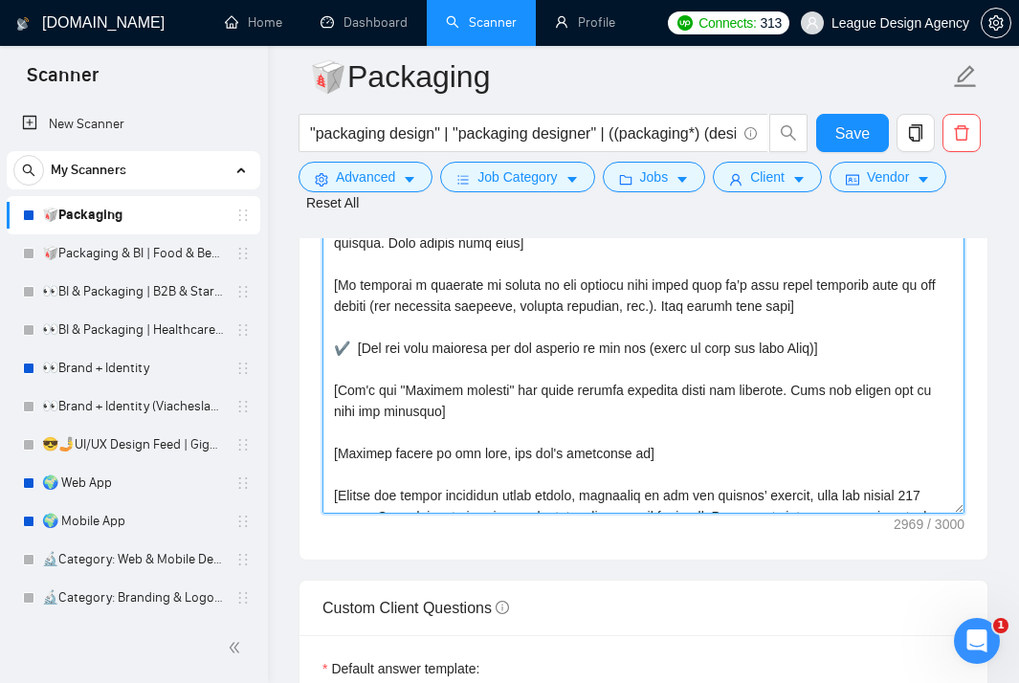
scroll to position [2797, 0]
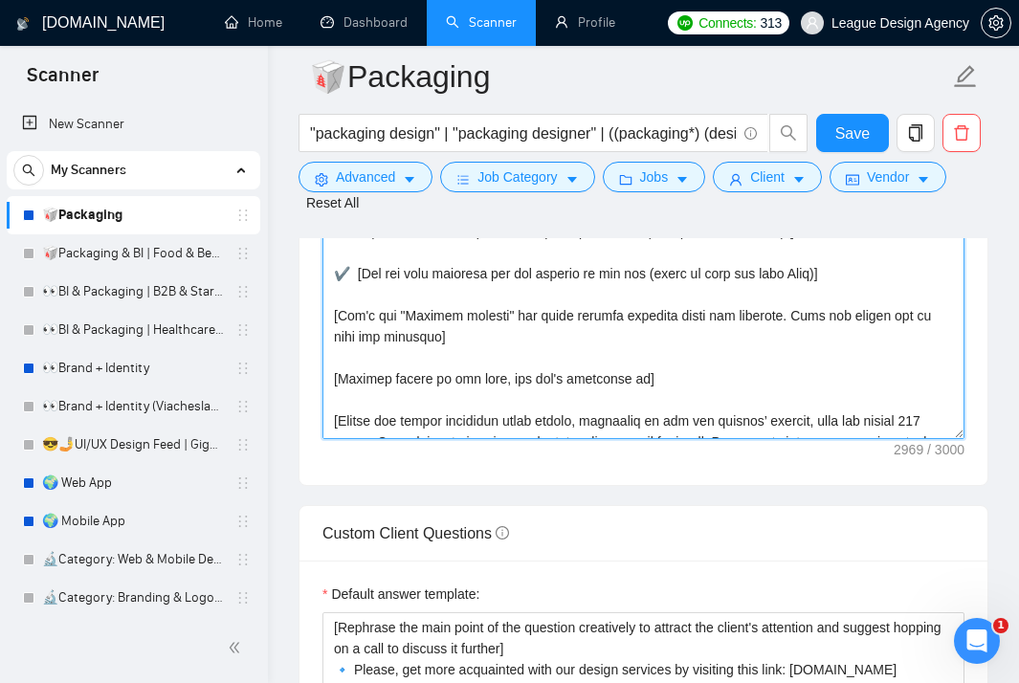
click at [962, 439] on textarea "Cover letter template:" at bounding box center [644, 224] width 642 height 431
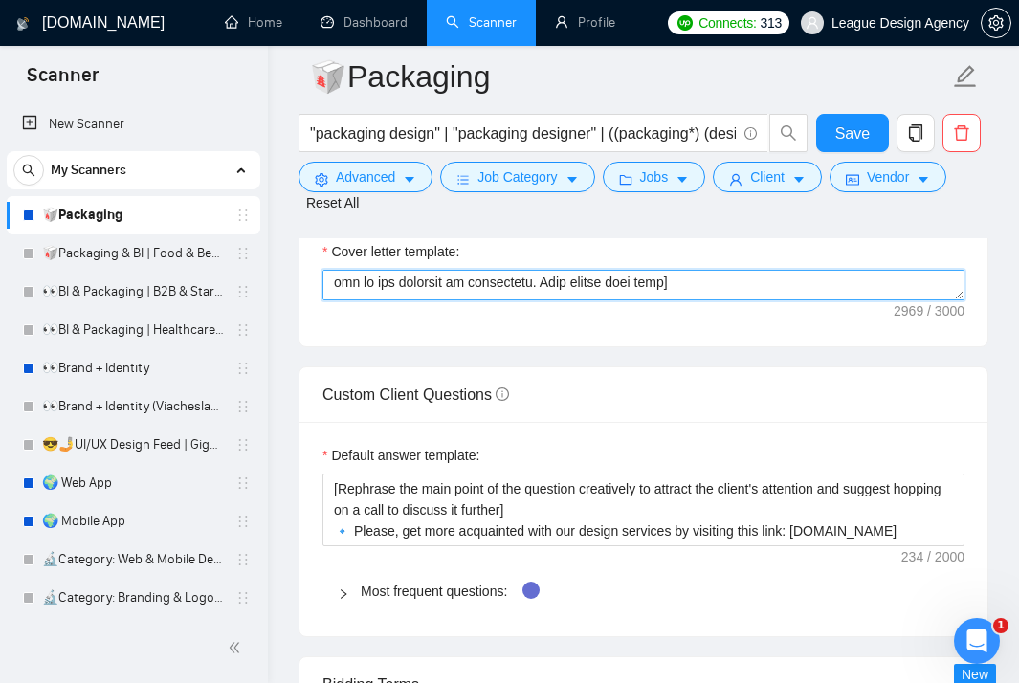
scroll to position [2574, 0]
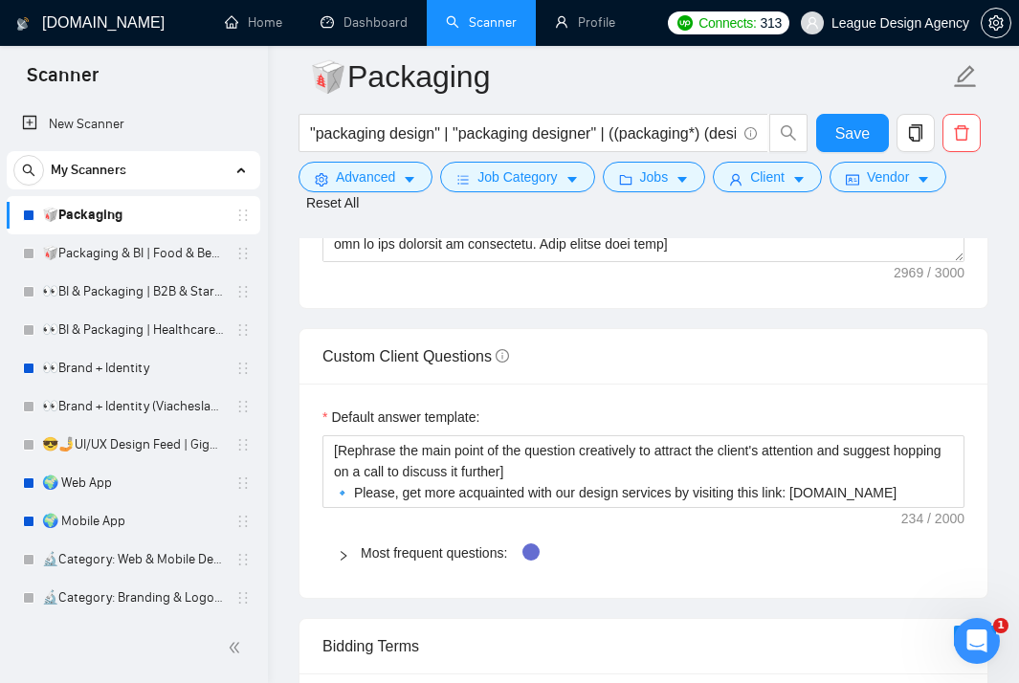
click at [473, 564] on span "Most frequent questions:" at bounding box center [655, 553] width 589 height 21
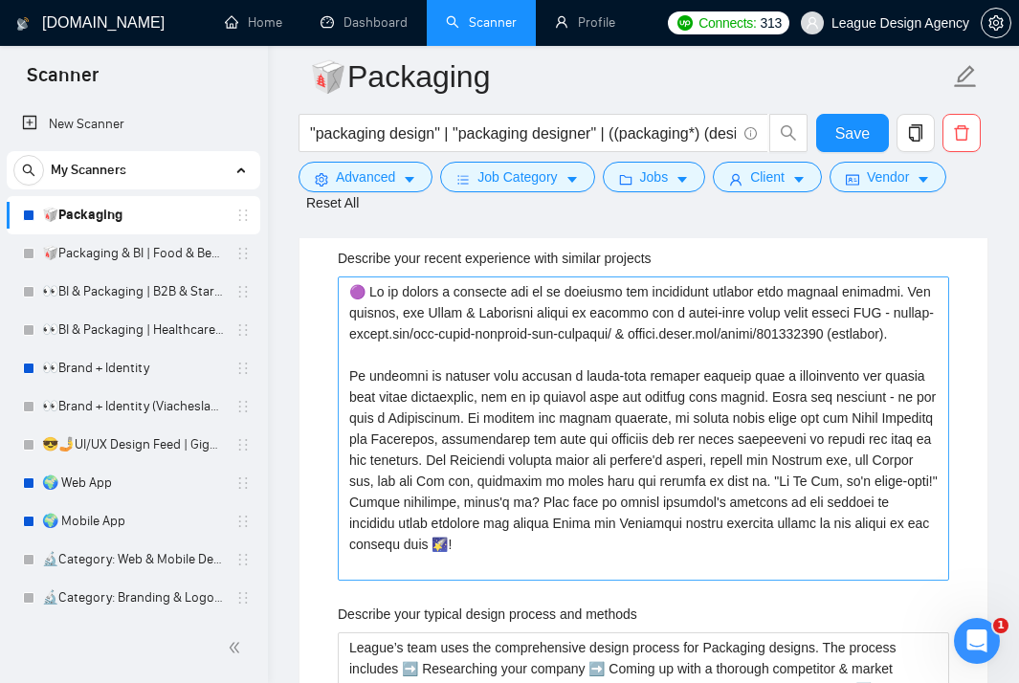
scroll to position [2873, 0]
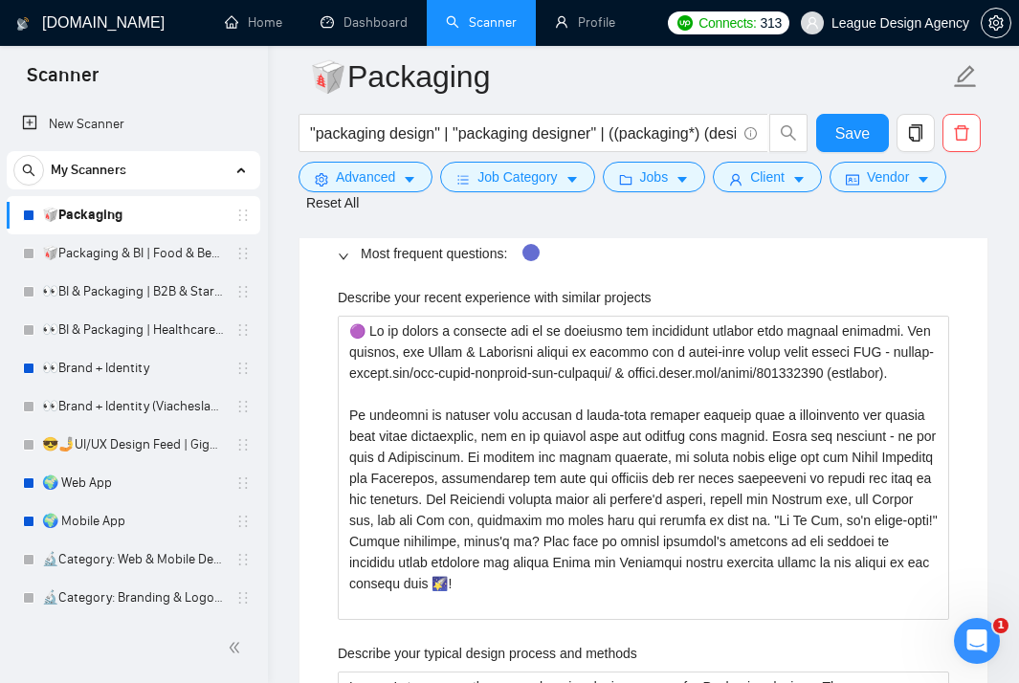
click at [340, 262] on icon "right" at bounding box center [343, 256] width 11 height 11
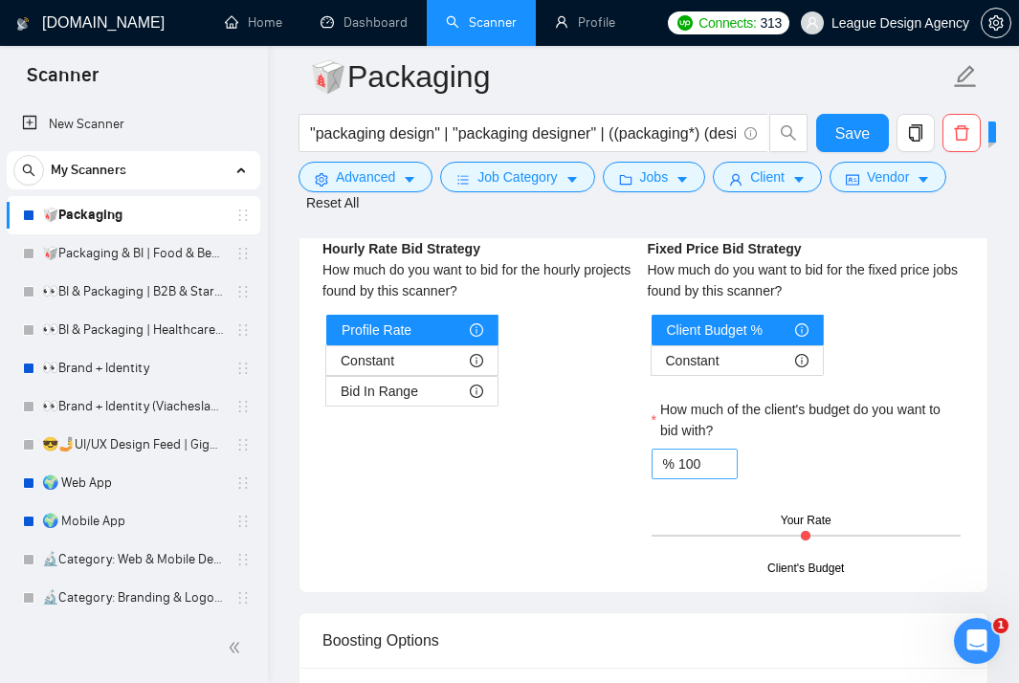
scroll to position [3089, 0]
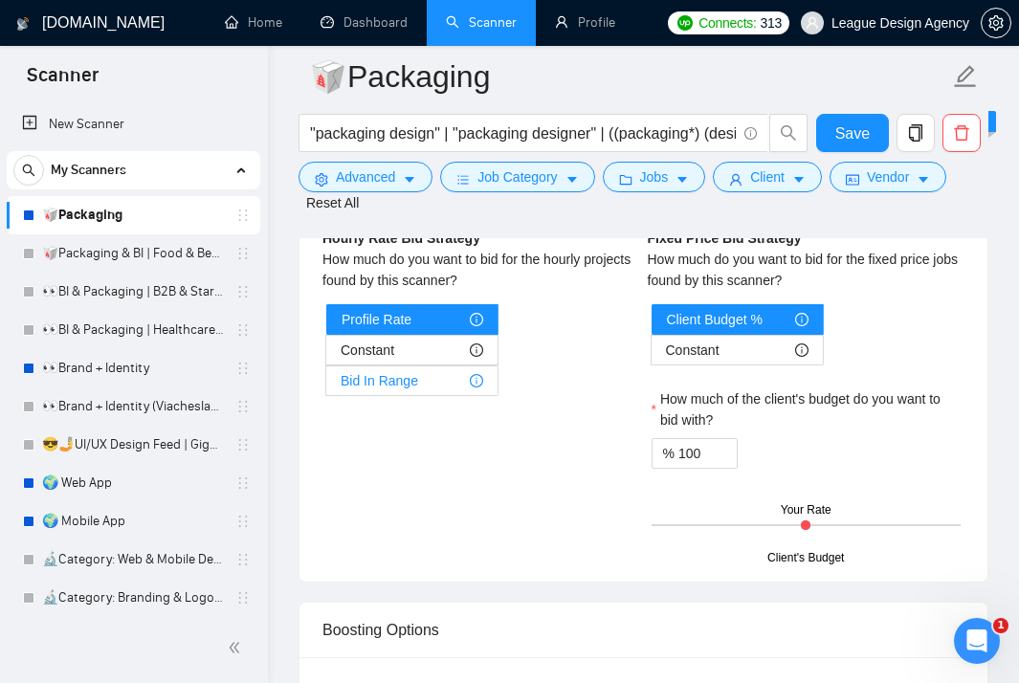
click at [420, 395] on div "Bid In Range" at bounding box center [412, 381] width 143 height 29
click at [326, 386] on input "Bid In Range" at bounding box center [326, 386] width 0 height 0
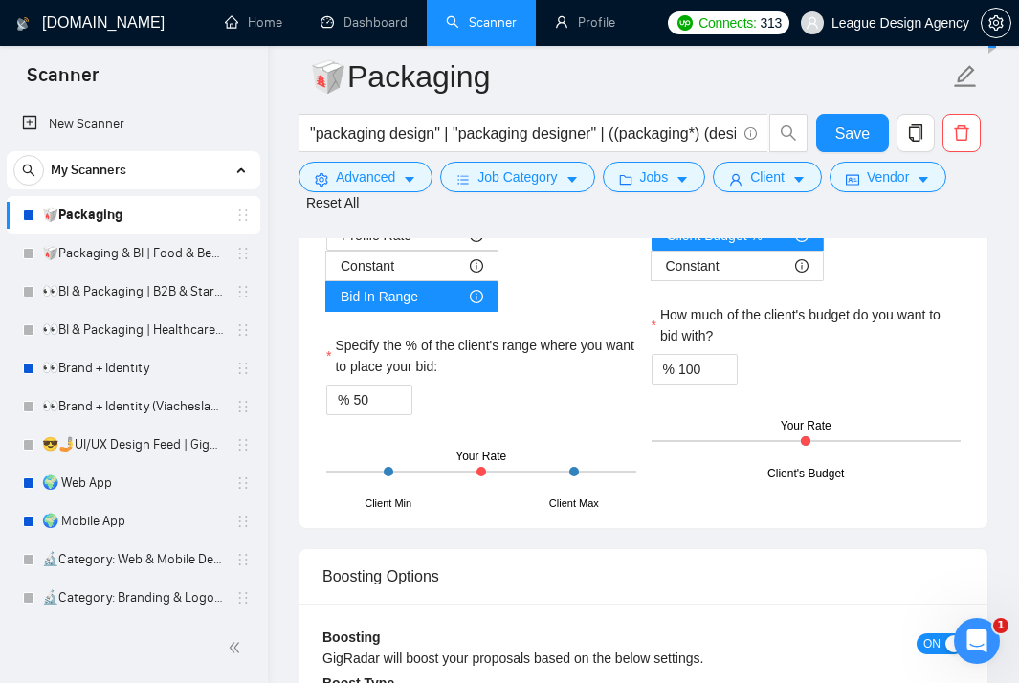
scroll to position [3187, 0]
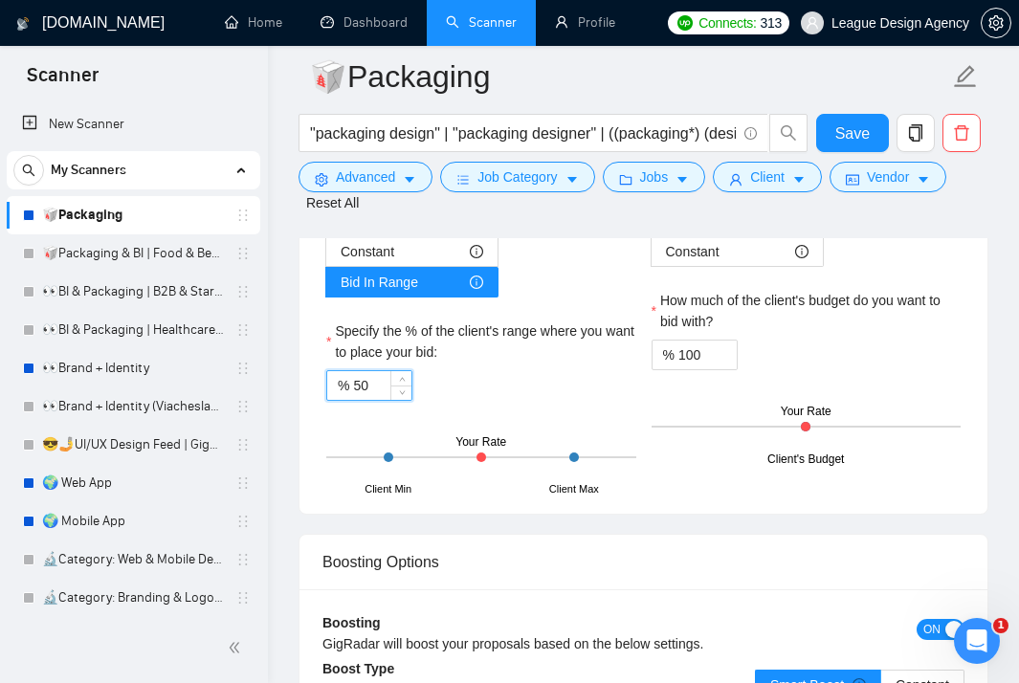
click at [373, 400] on input "50" at bounding box center [382, 385] width 58 height 29
type input "5"
type input "4"
click at [432, 235] on div "Profile Rate" at bounding box center [413, 221] width 142 height 29
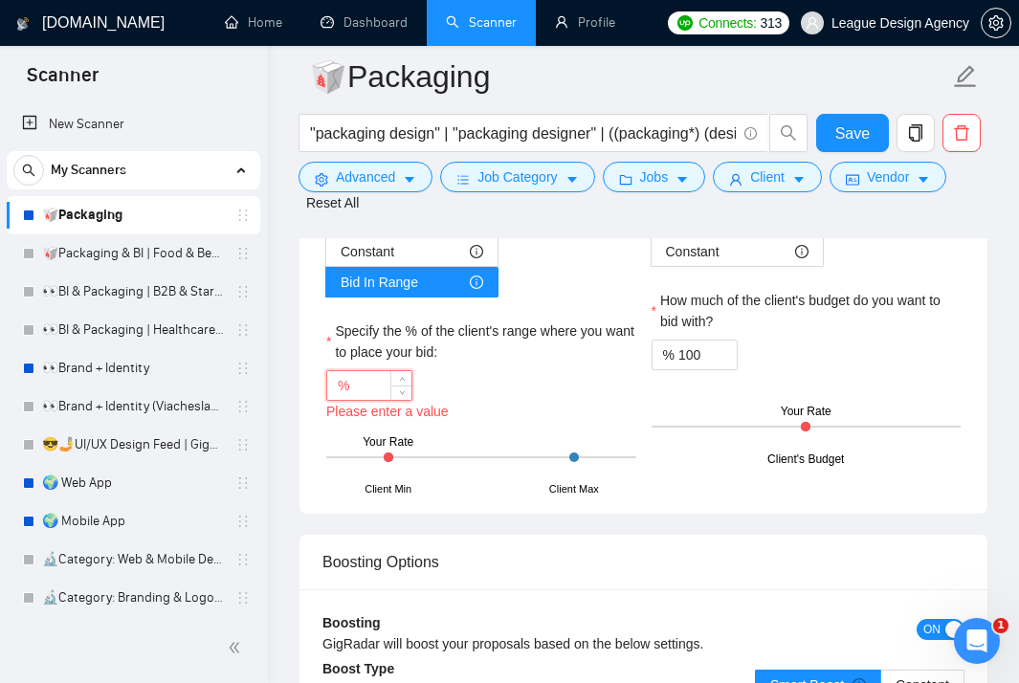
click at [327, 226] on input "Profile Rate" at bounding box center [327, 226] width 0 height 0
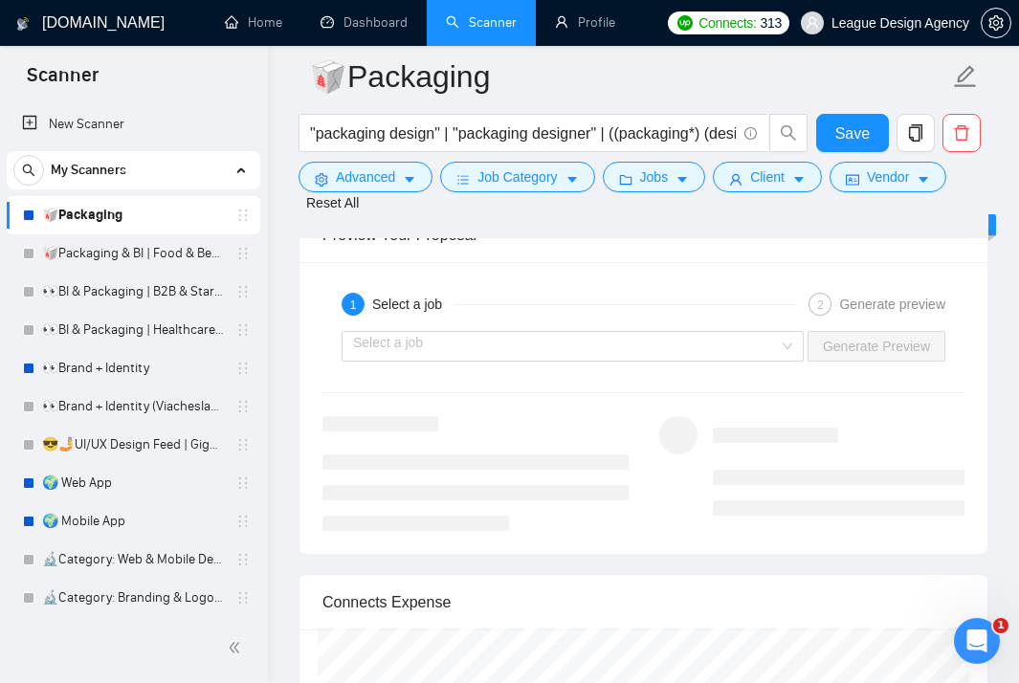
scroll to position [3753, 0]
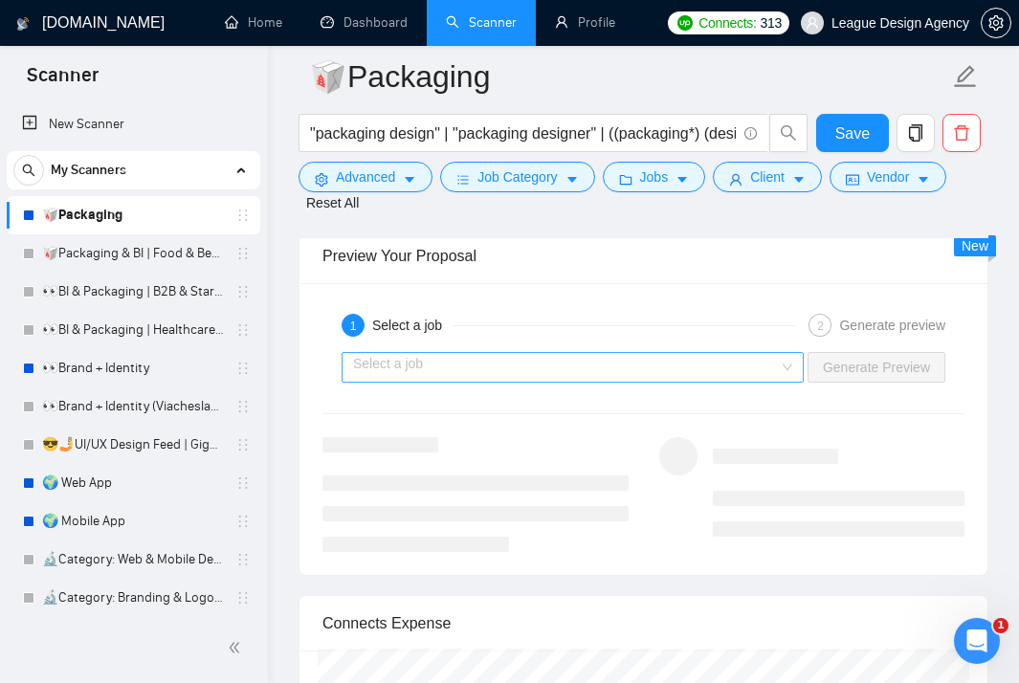
click at [723, 382] on input "search" at bounding box center [566, 367] width 426 height 29
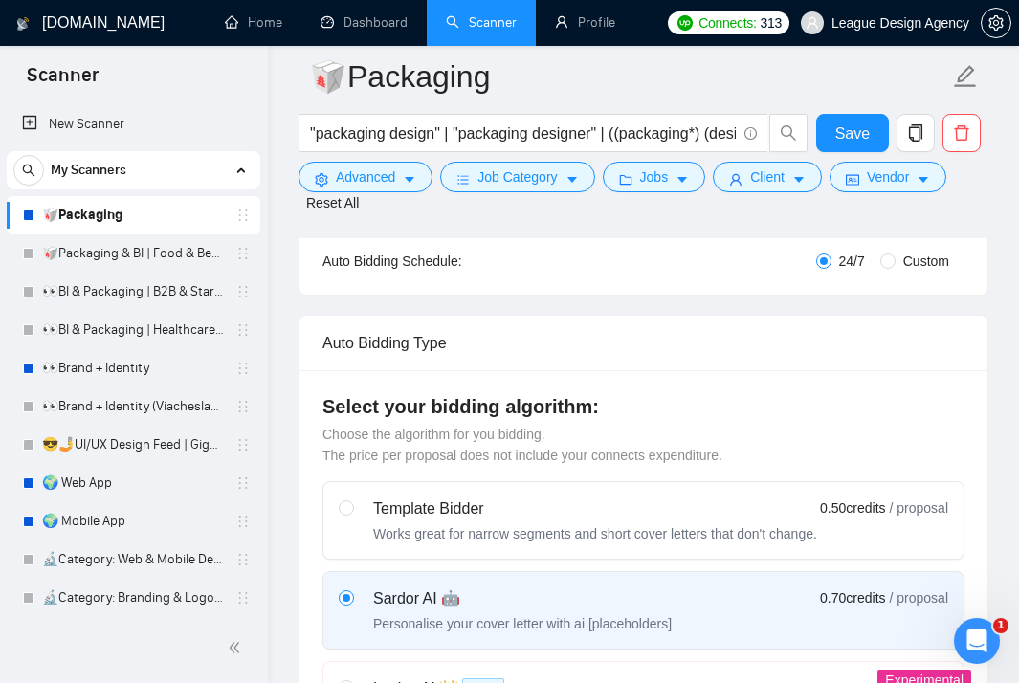
scroll to position [141, 0]
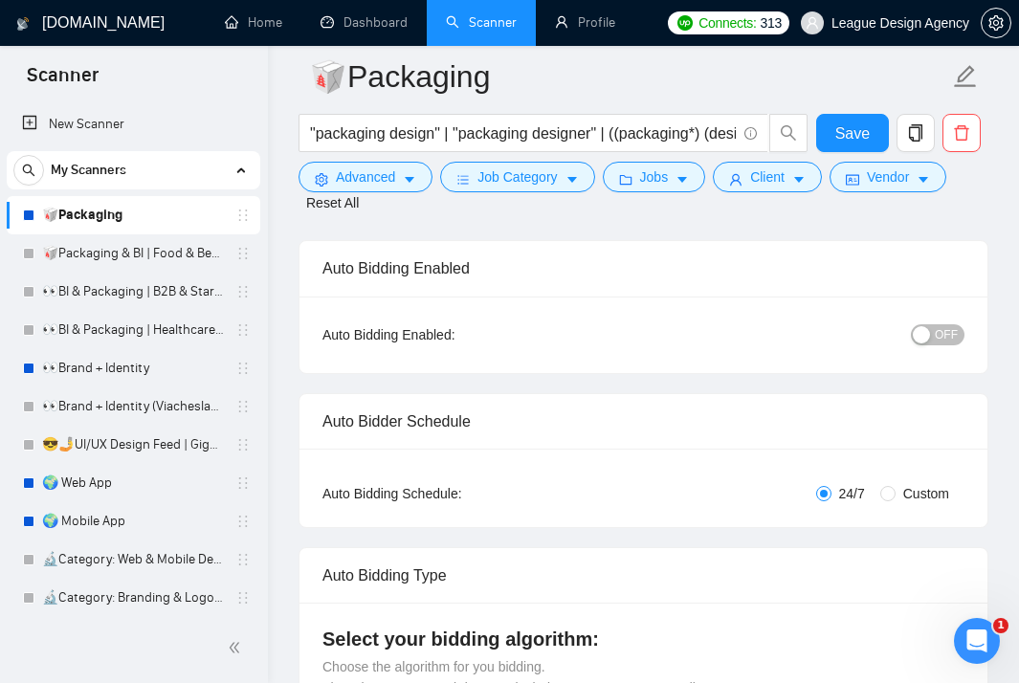
click at [938, 326] on span "OFF" at bounding box center [946, 334] width 23 height 21
click at [934, 337] on span "ON" at bounding box center [932, 334] width 17 height 21
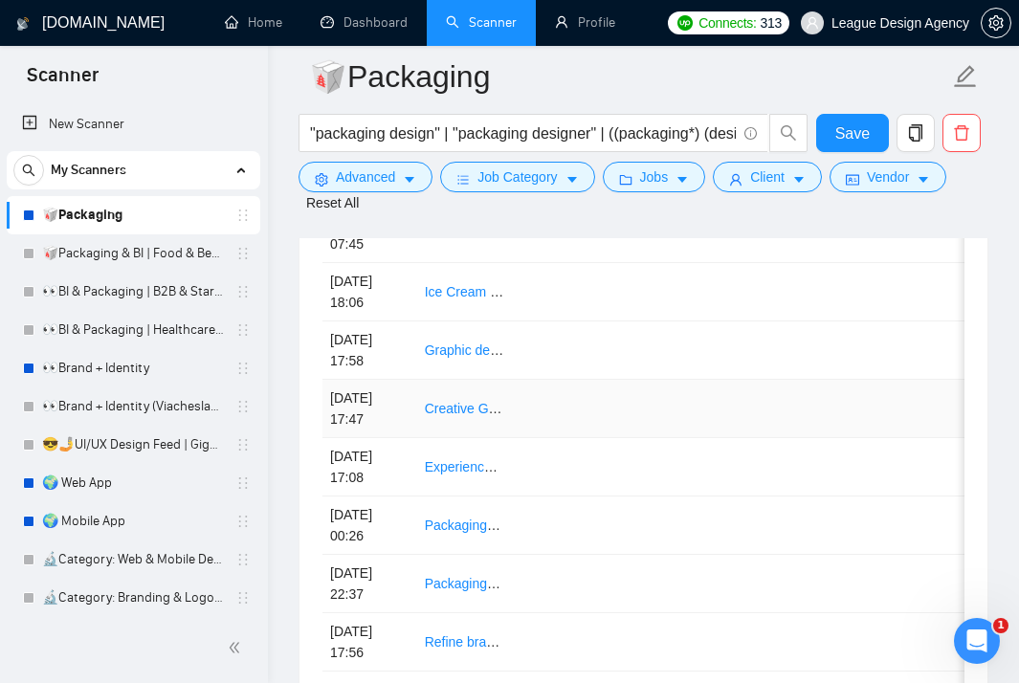
scroll to position [5102, 0]
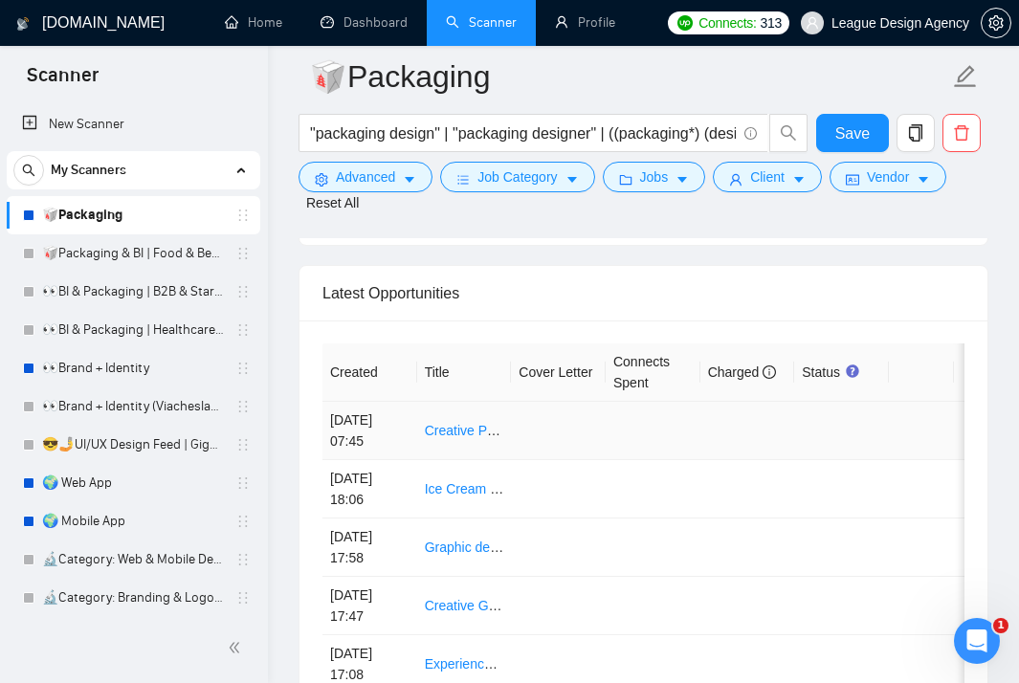
click at [652, 460] on td at bounding box center [653, 431] width 95 height 58
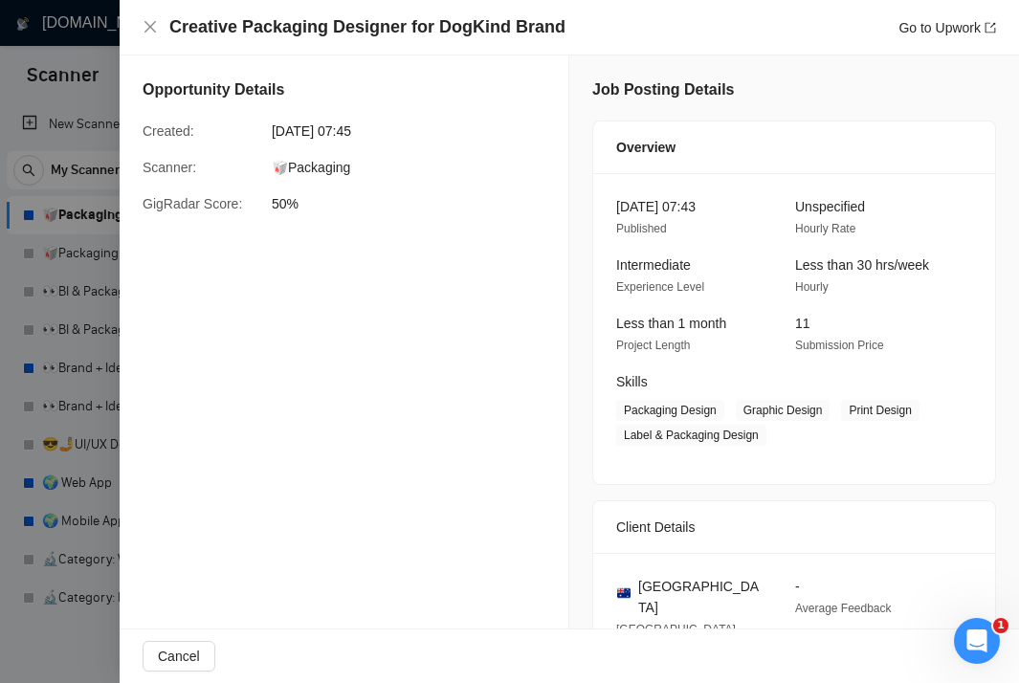
scroll to position [-1, 0]
click at [457, 312] on div "Opportunity Details Created: 05 Oct, 2025 07:45 Scanner: 🥡Packaging GigRadar Sc…" at bounding box center [345, 594] width 450 height 1077
click at [156, 36] on div "Creative Packaging Designer for DogKind Brand Go to Upwork" at bounding box center [570, 27] width 854 height 24
click at [147, 33] on icon "close" at bounding box center [150, 26] width 15 height 15
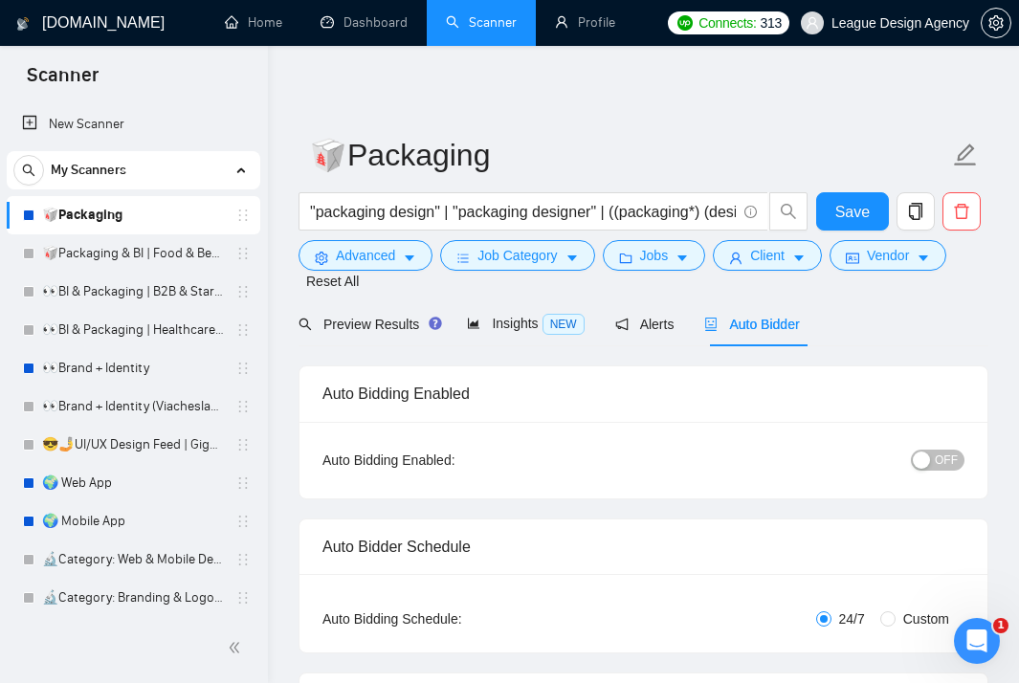
click at [932, 461] on button "OFF" at bounding box center [938, 460] width 54 height 21
click at [665, 327] on span "Alerts" at bounding box center [644, 324] width 59 height 15
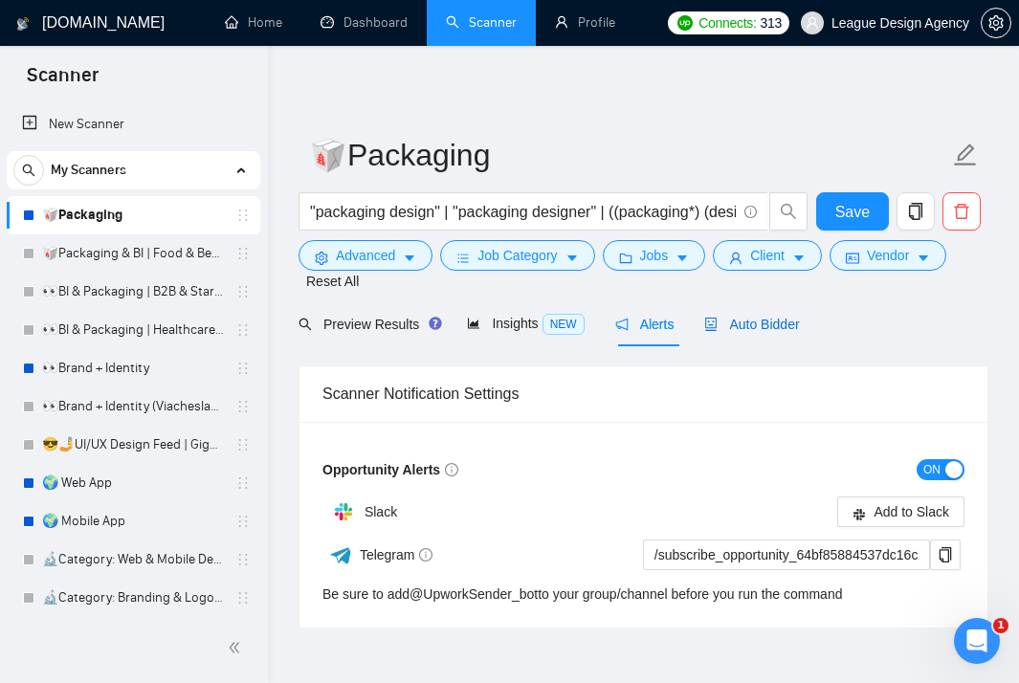
click at [717, 327] on icon "robot" at bounding box center [711, 324] width 11 height 13
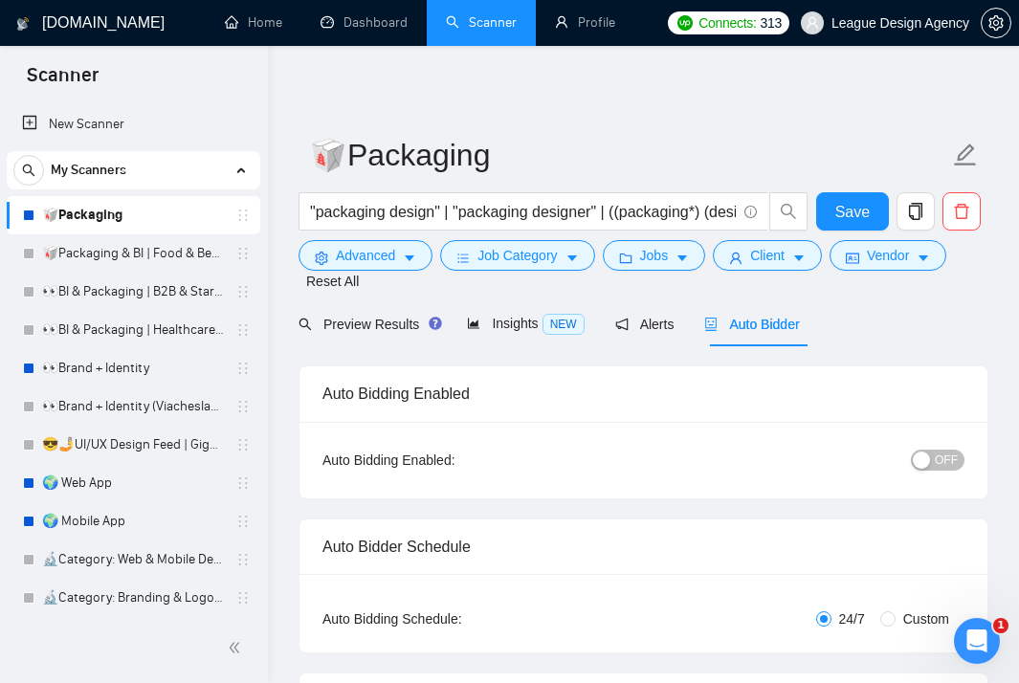
checkbox input "true"
click at [924, 457] on div "button" at bounding box center [921, 460] width 17 height 17
click at [937, 466] on span "ON" at bounding box center [932, 460] width 17 height 21
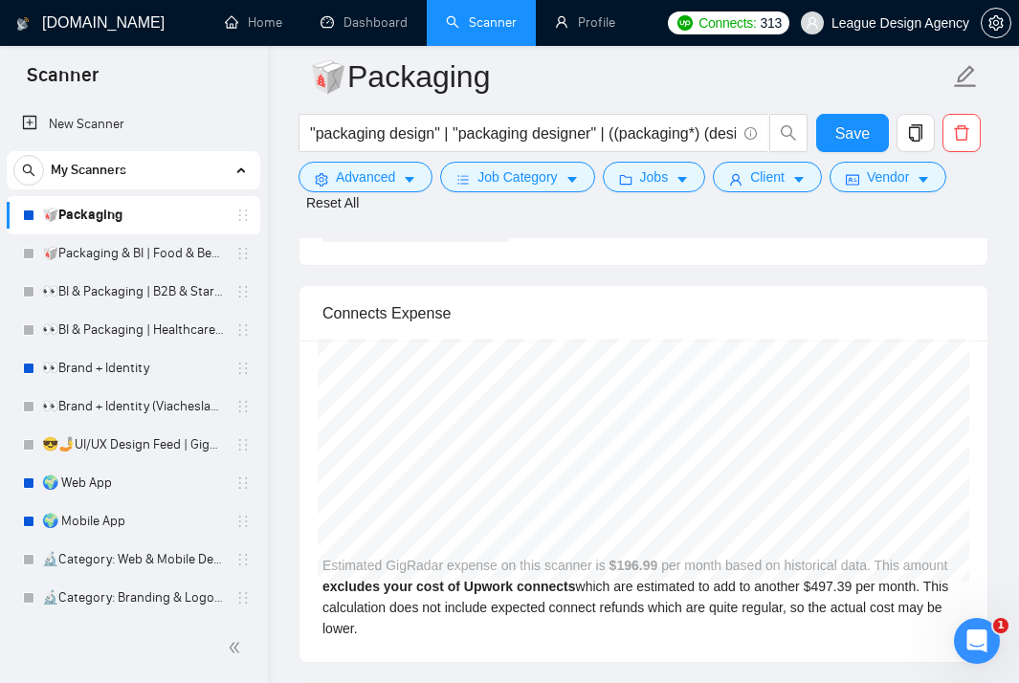
scroll to position [4234, 0]
